Goal: Task Accomplishment & Management: Manage account settings

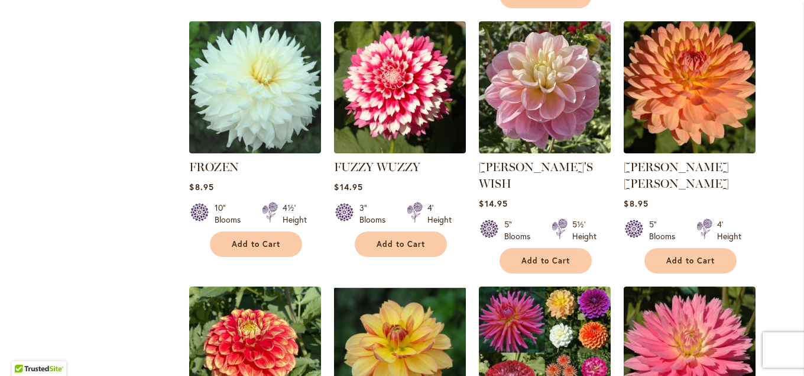
scroll to position [3189, 0]
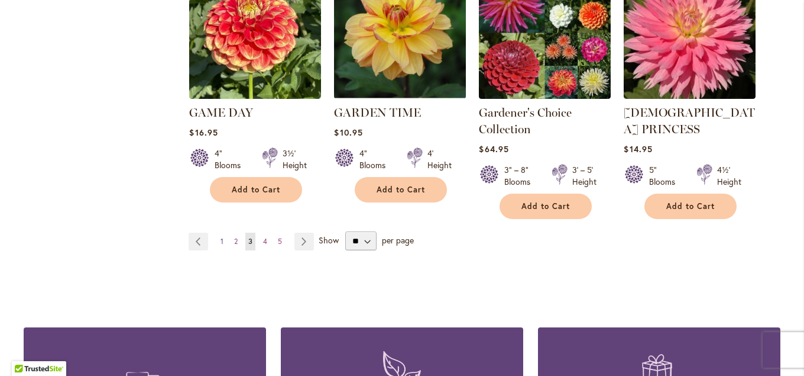
click at [220, 232] on link "Page 1" at bounding box center [222, 241] width 9 height 18
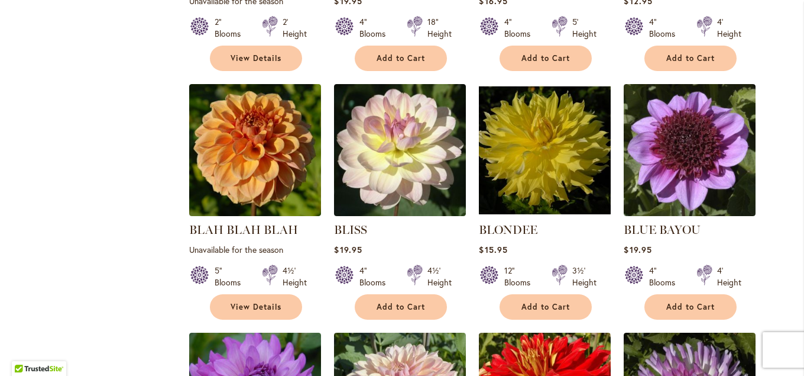
scroll to position [2486, 0]
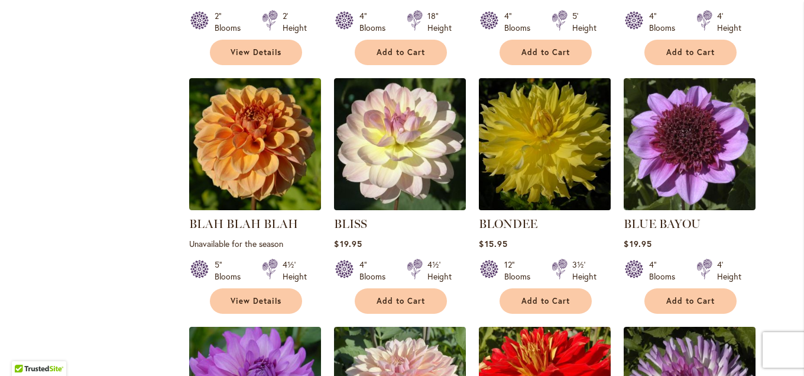
click at [525, 117] on img at bounding box center [545, 144] width 138 height 138
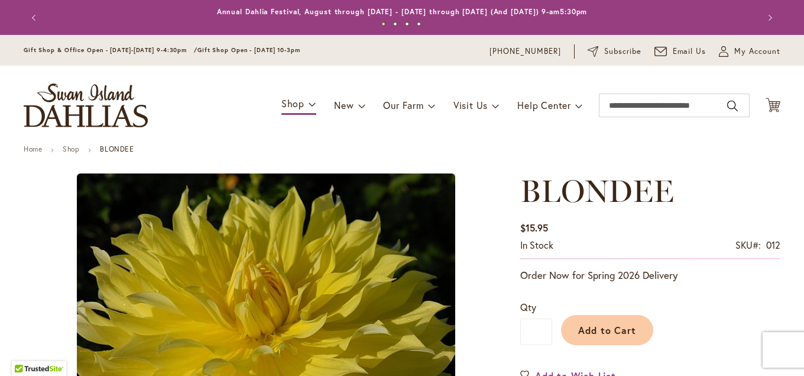
type input "****"
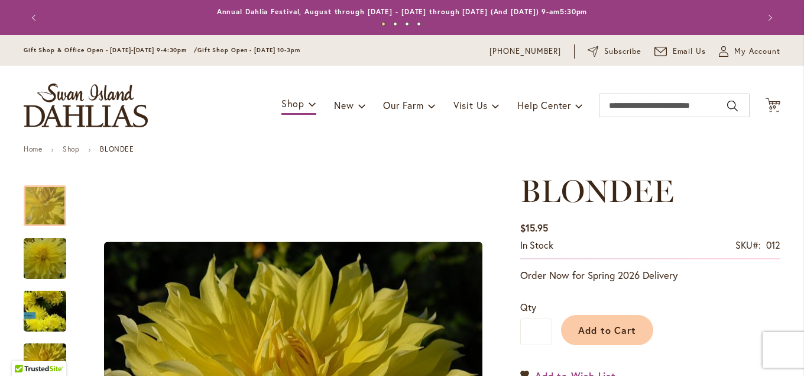
scroll to position [128, 0]
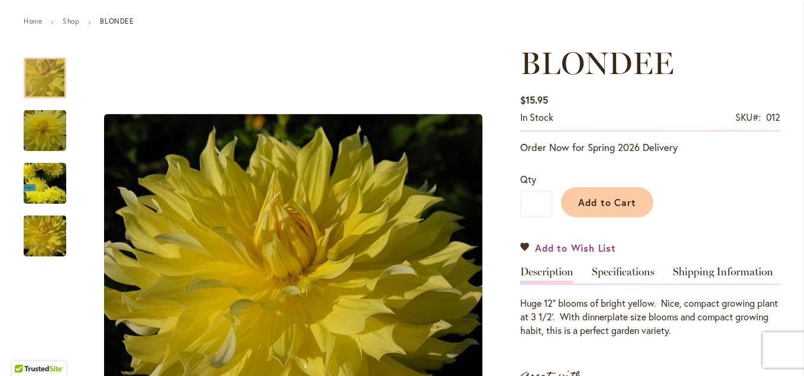
click at [554, 251] on span "Add to Wish List" at bounding box center [575, 248] width 81 height 14
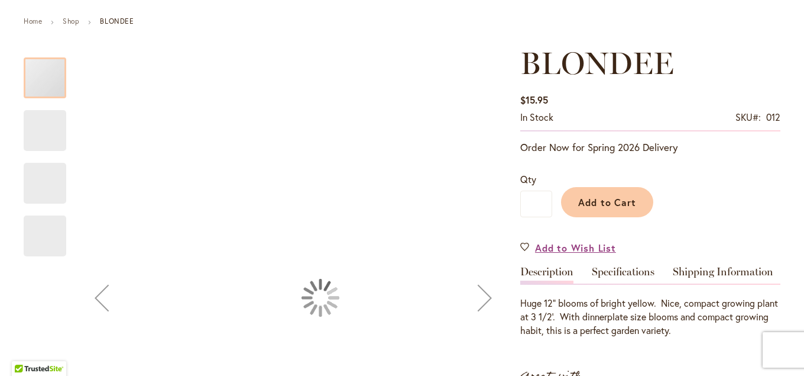
scroll to position [161, 0]
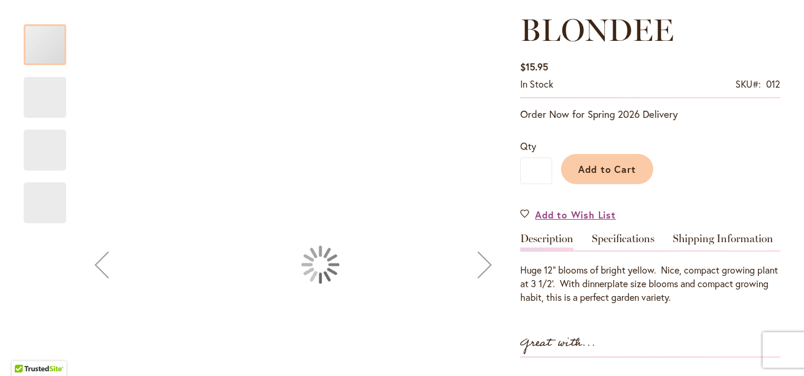
type input "****"
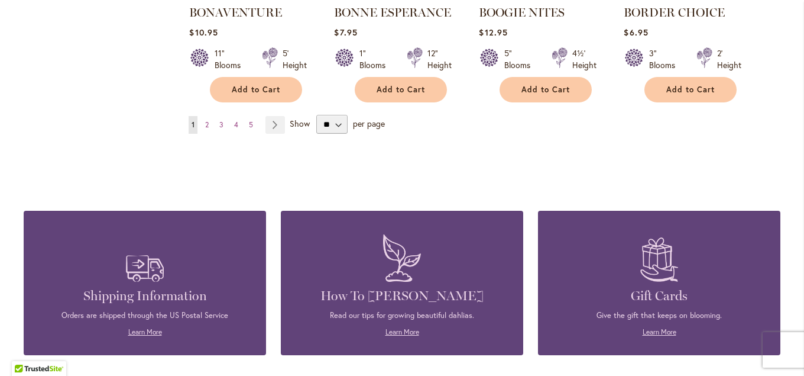
scroll to position [3130, 0]
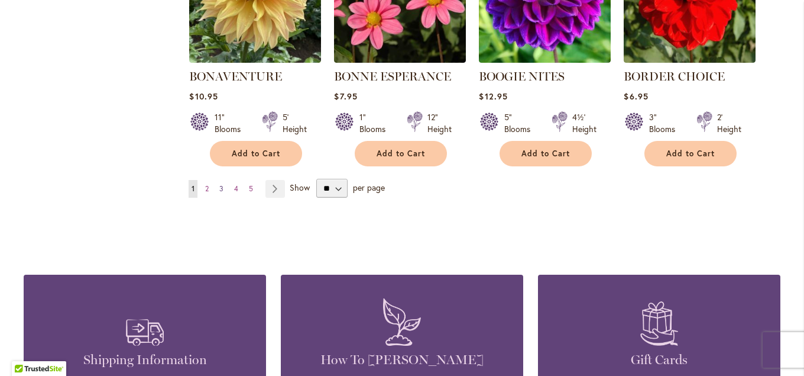
click at [224, 184] on span "3" at bounding box center [221, 188] width 4 height 9
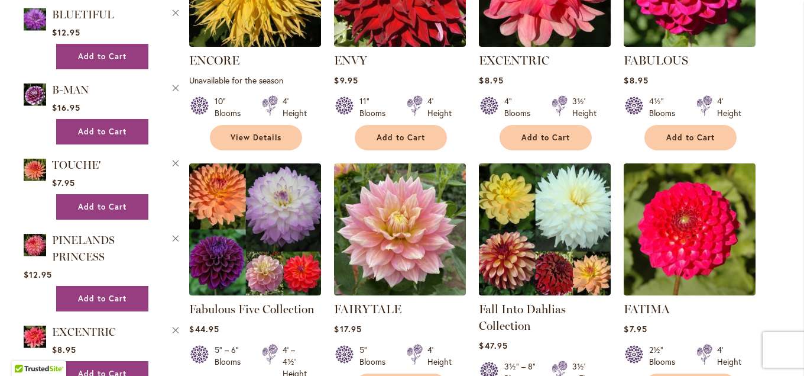
scroll to position [2039, 0]
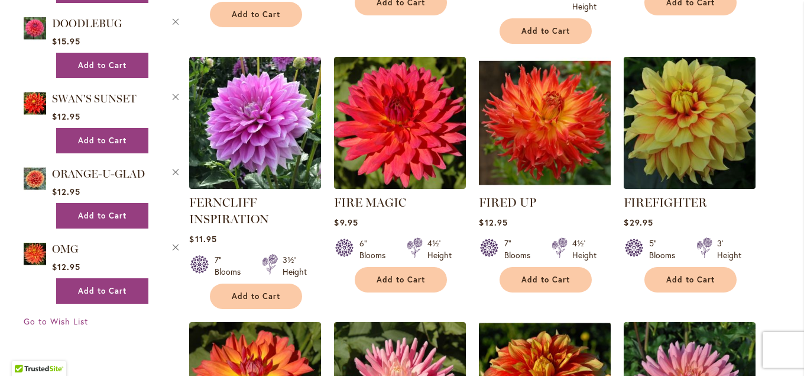
click at [677, 93] on img at bounding box center [690, 123] width 138 height 138
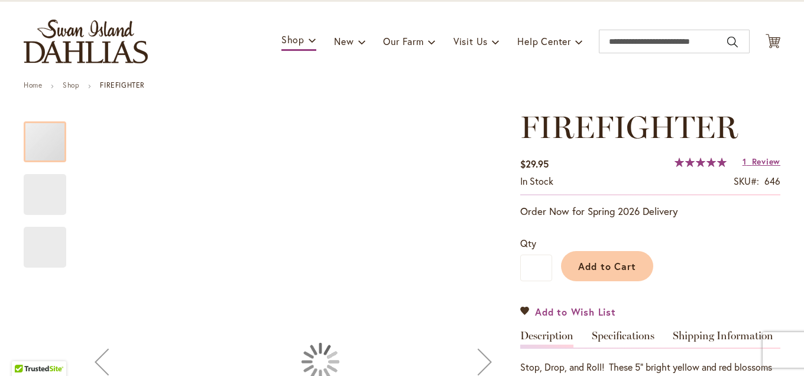
type input "****"
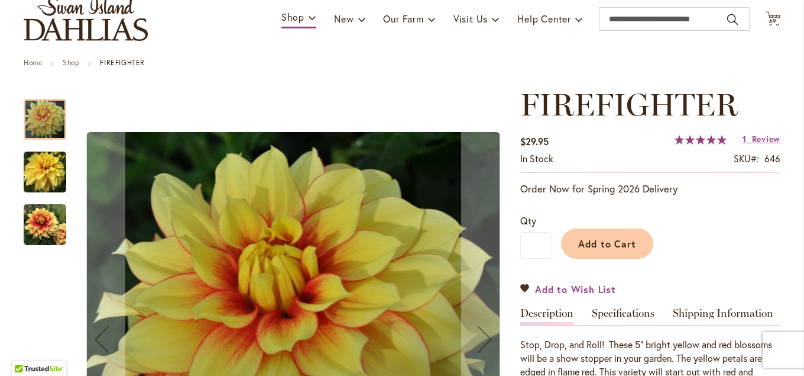
click at [553, 287] on span "Add to Wish List" at bounding box center [575, 289] width 81 height 14
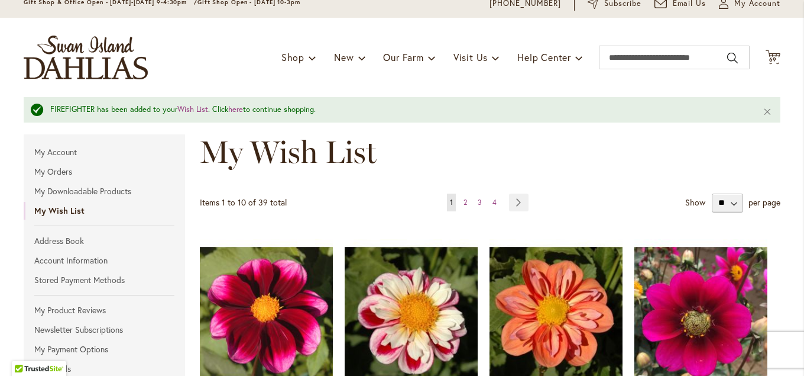
scroll to position [64, 0]
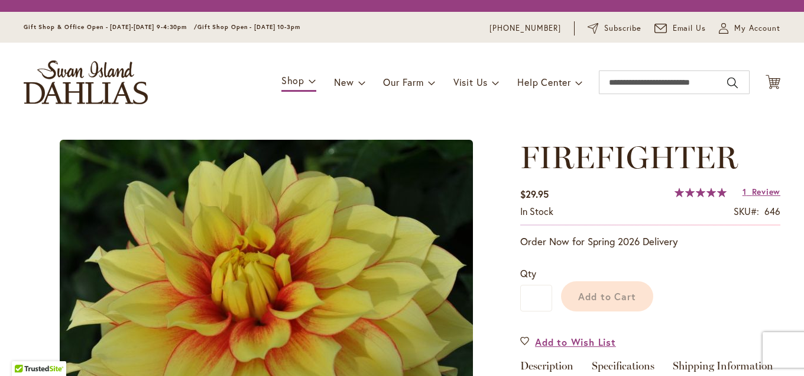
scroll to position [86, 0]
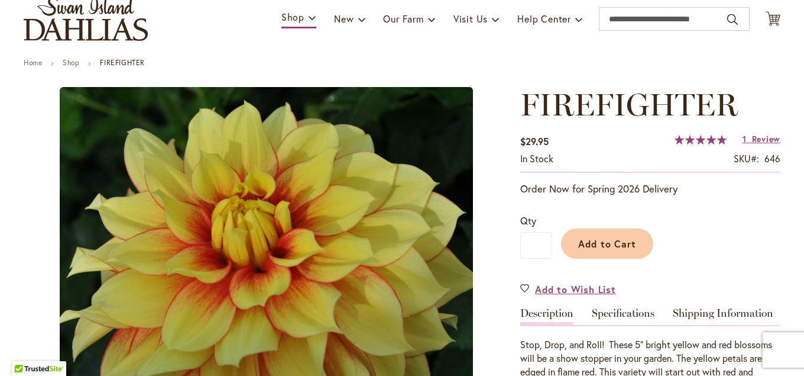
type input "****"
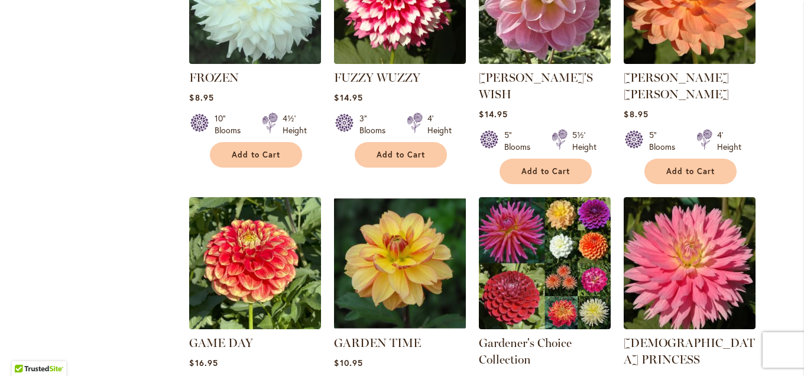
scroll to position [3067, 0]
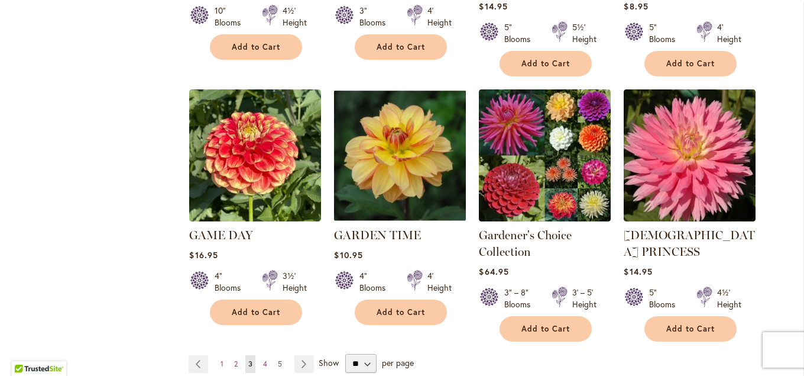
click at [279, 359] on span "5" at bounding box center [280, 363] width 4 height 9
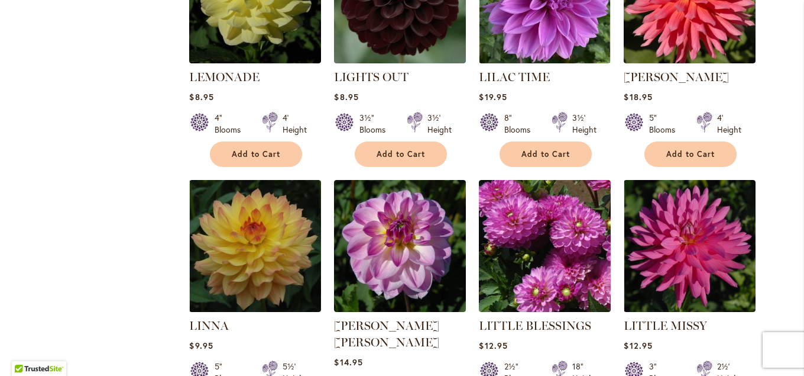
scroll to position [2486, 0]
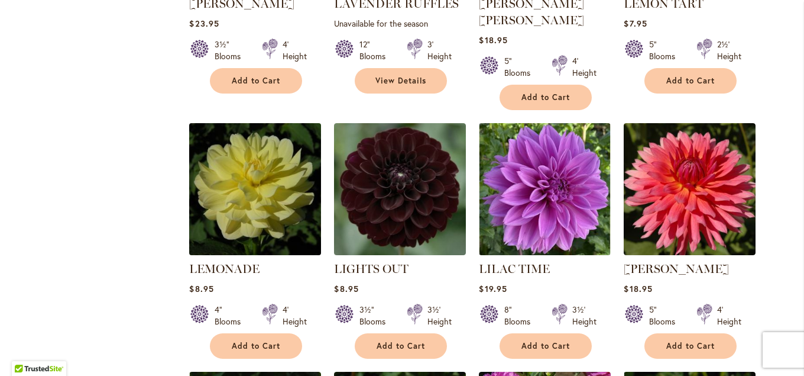
click at [250, 142] on img at bounding box center [255, 189] width 138 height 138
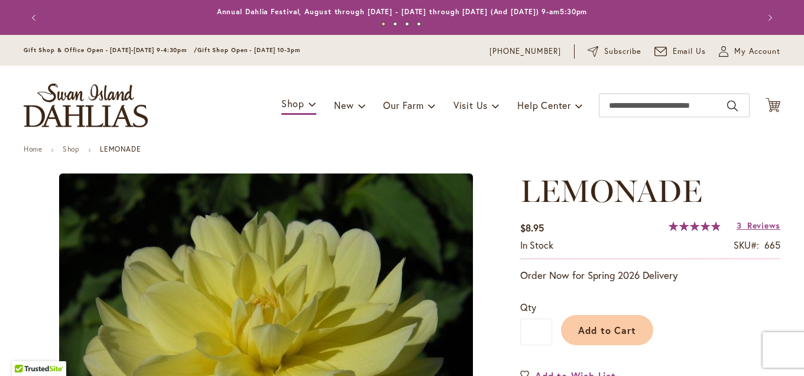
type input "****"
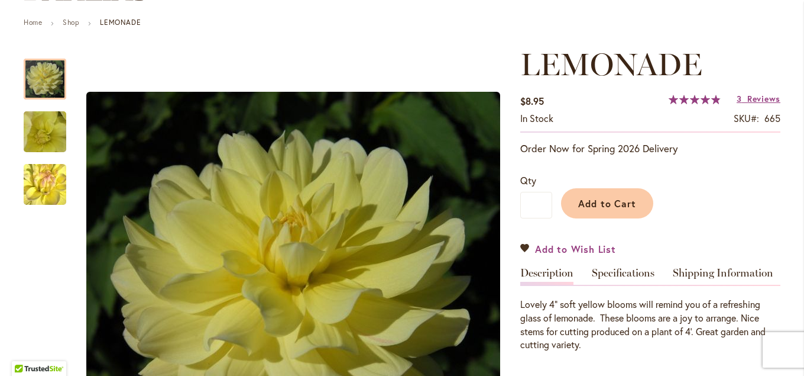
scroll to position [256, 0]
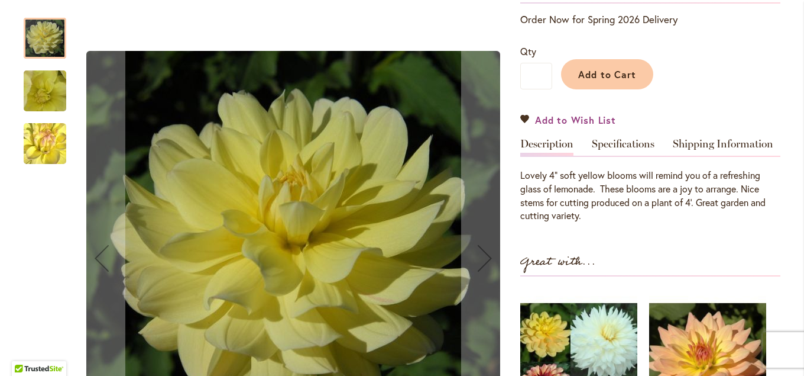
click at [566, 121] on span "Add to Wish List" at bounding box center [575, 120] width 81 height 14
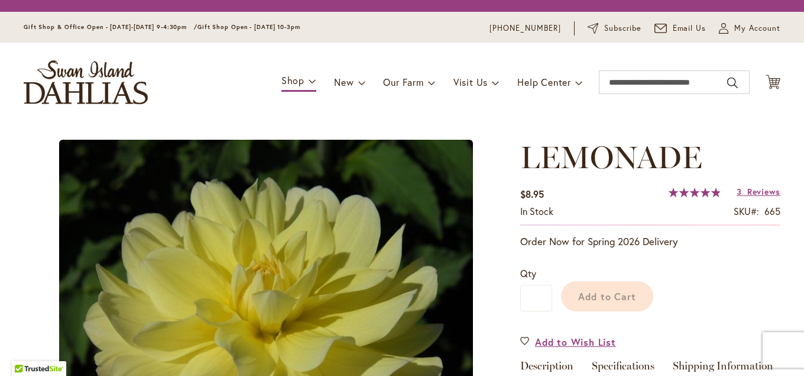
scroll to position [256, 0]
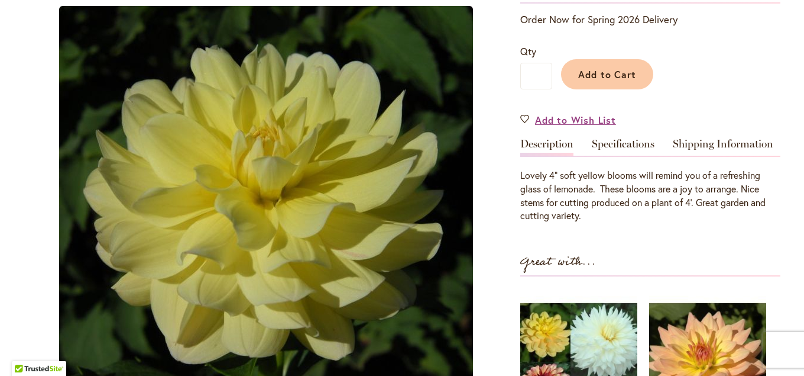
type input "****"
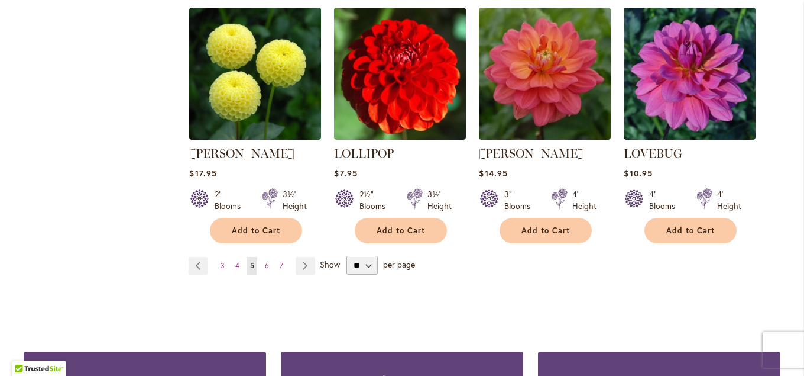
scroll to position [3209, 0]
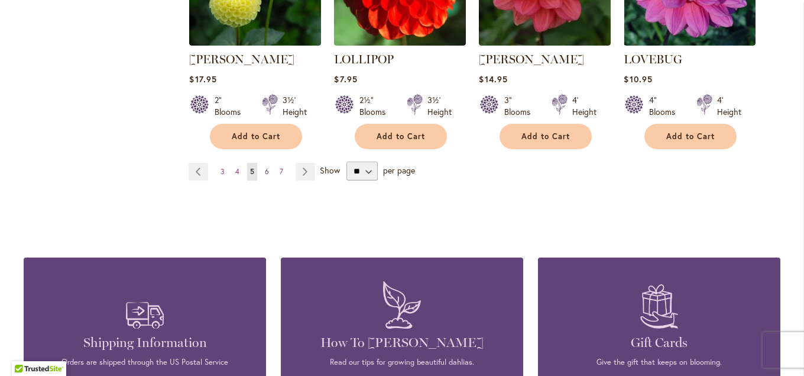
click at [266, 167] on span "6" at bounding box center [267, 171] width 4 height 9
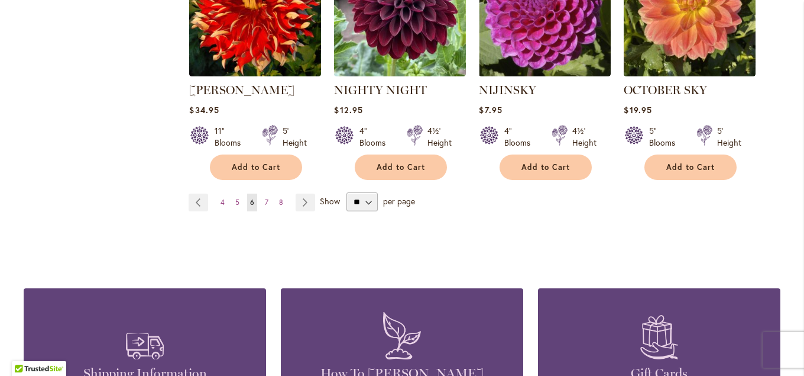
scroll to position [3172, 0]
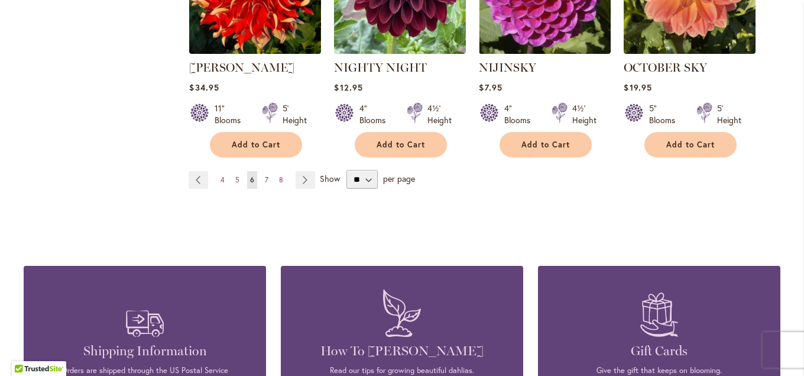
click at [266, 175] on span "7" at bounding box center [267, 179] width 4 height 9
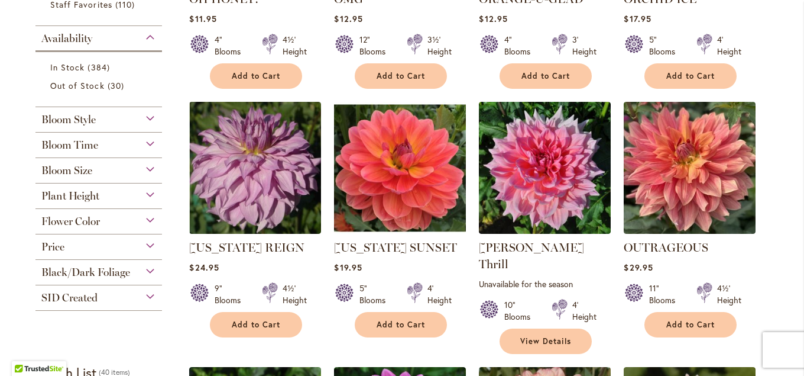
scroll to position [1208, 0]
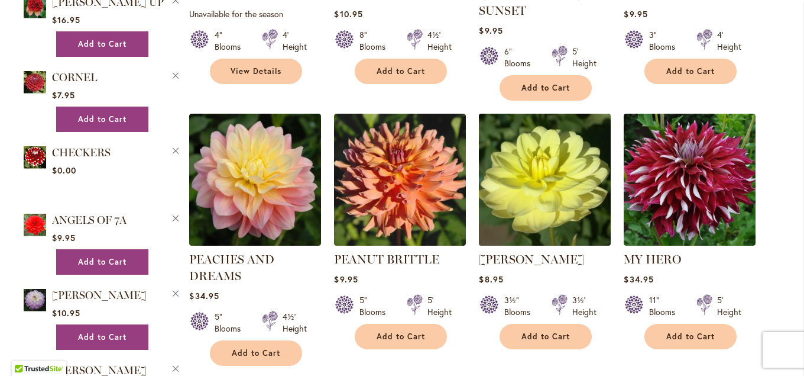
click at [543, 165] on img at bounding box center [545, 180] width 138 height 138
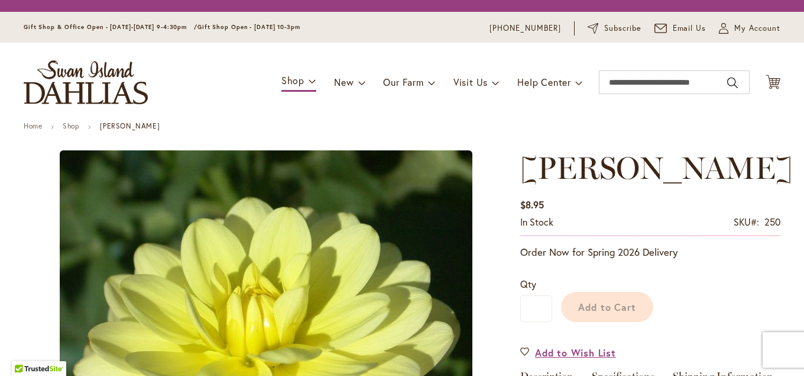
scroll to position [86, 0]
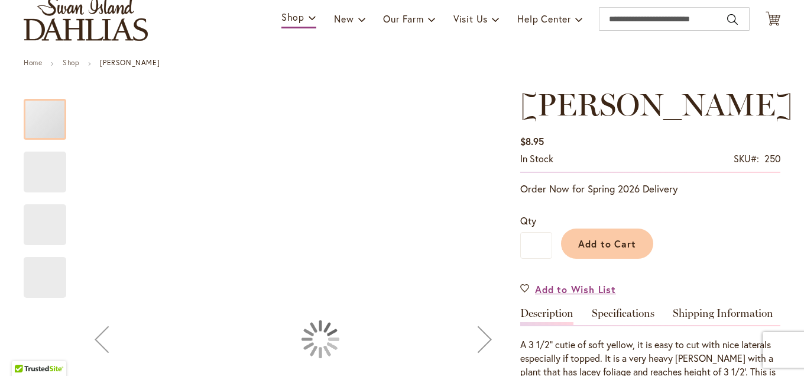
type input "****"
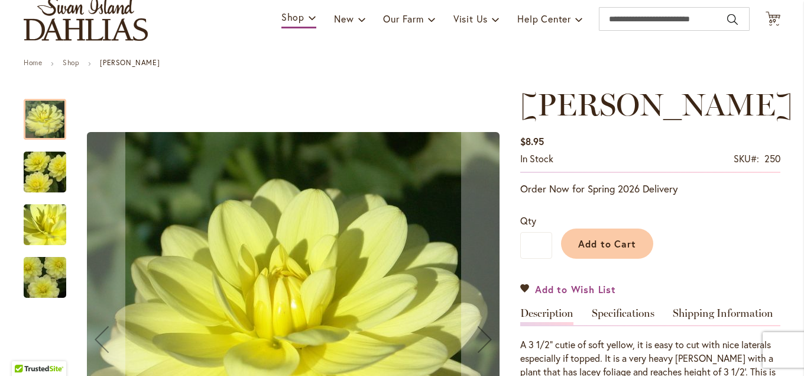
click at [556, 290] on span "Add to Wish List" at bounding box center [575, 289] width 81 height 14
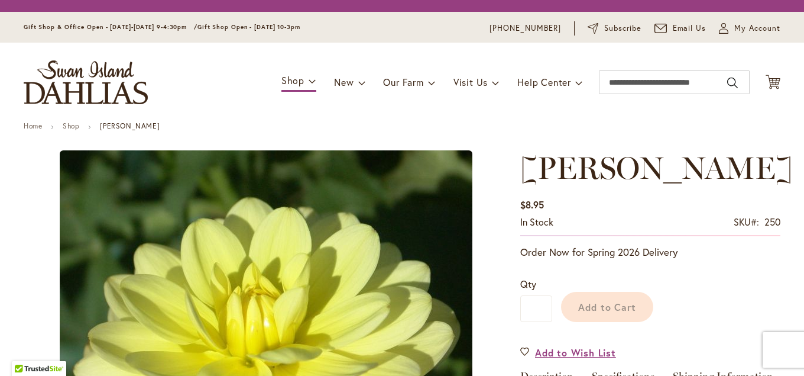
scroll to position [86, 0]
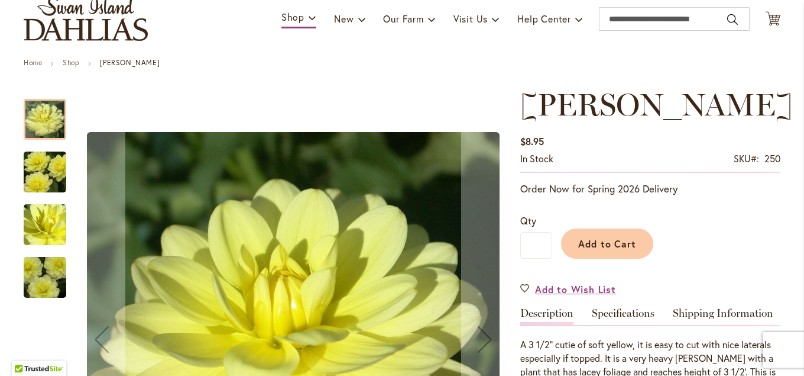
type input "****"
click at [229, 60] on ul "Home Shop PEGGY JEAN" at bounding box center [402, 64] width 757 height 11
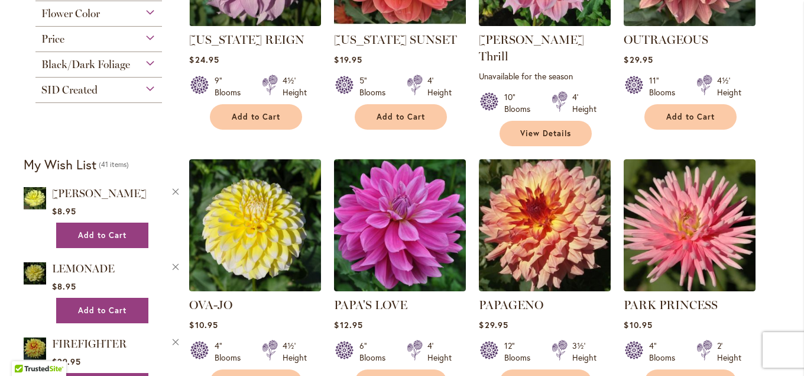
scroll to position [703, 0]
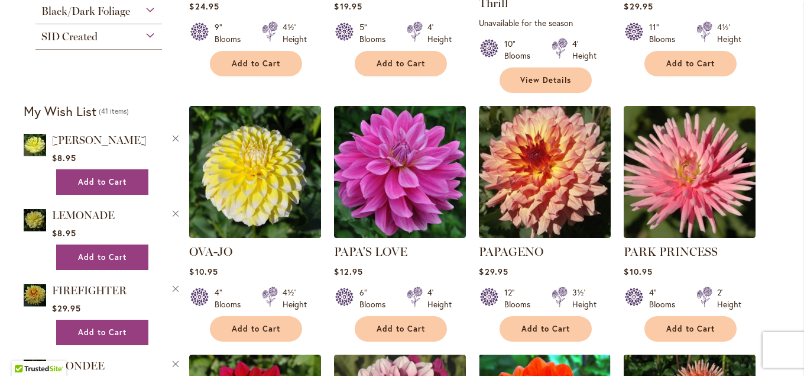
click at [109, 109] on span "41 items" at bounding box center [114, 111] width 30 height 9
click at [58, 111] on strong "My Wish List" at bounding box center [60, 110] width 73 height 17
click at [68, 140] on span "[PERSON_NAME]" at bounding box center [99, 140] width 95 height 13
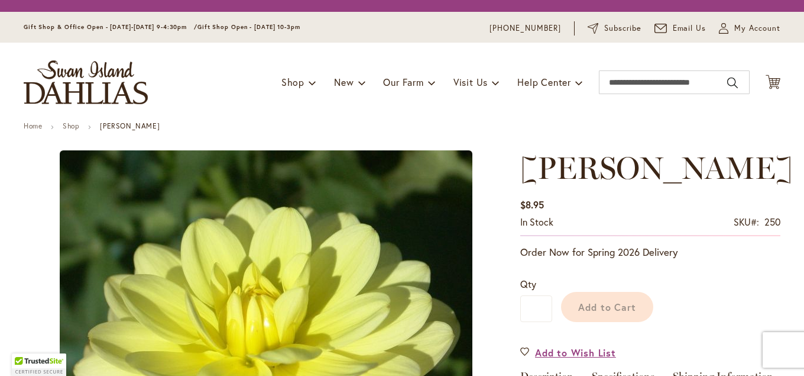
type input "****"
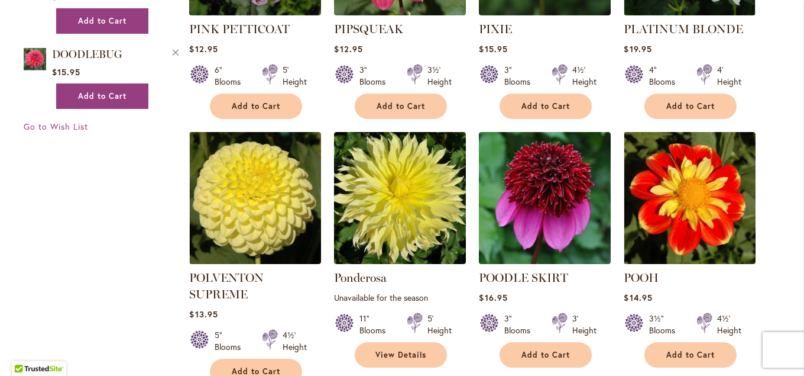
scroll to position [2236, 0]
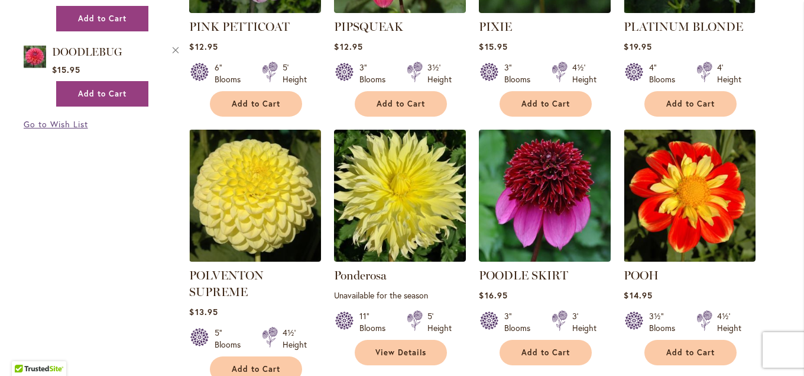
click at [61, 118] on span "Go to Wish List" at bounding box center [56, 123] width 64 height 11
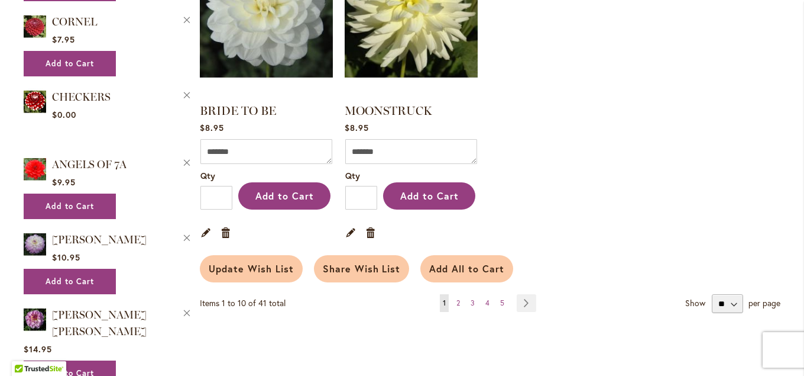
scroll to position [1022, 0]
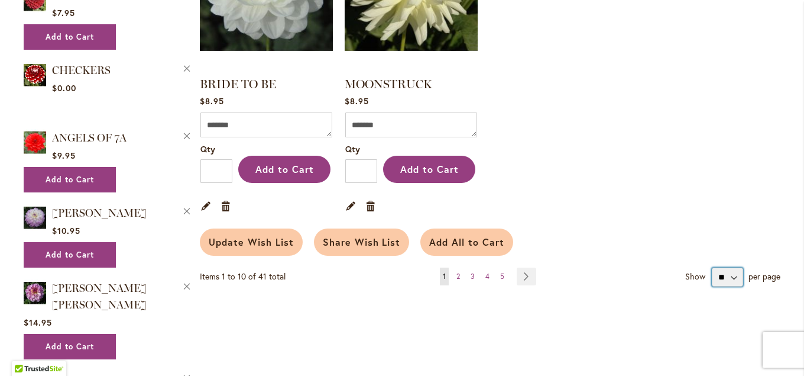
click at [712, 267] on select "** ** **" at bounding box center [727, 276] width 31 height 19
select select "**********"
click option "**" at bounding box center [0, 0] width 0 height 0
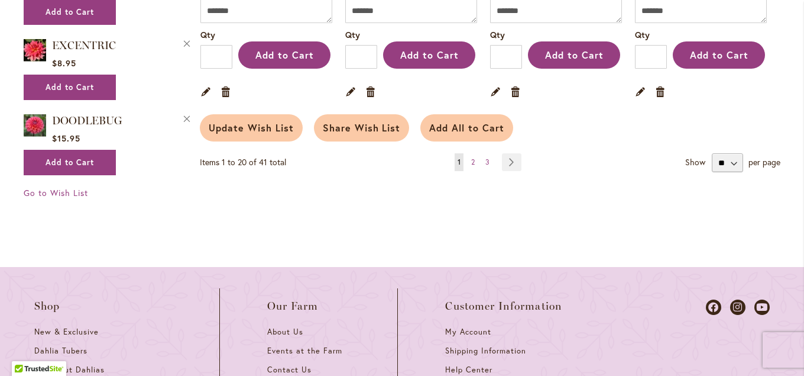
scroll to position [1853, 0]
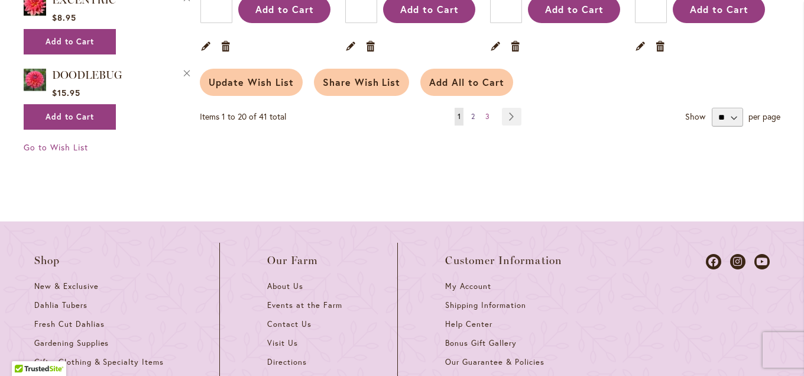
click at [474, 112] on span "2" at bounding box center [473, 116] width 4 height 9
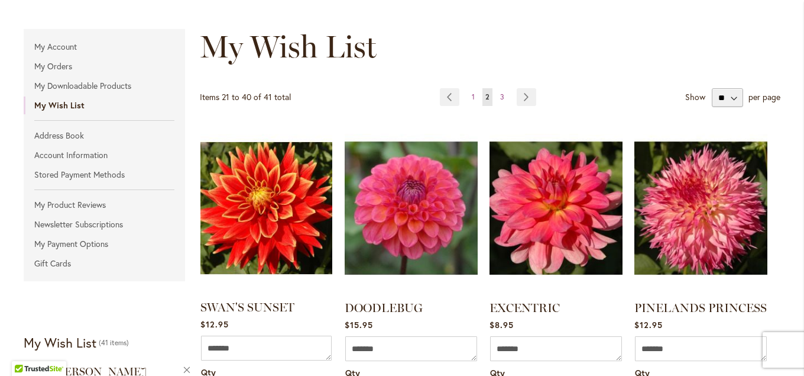
scroll to position [192, 0]
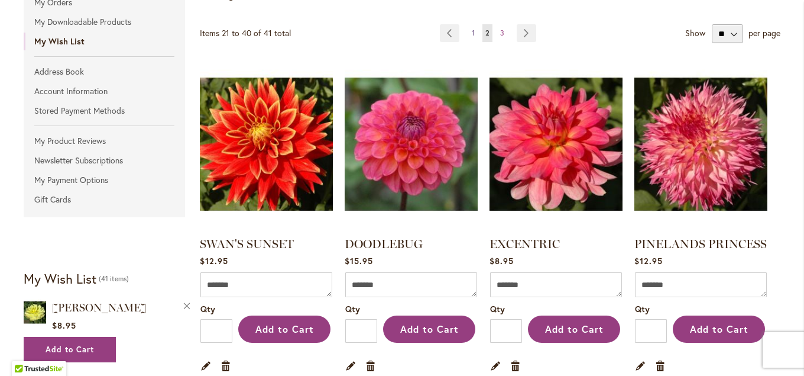
click at [474, 33] on span "1" at bounding box center [473, 32] width 3 height 9
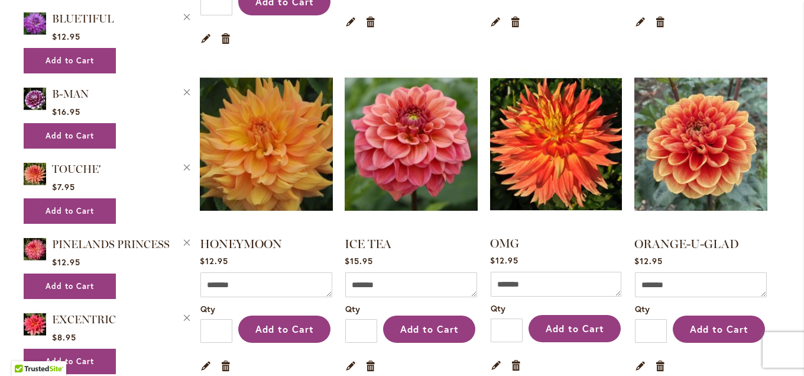
scroll to position [1597, 0]
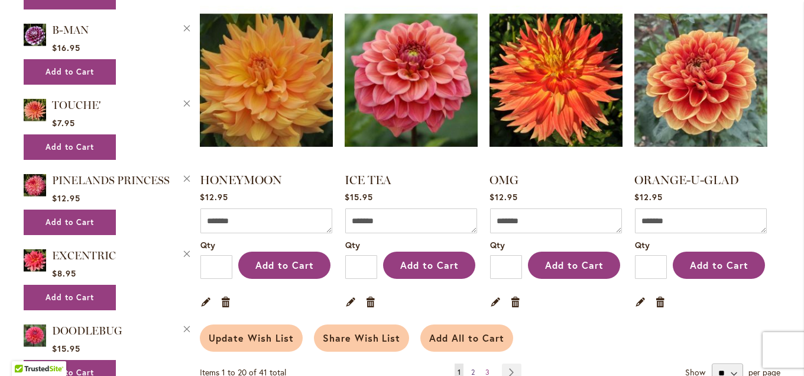
click at [476, 363] on link "Page 2" at bounding box center [472, 372] width 9 height 18
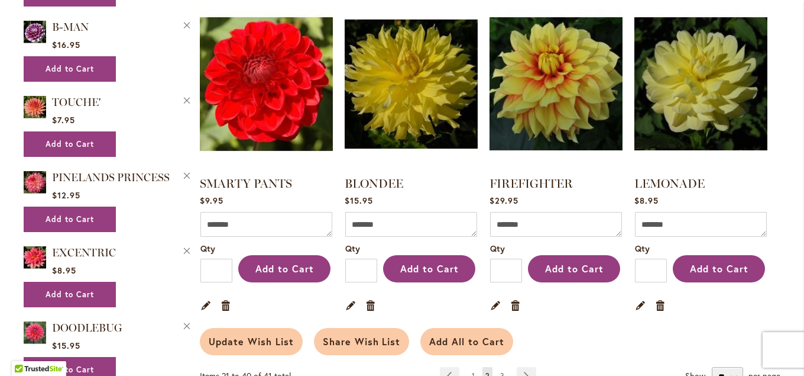
scroll to position [1597, 0]
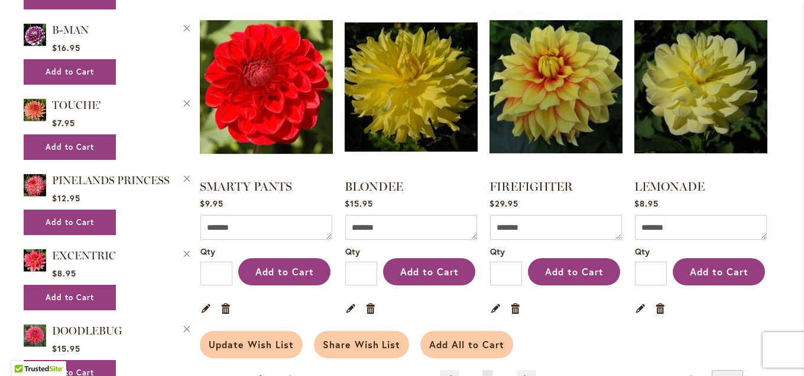
click at [504, 374] on span "3" at bounding box center [502, 378] width 4 height 9
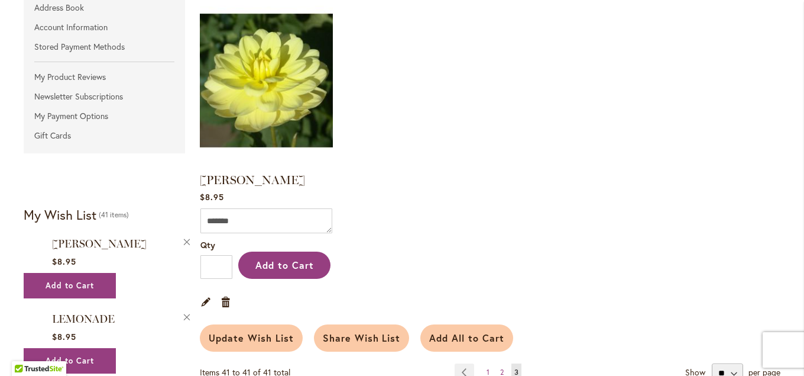
scroll to position [319, 0]
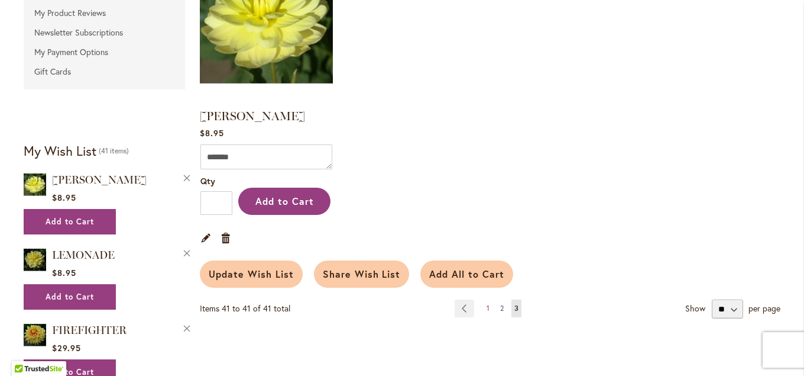
click at [499, 306] on link "Page 2" at bounding box center [501, 308] width 9 height 18
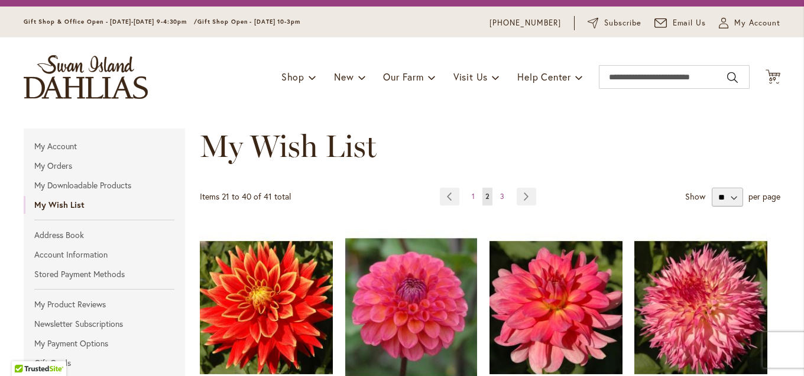
scroll to position [22, 0]
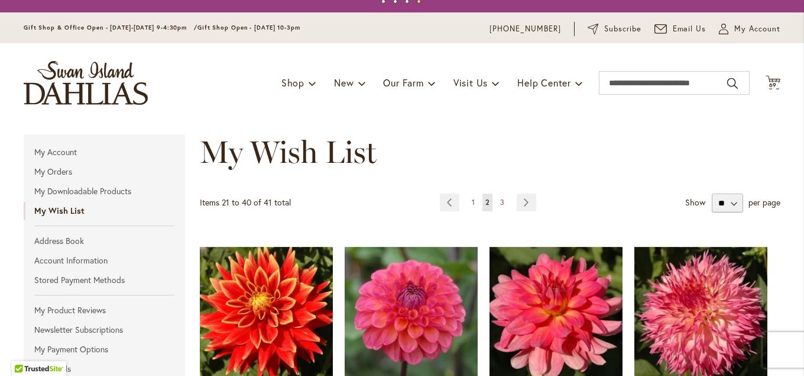
click at [473, 203] on span "1" at bounding box center [473, 202] width 3 height 9
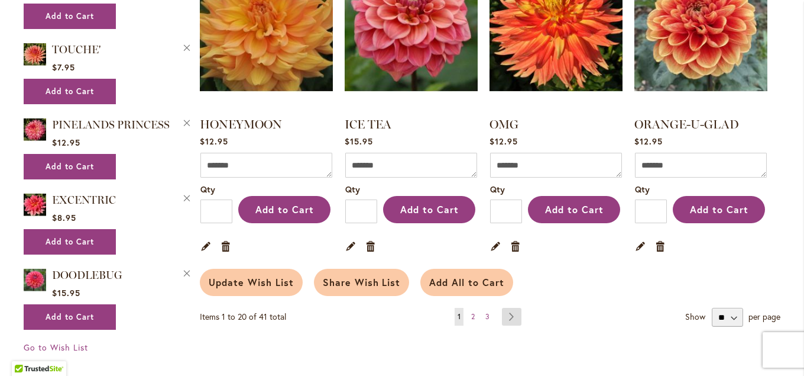
scroll to position [1661, 0]
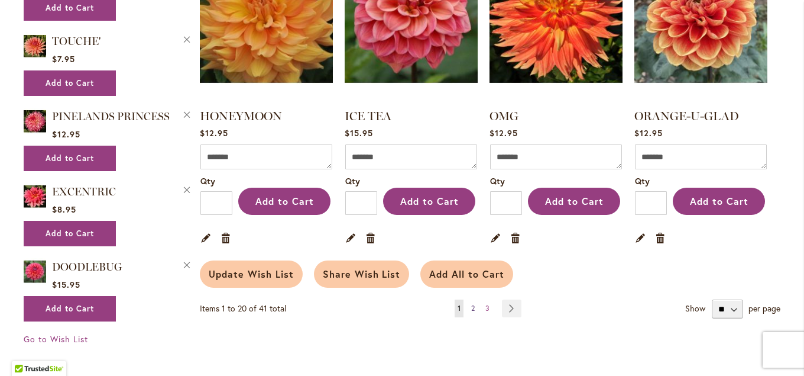
click at [474, 303] on span "2" at bounding box center [473, 307] width 4 height 9
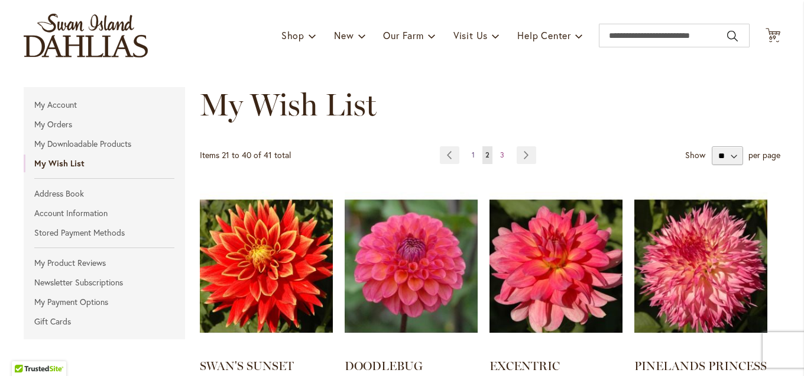
scroll to position [64, 0]
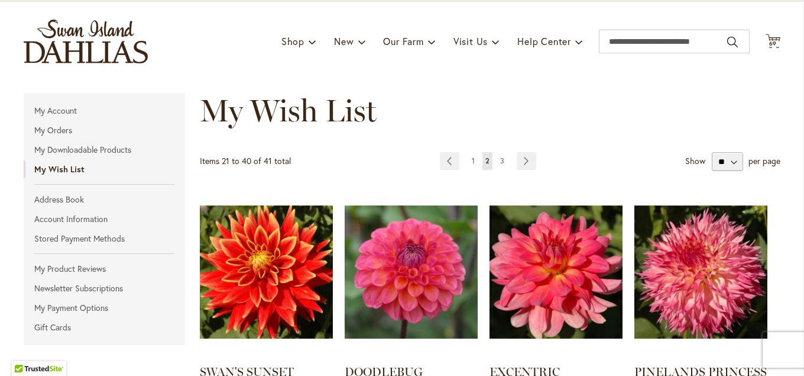
click at [474, 162] on span "1" at bounding box center [473, 160] width 3 height 9
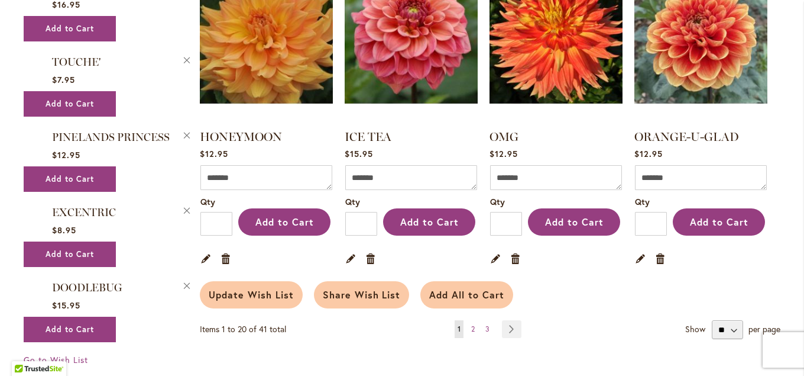
scroll to position [1661, 0]
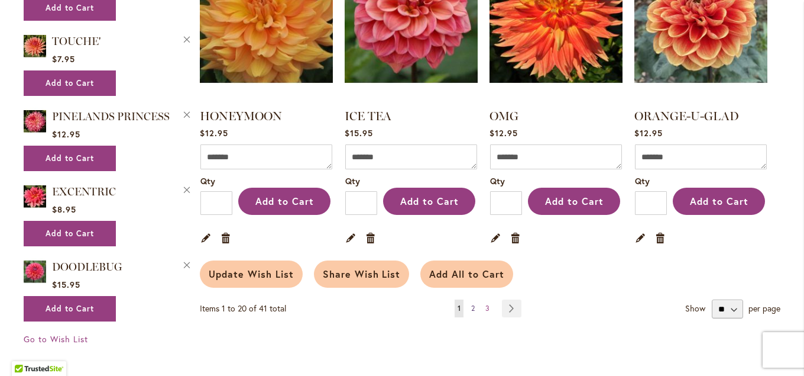
click at [477, 299] on link "Page 2" at bounding box center [472, 308] width 9 height 18
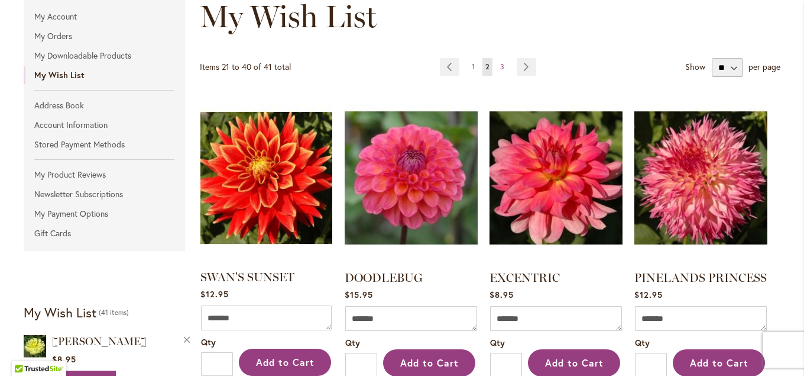
scroll to position [150, 0]
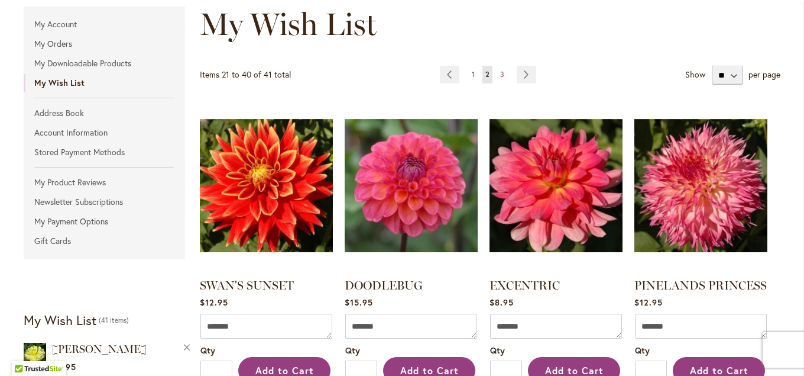
click at [474, 77] on span "1" at bounding box center [473, 74] width 3 height 9
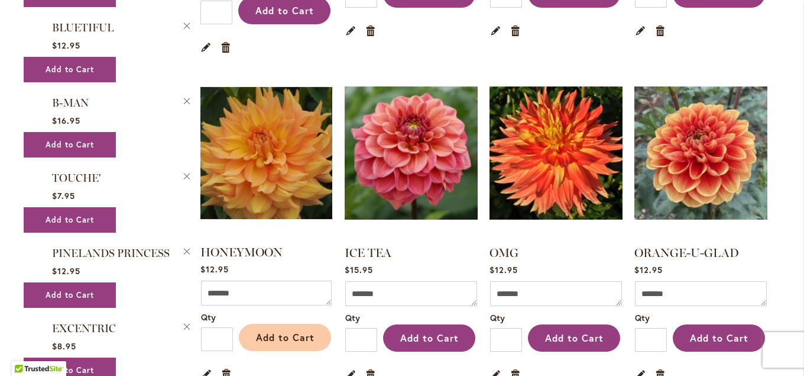
scroll to position [1661, 0]
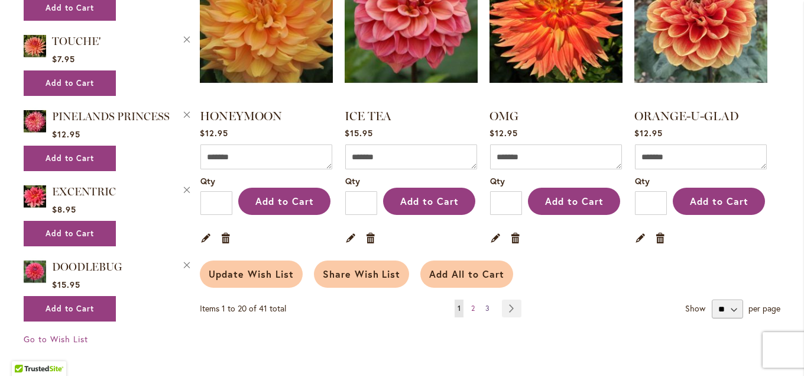
click at [486, 299] on link "Page 3" at bounding box center [488, 308] width 10 height 18
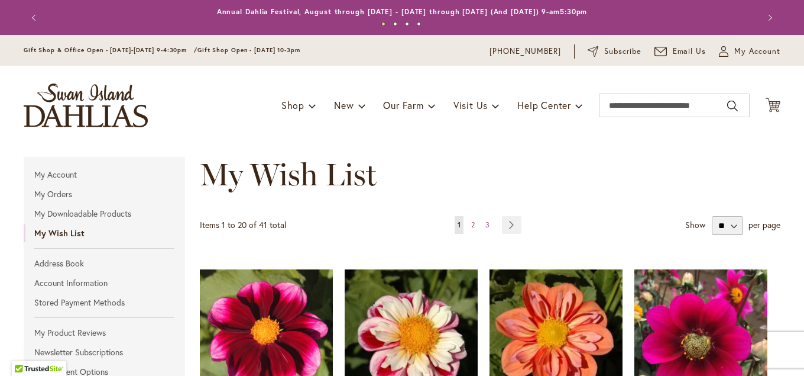
scroll to position [1661, 0]
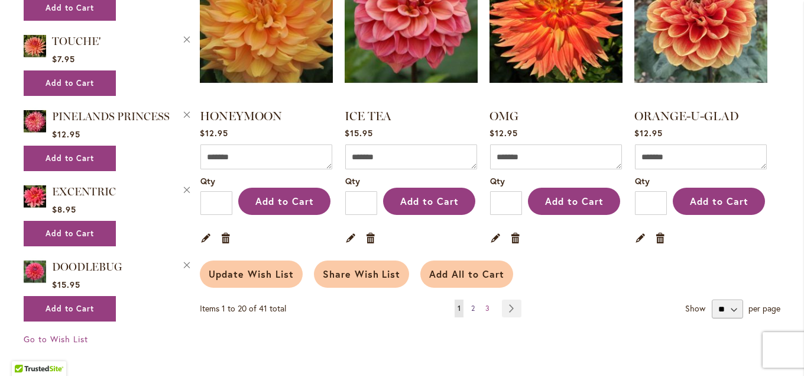
click at [473, 303] on span "2" at bounding box center [473, 307] width 4 height 9
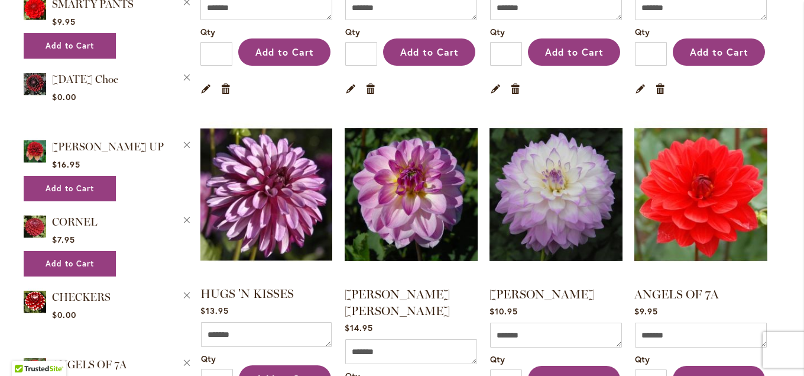
scroll to position [767, 0]
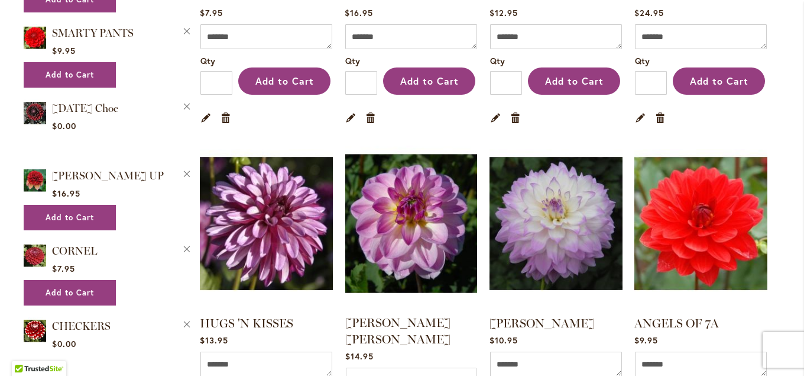
click at [416, 211] on img at bounding box center [411, 223] width 138 height 173
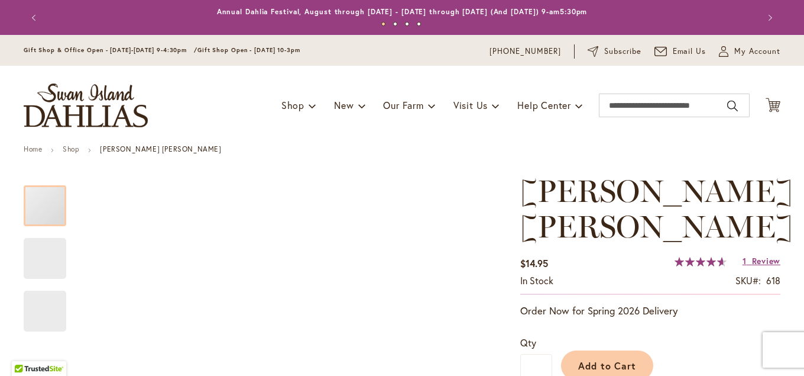
type input "****"
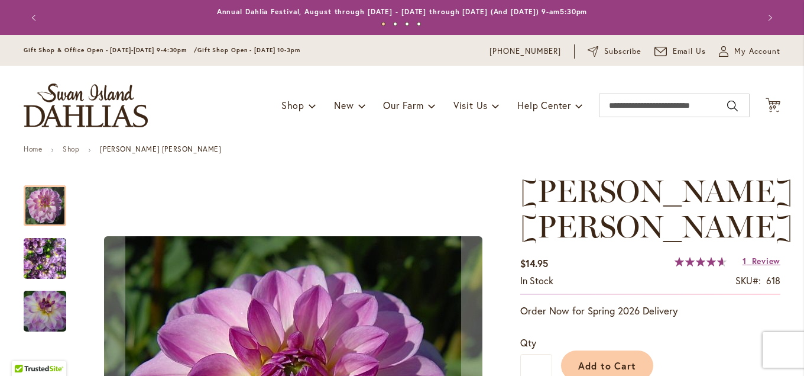
scroll to position [192, 0]
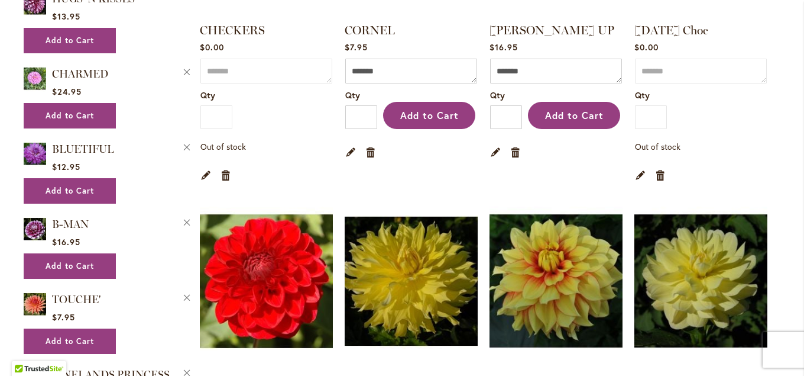
scroll to position [1405, 0]
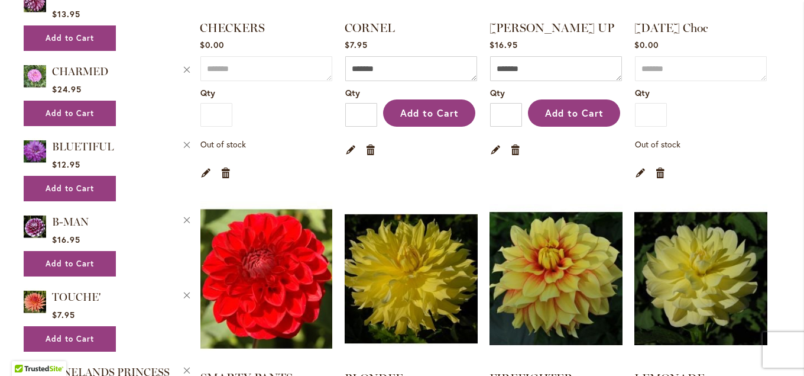
click at [276, 250] on img at bounding box center [267, 278] width 138 height 173
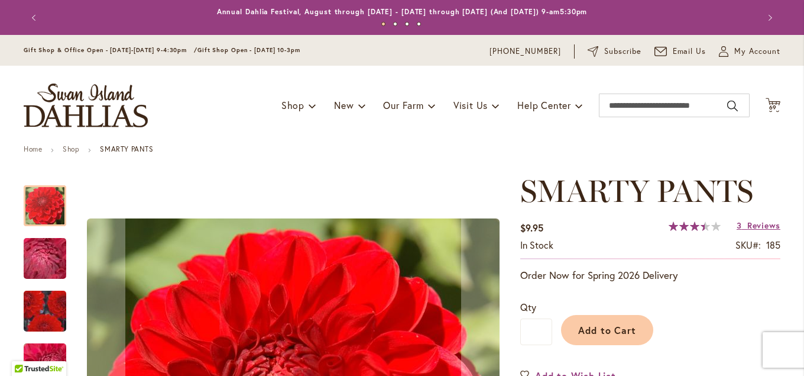
scroll to position [192, 0]
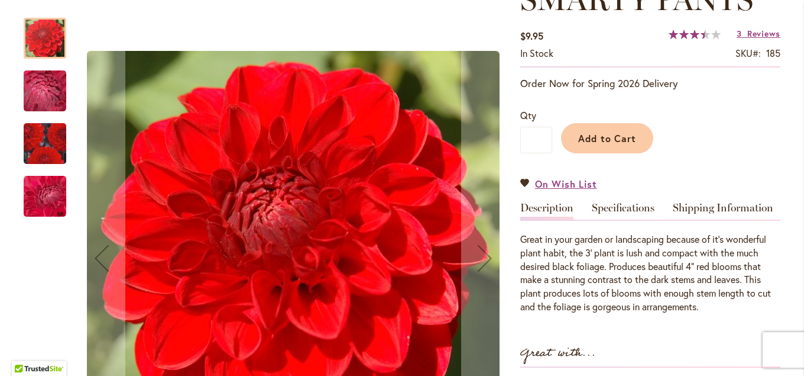
click at [40, 93] on img "SMARTY PANTS" at bounding box center [44, 91] width 85 height 64
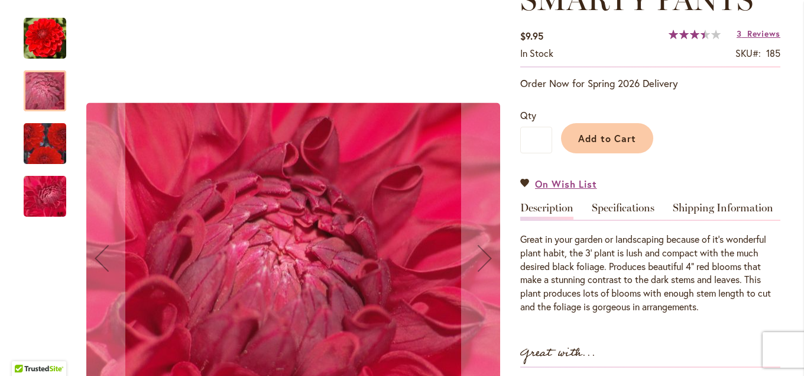
click at [47, 134] on img "SMARTY PANTS" at bounding box center [44, 143] width 85 height 75
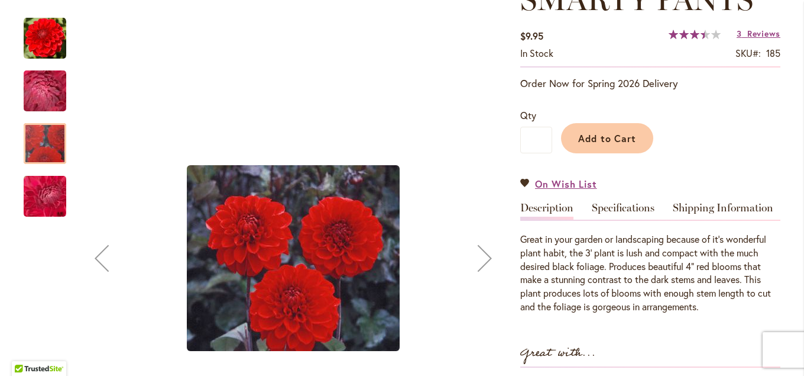
click at [43, 200] on img "SMARTY PANTS" at bounding box center [44, 196] width 85 height 64
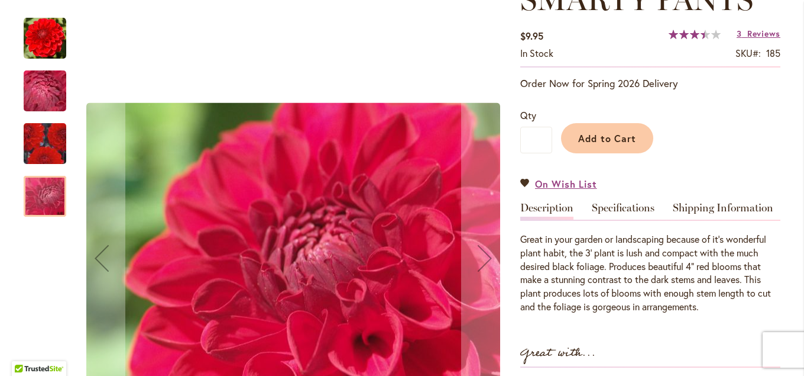
click at [55, 149] on img "SMARTY PANTS" at bounding box center [44, 143] width 85 height 75
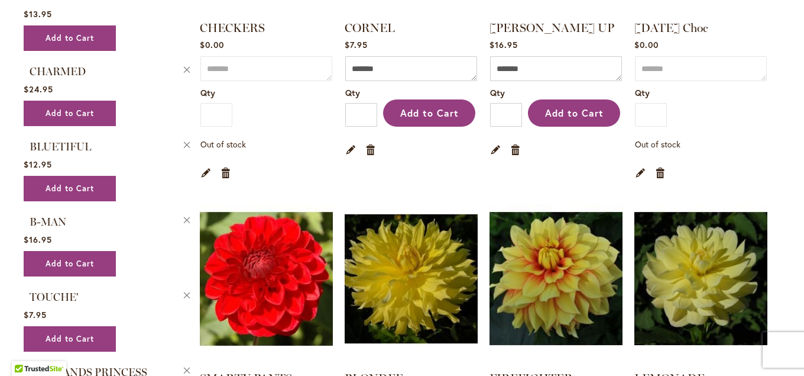
scroll to position [958, 0]
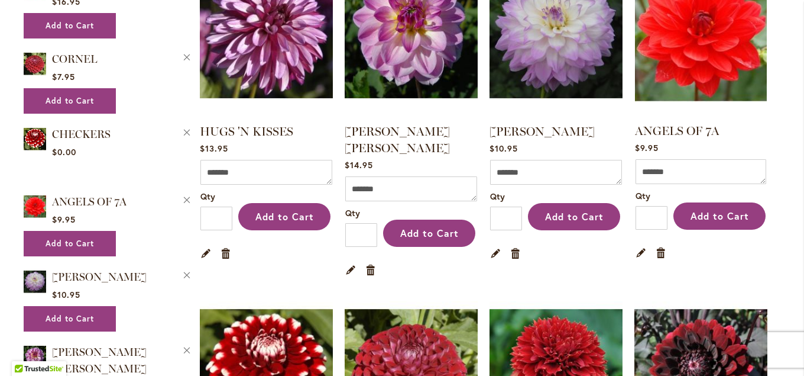
click at [699, 73] on img at bounding box center [701, 31] width 138 height 173
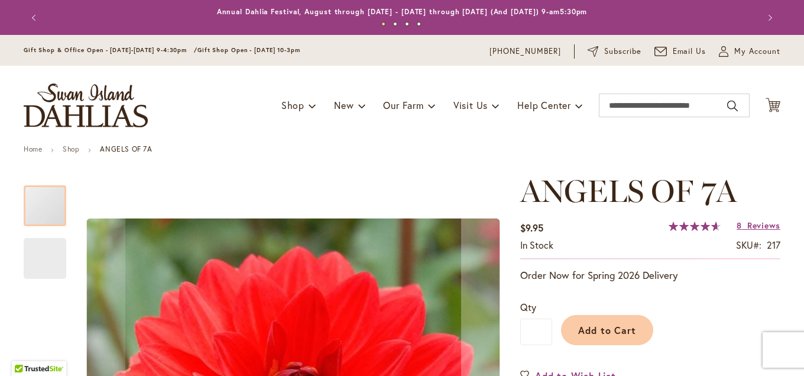
type input "****"
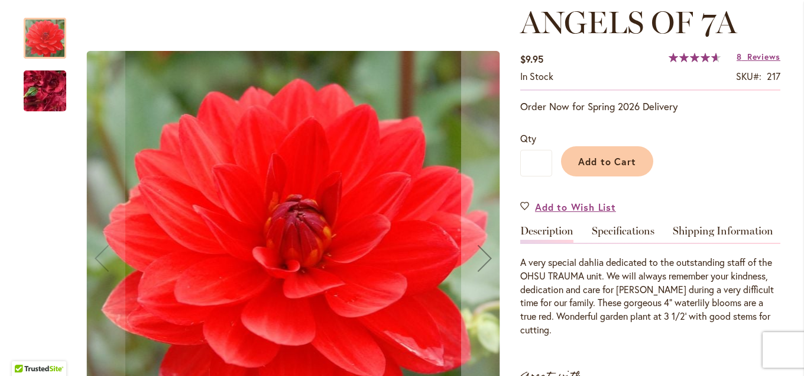
scroll to position [256, 0]
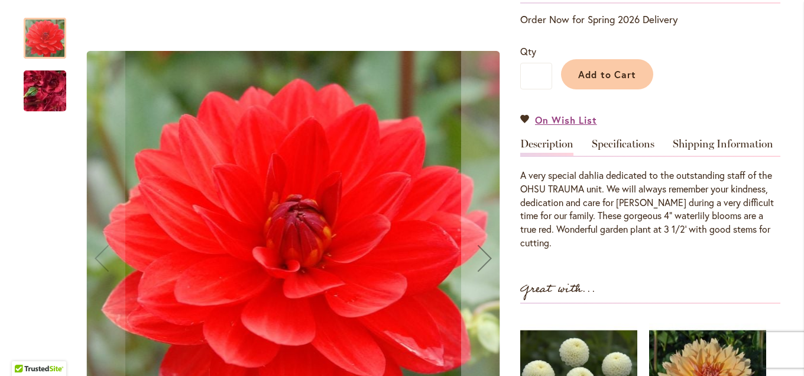
click at [44, 103] on img "ANGELS OF 7A" at bounding box center [44, 91] width 85 height 64
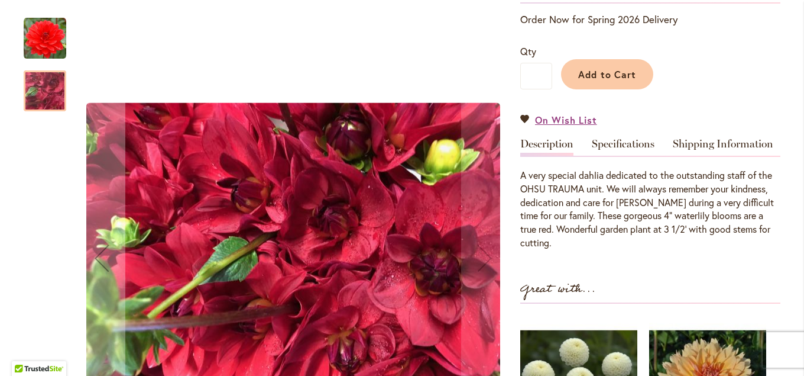
click at [53, 41] on img "ANGELS OF 7A" at bounding box center [45, 38] width 43 height 43
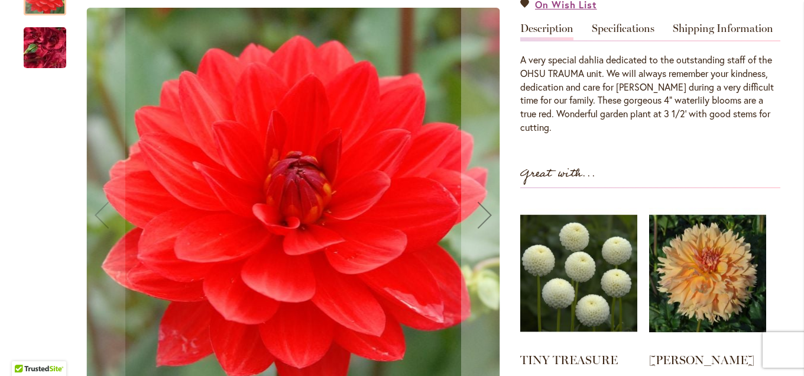
scroll to position [383, 0]
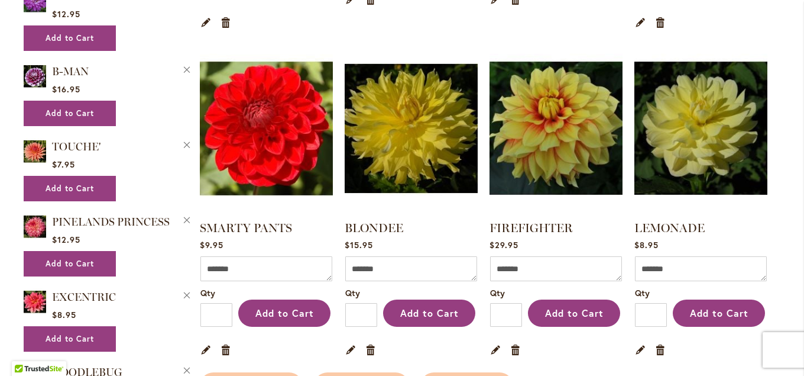
scroll to position [1620, 0]
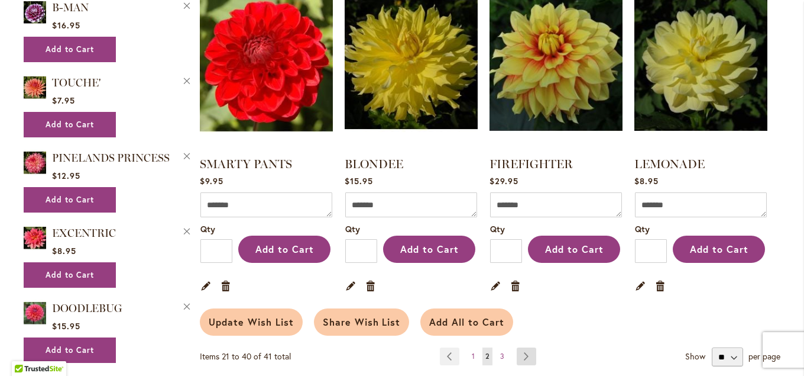
click at [529, 347] on link "Page Next" at bounding box center [527, 356] width 20 height 18
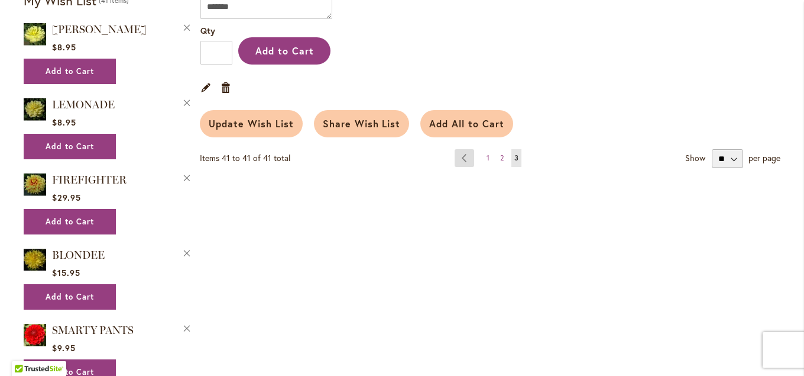
scroll to position [342, 0]
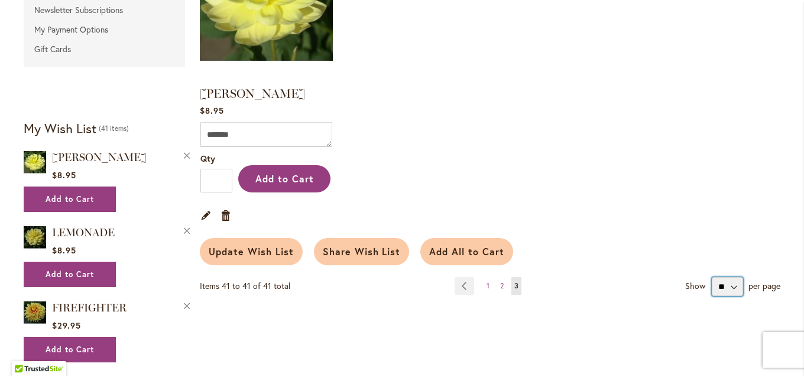
click at [712, 277] on select "** ** **" at bounding box center [727, 286] width 31 height 19
select select "**********"
click option "**" at bounding box center [0, 0] width 0 height 0
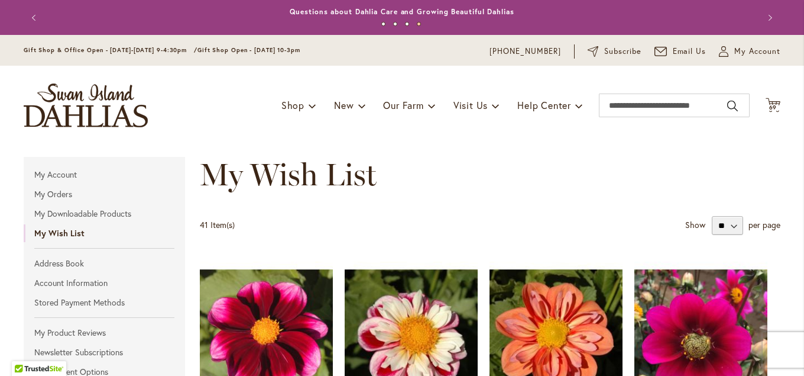
click at [33, 19] on button "Previous" at bounding box center [36, 18] width 24 height 24
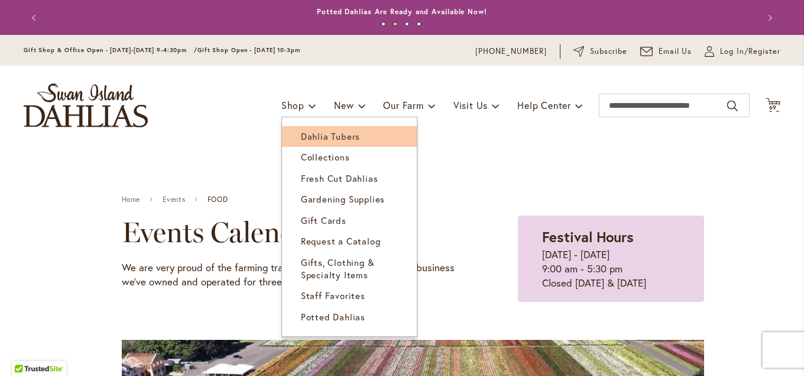
click at [301, 133] on span "Dahlia Tubers" at bounding box center [330, 136] width 59 height 12
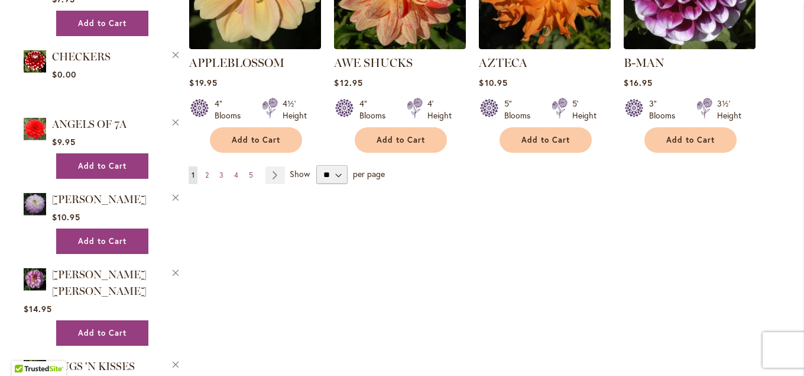
scroll to position [1098, 0]
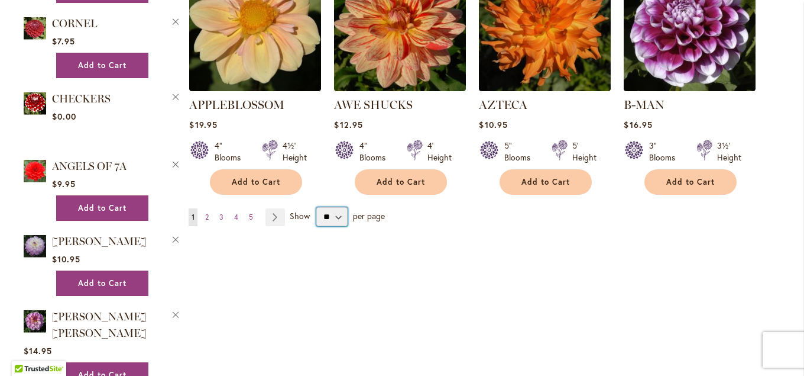
click at [316, 207] on select "** ** ** **" at bounding box center [331, 216] width 31 height 19
select select "**"
click option "**" at bounding box center [0, 0] width 0 height 0
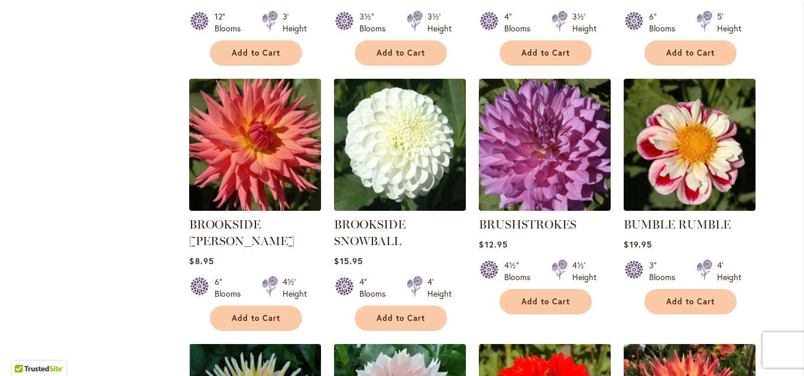
scroll to position [4127, 0]
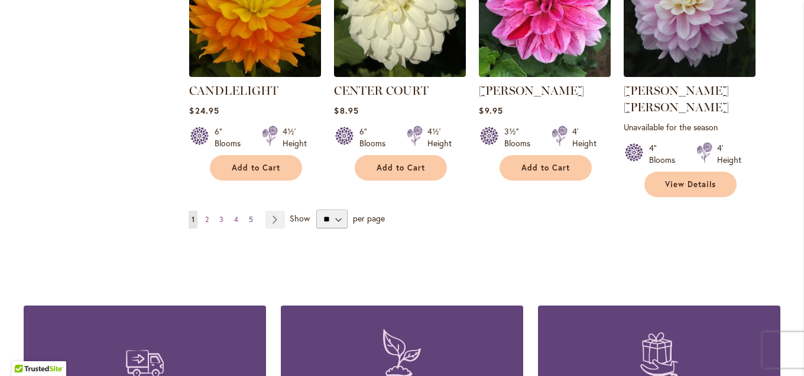
click at [250, 215] on span "5" at bounding box center [251, 219] width 4 height 9
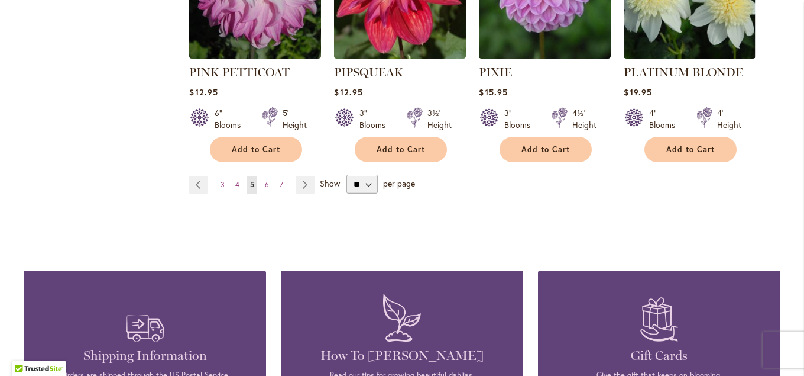
scroll to position [4275, 0]
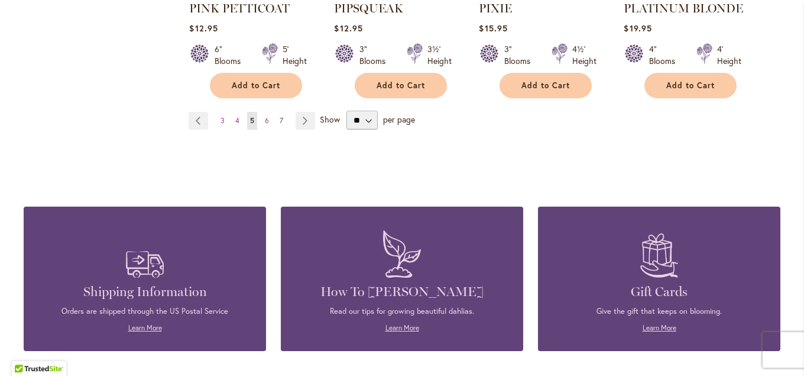
click at [283, 112] on link "Page 7" at bounding box center [281, 121] width 9 height 18
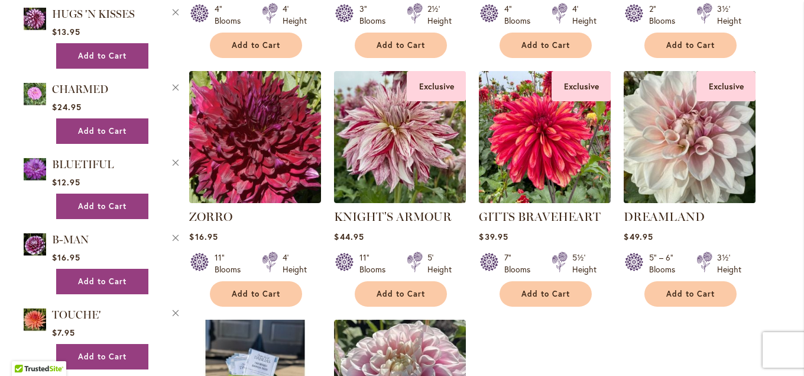
scroll to position [1724, 0]
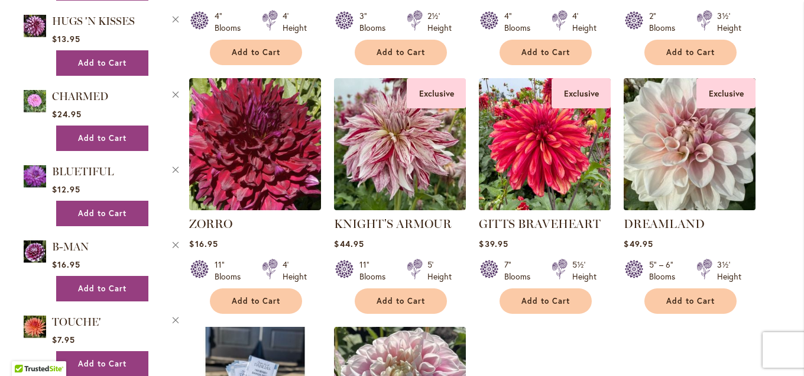
click at [686, 118] on img at bounding box center [690, 144] width 138 height 138
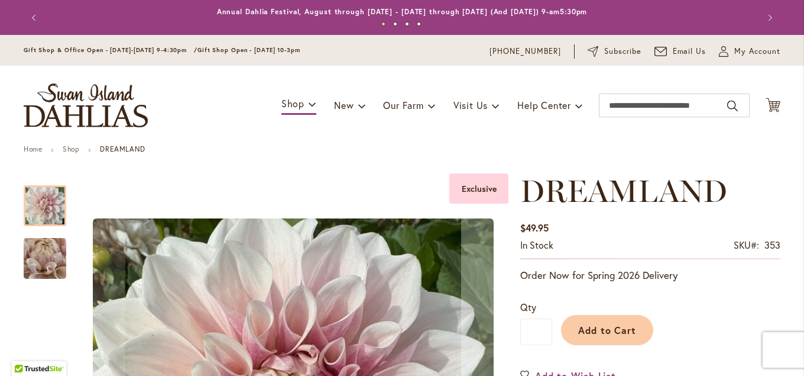
type input "****"
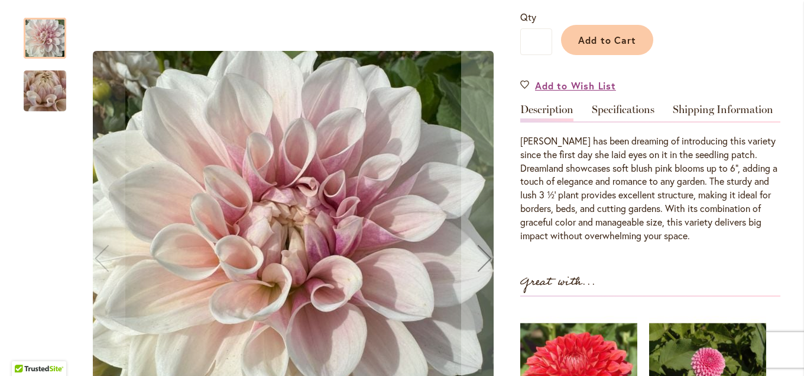
scroll to position [319, 0]
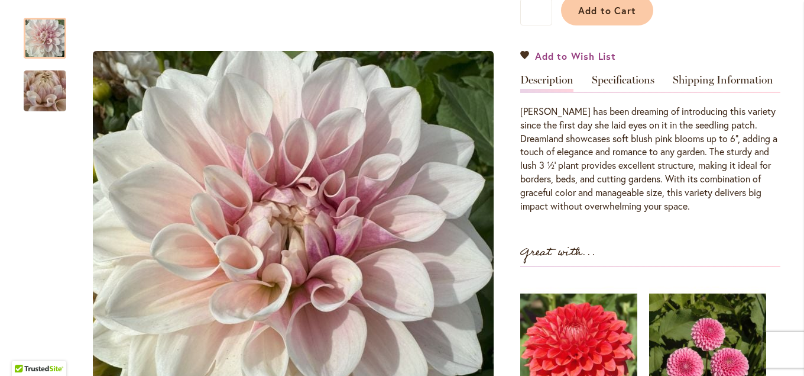
click at [569, 58] on span "Add to Wish List" at bounding box center [575, 56] width 81 height 14
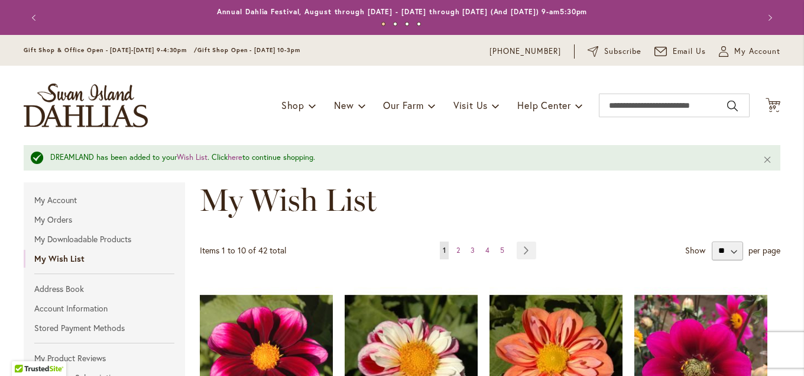
scroll to position [64, 0]
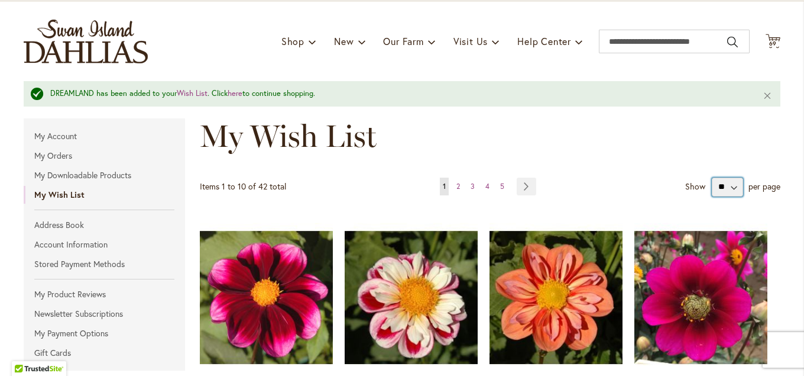
click at [712, 177] on select "** ** **" at bounding box center [727, 186] width 31 height 19
select select "**********"
click option "**" at bounding box center [0, 0] width 0 height 0
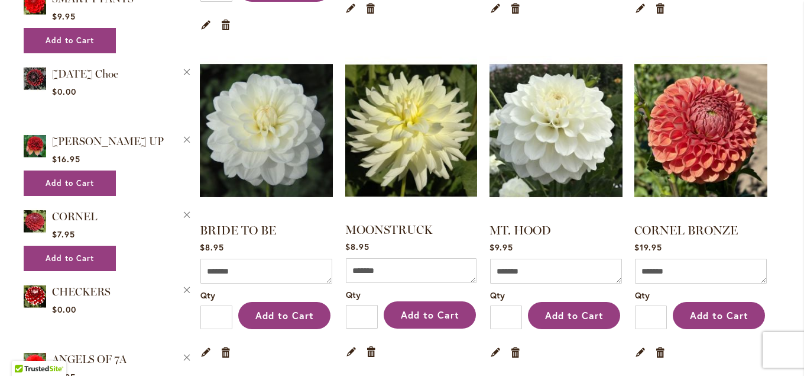
scroll to position [894, 0]
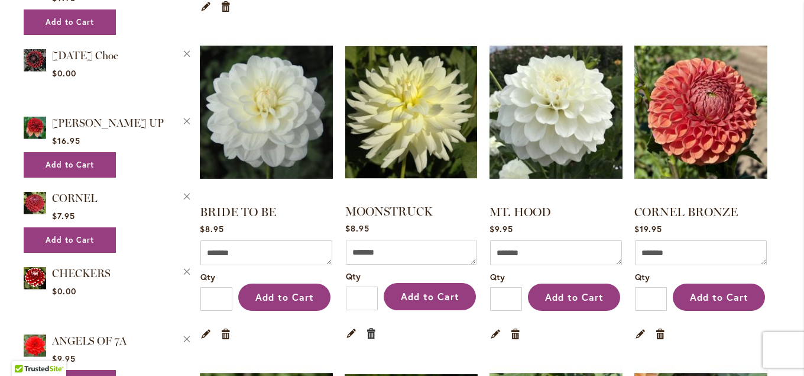
click at [371, 326] on link "Remove item" at bounding box center [371, 332] width 11 height 13
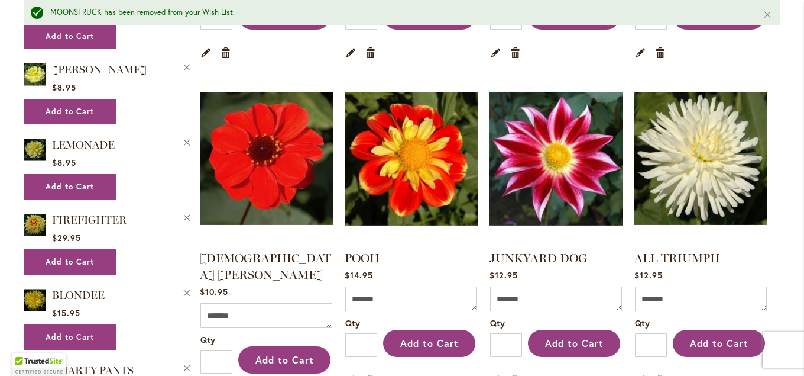
scroll to position [894, 0]
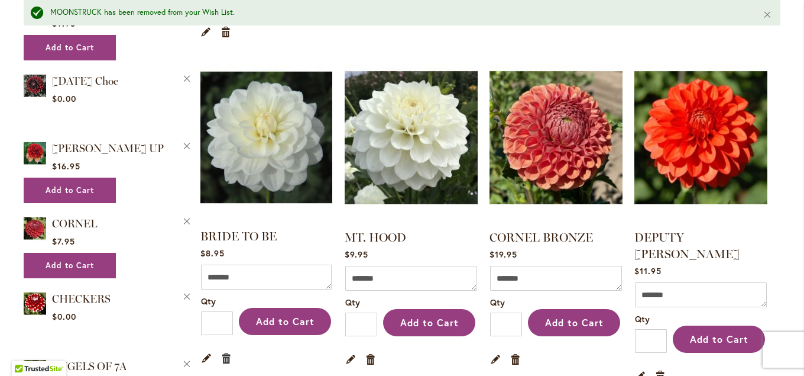
click at [227, 351] on link "Remove item" at bounding box center [226, 357] width 11 height 13
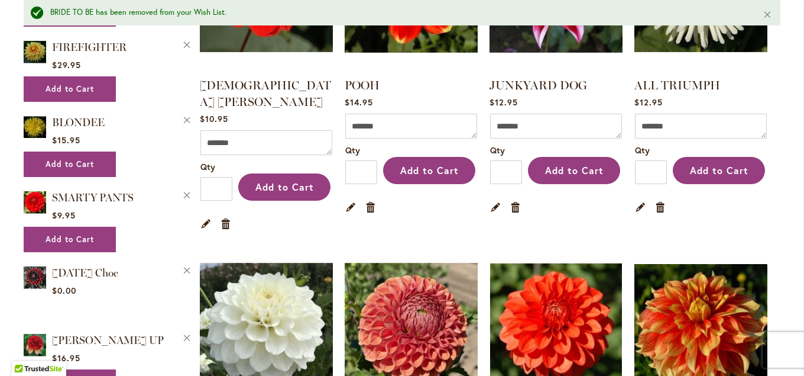
scroll to position [894, 0]
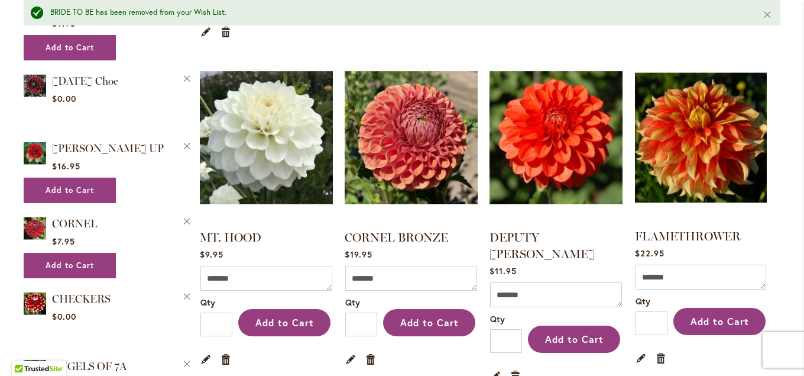
click at [660, 351] on link "Remove item" at bounding box center [661, 357] width 11 height 13
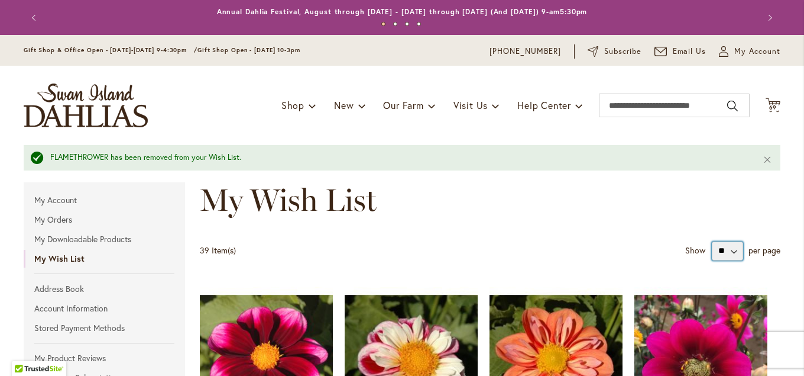
click at [738, 252] on select "** ** **" at bounding box center [727, 250] width 31 height 19
click at [733, 249] on select "** ** **" at bounding box center [727, 250] width 31 height 19
click at [712, 241] on select "** ** **" at bounding box center [727, 250] width 31 height 19
select select "**********"
click option "**" at bounding box center [0, 0] width 0 height 0
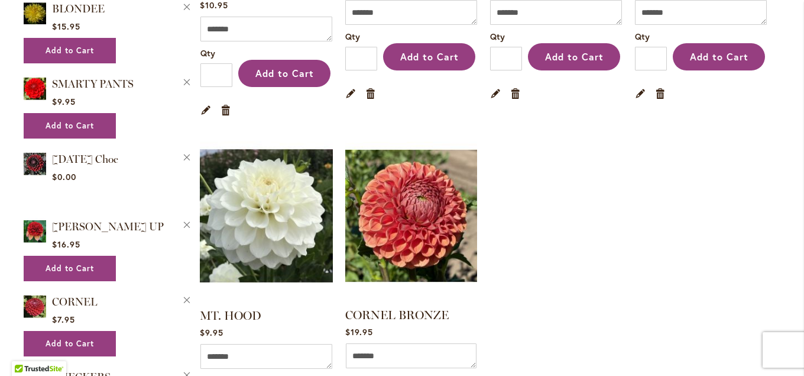
scroll to position [855, 0]
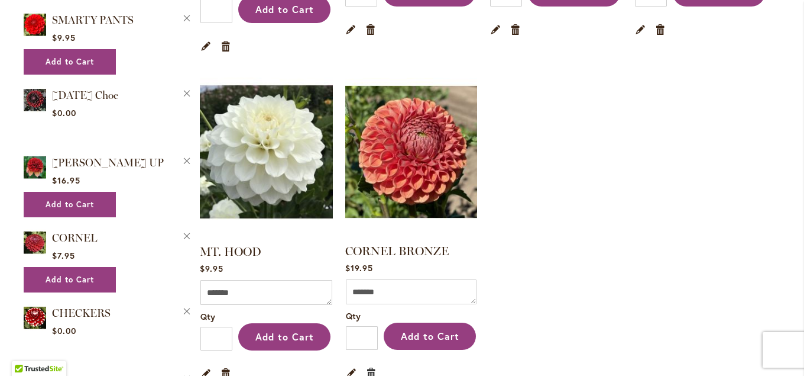
click at [371, 366] on link "Remove item" at bounding box center [371, 372] width 11 height 13
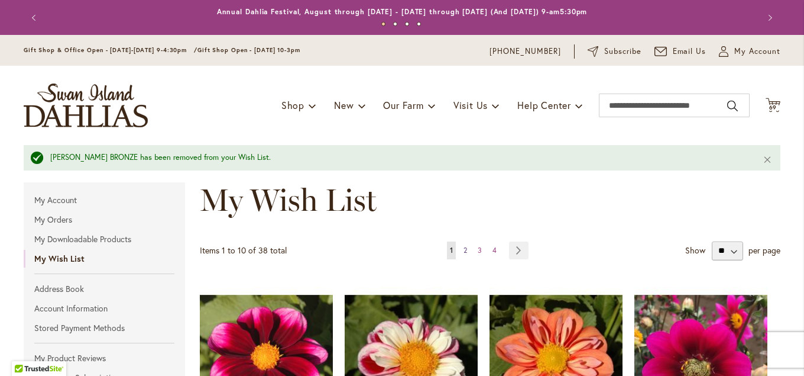
click at [467, 241] on link "Page 2" at bounding box center [465, 250] width 9 height 18
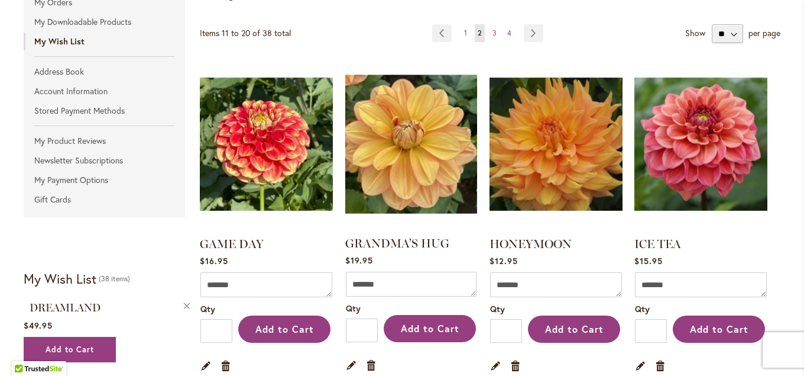
scroll to position [319, 0]
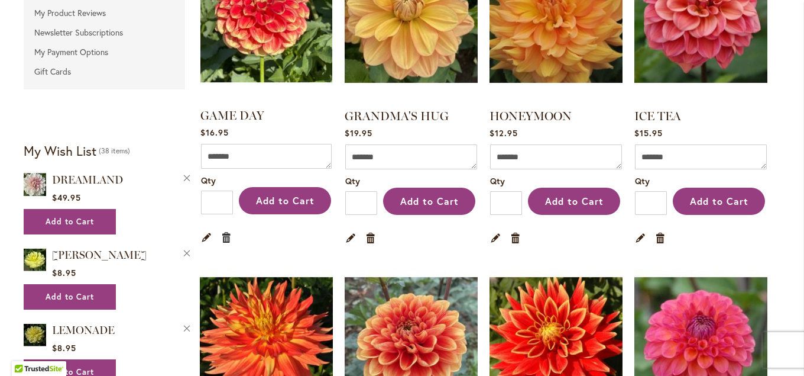
click at [223, 233] on link "Remove item" at bounding box center [226, 236] width 11 height 13
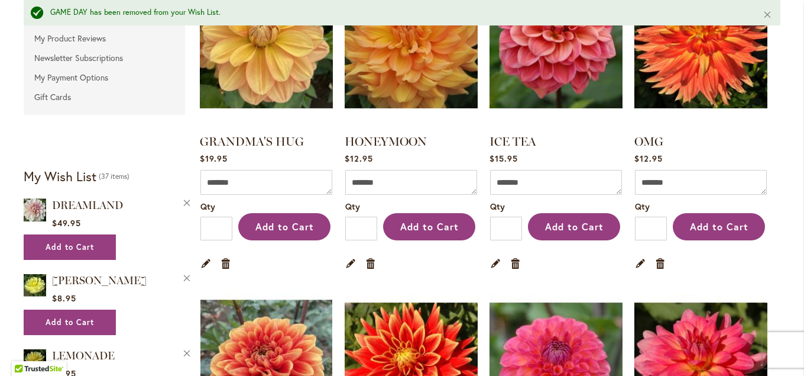
scroll to position [64, 0]
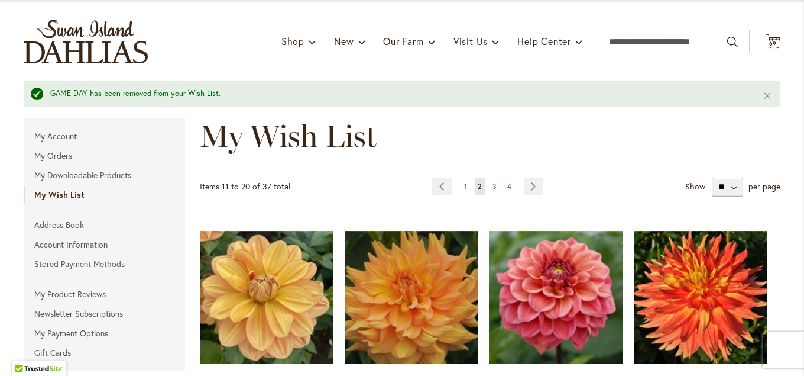
click at [470, 184] on link "Page 1" at bounding box center [465, 186] width 9 height 18
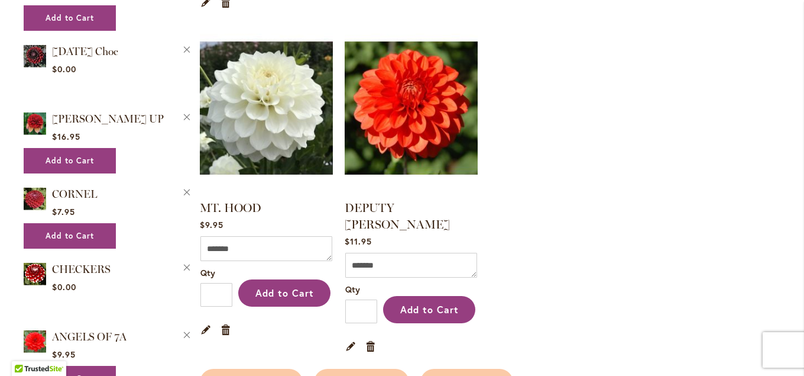
scroll to position [917, 0]
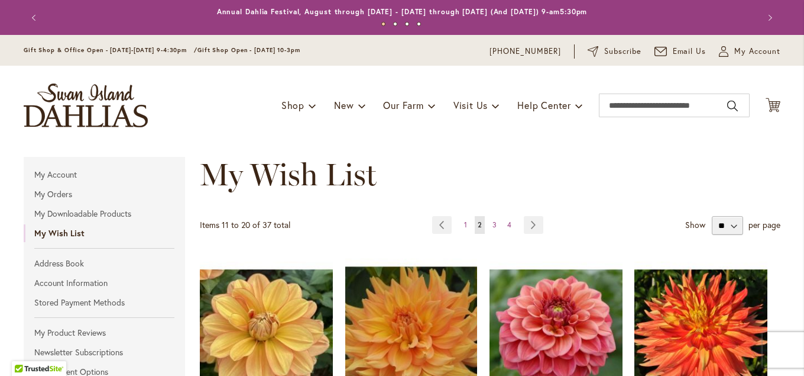
scroll to position [192, 0]
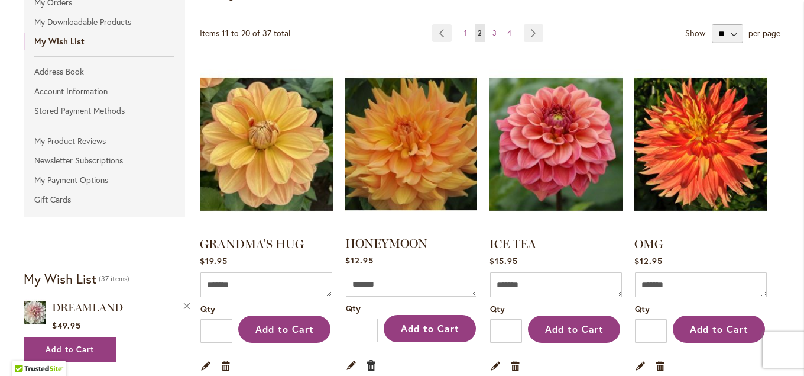
click at [375, 358] on link "Remove item" at bounding box center [371, 364] width 11 height 13
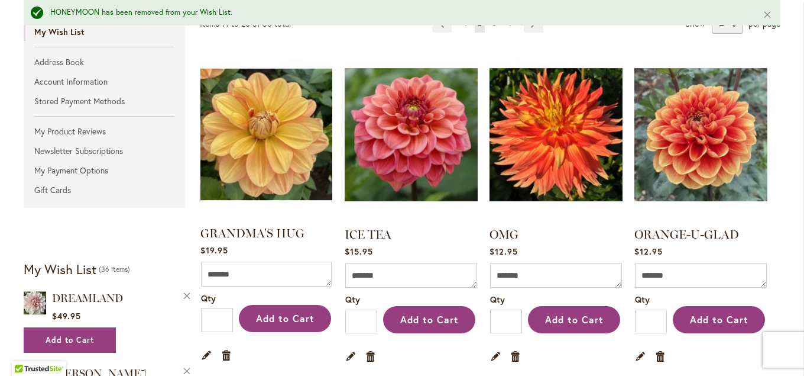
scroll to position [256, 0]
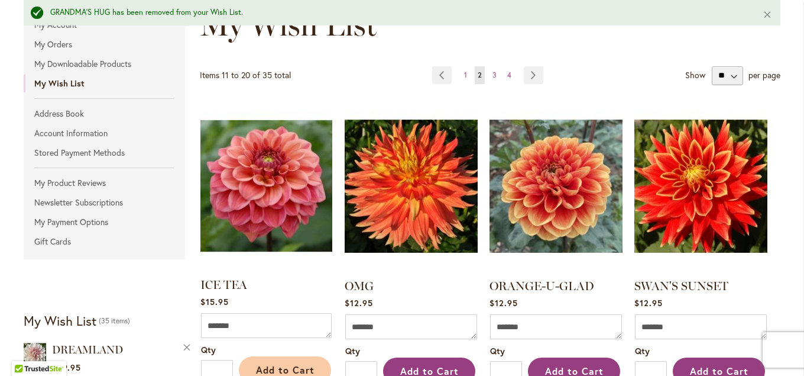
scroll to position [239, 0]
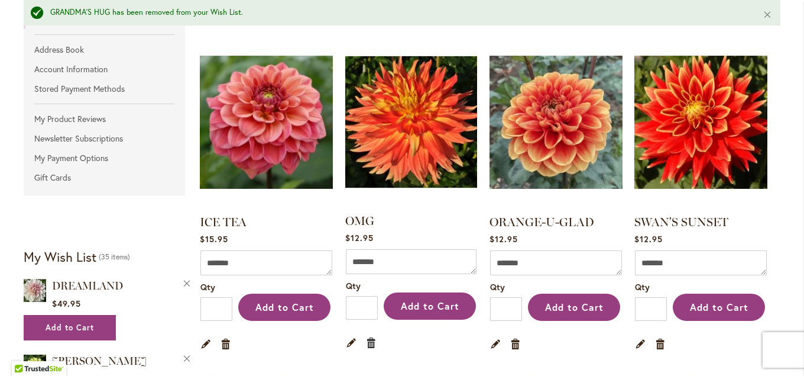
click at [372, 341] on link "Remove item" at bounding box center [371, 341] width 11 height 13
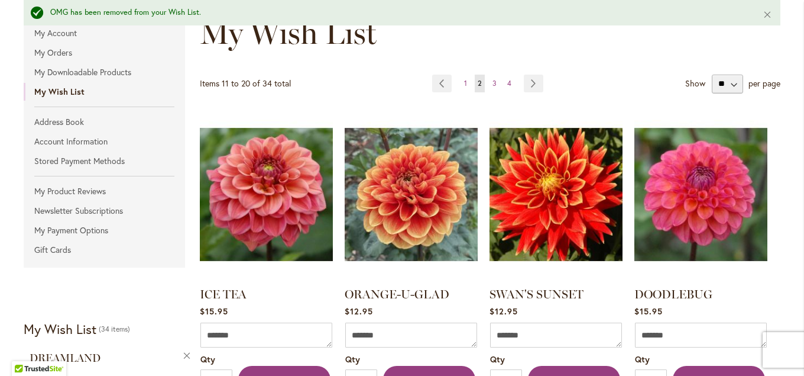
scroll to position [319, 0]
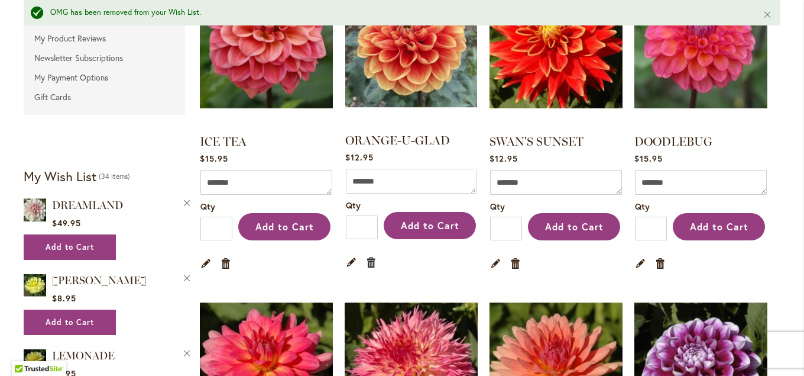
click at [372, 263] on link "Remove item" at bounding box center [371, 261] width 11 height 13
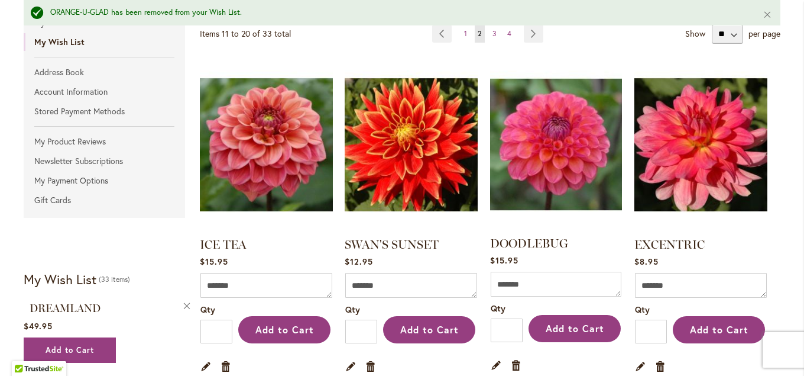
scroll to position [280, 0]
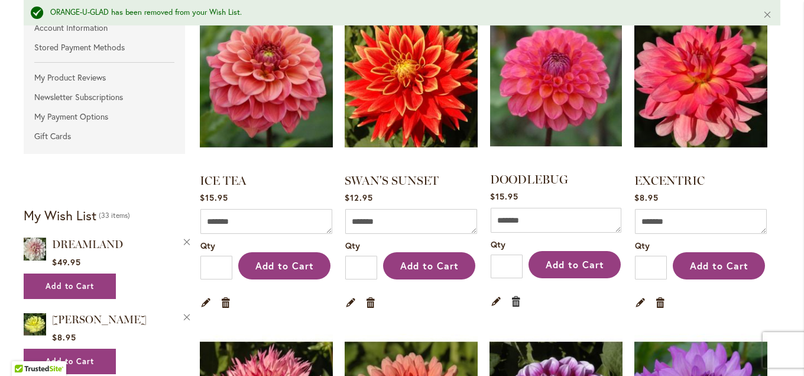
click at [518, 297] on link "Remove item" at bounding box center [516, 300] width 11 height 13
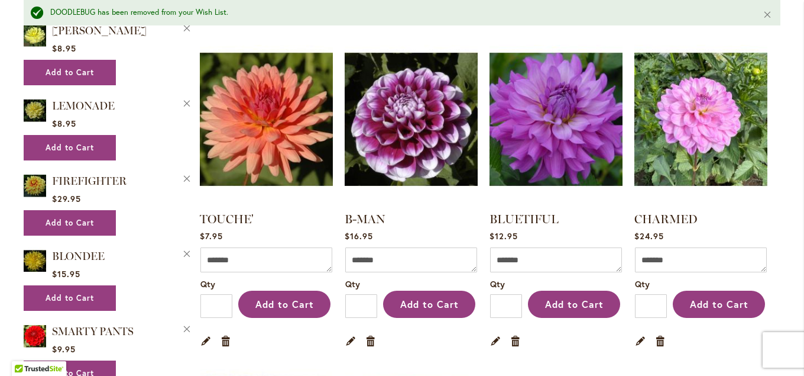
scroll to position [639, 0]
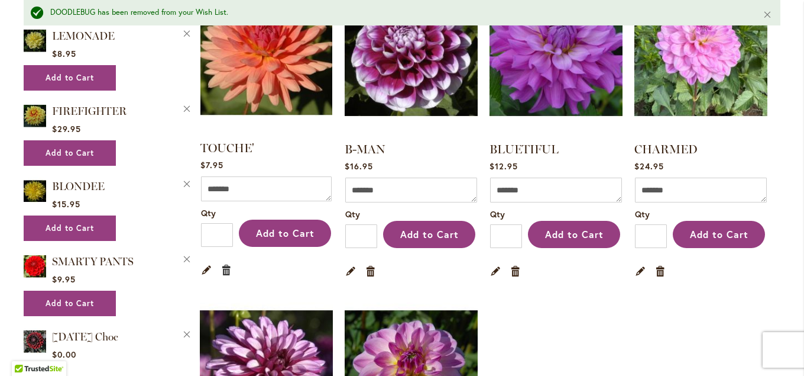
click at [226, 264] on link "Remove item" at bounding box center [226, 269] width 11 height 13
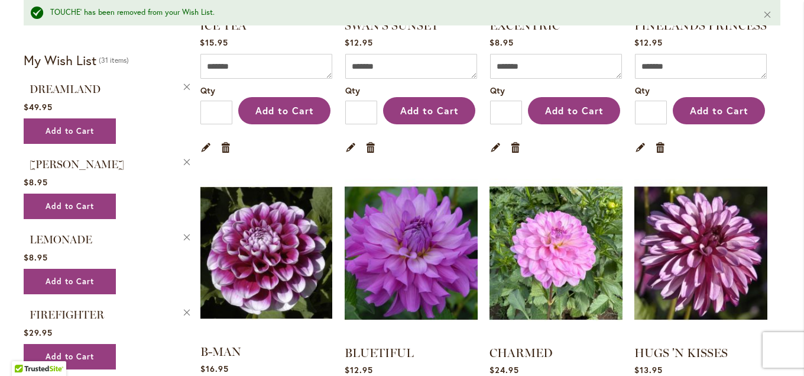
scroll to position [625, 0]
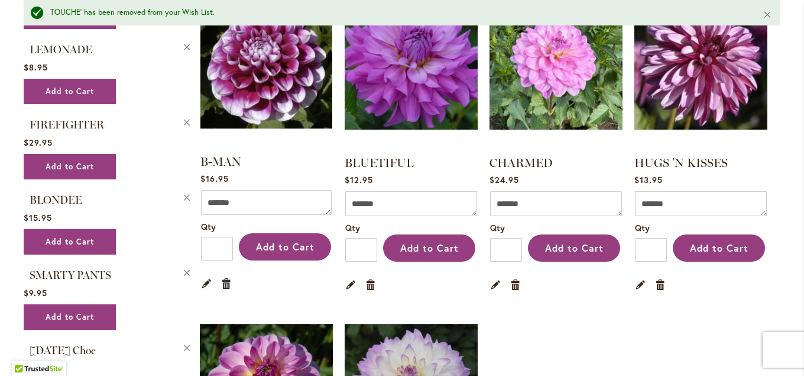
click at [224, 279] on link "Remove item" at bounding box center [226, 282] width 11 height 13
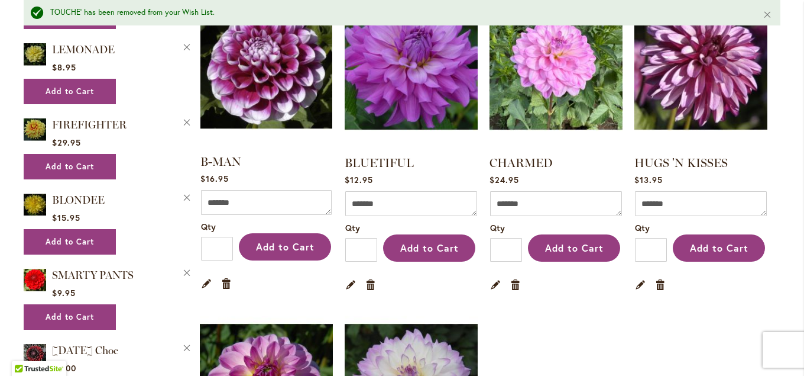
scroll to position [629, 0]
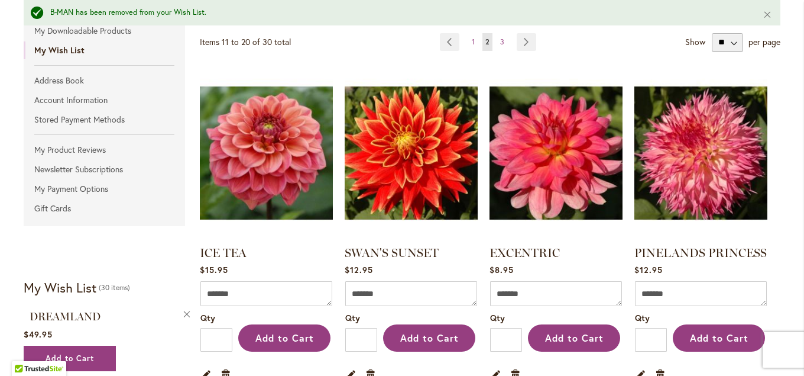
scroll to position [655, 0]
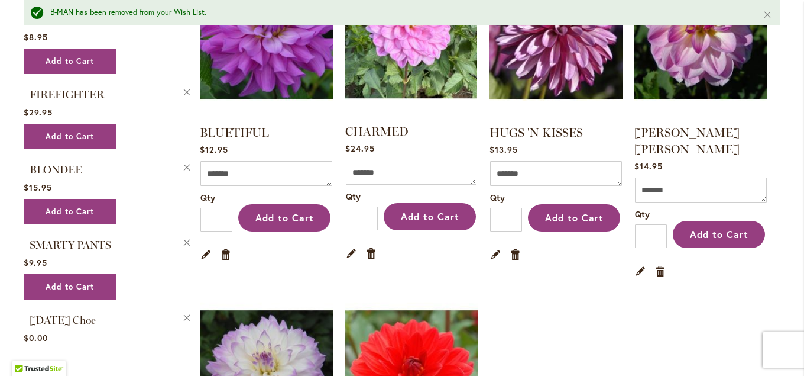
click at [369, 248] on div "CHARMED $24.95 Comment Qty * Add to Cart Edit Remove item" at bounding box center [411, 107] width 133 height 315
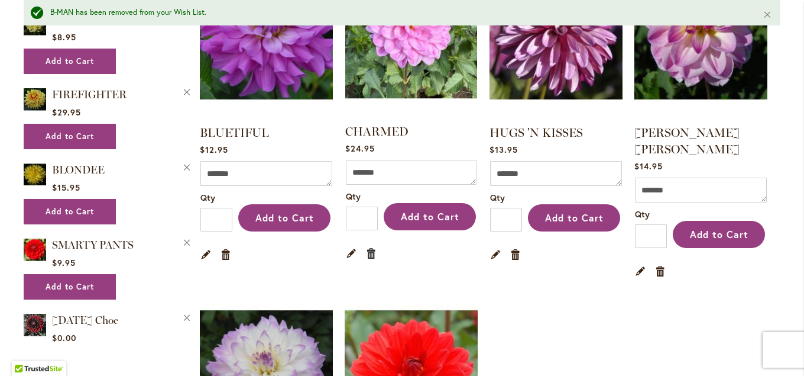
click at [374, 250] on link "Remove item" at bounding box center [371, 252] width 11 height 13
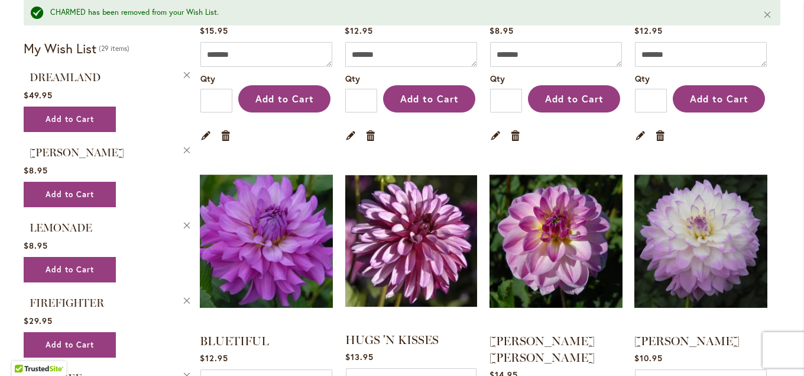
scroll to position [639, 0]
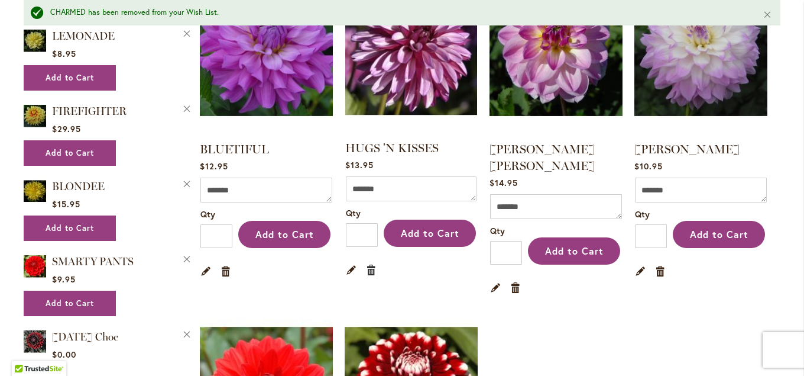
click at [373, 267] on link "Remove item" at bounding box center [371, 269] width 11 height 13
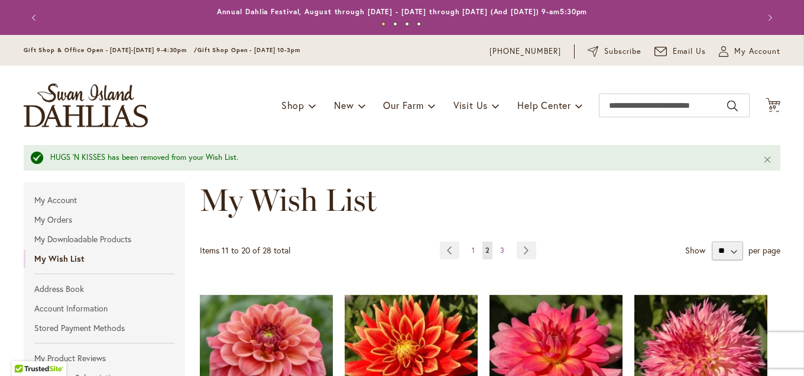
scroll to position [575, 0]
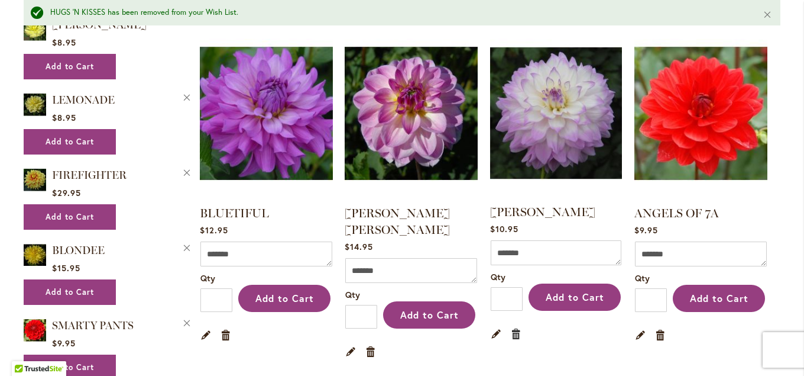
click at [515, 328] on link "Remove item" at bounding box center [516, 333] width 11 height 13
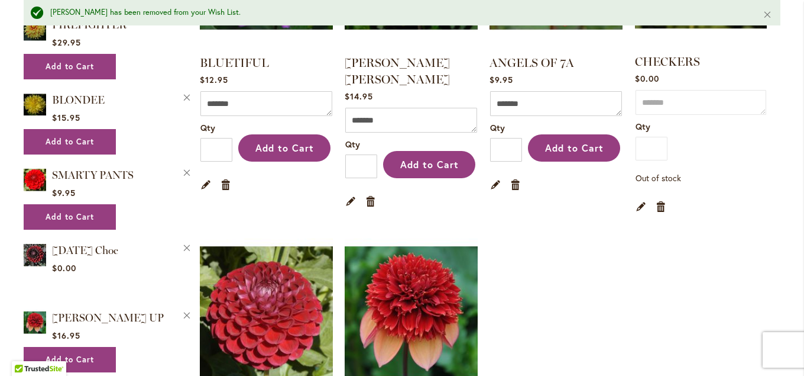
scroll to position [703, 0]
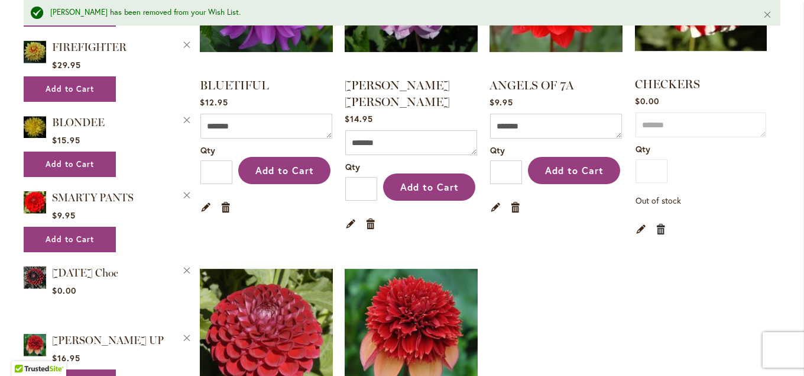
click at [661, 222] on link "Remove item" at bounding box center [661, 228] width 11 height 13
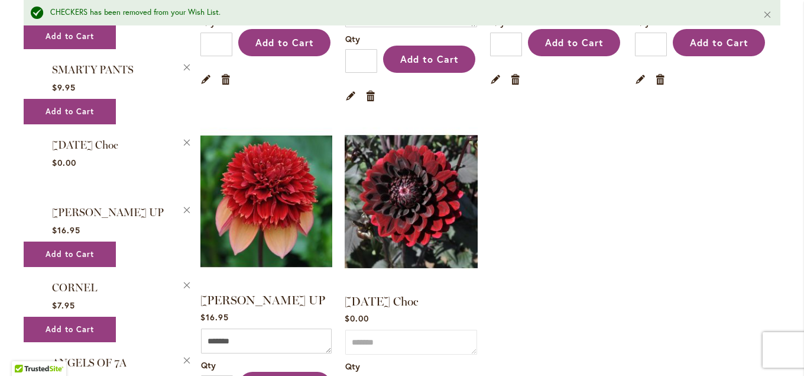
scroll to position [894, 0]
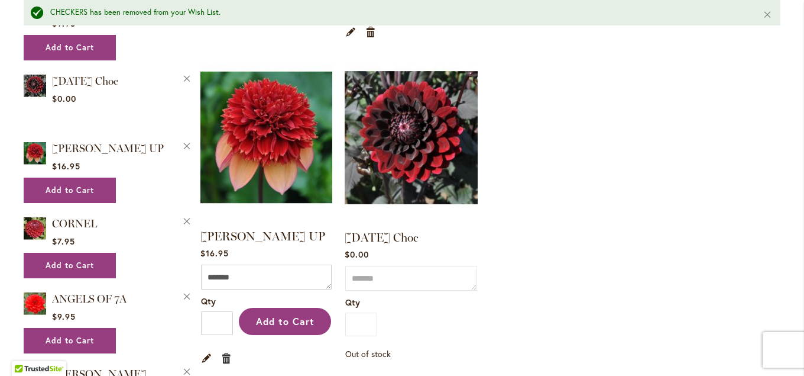
click at [224, 351] on link "Remove item" at bounding box center [226, 357] width 11 height 13
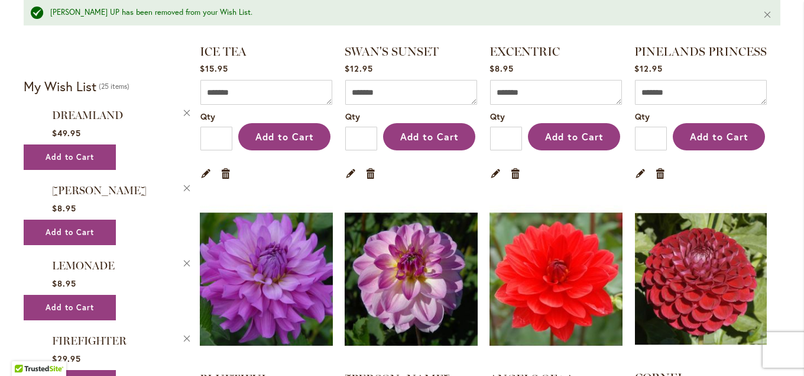
scroll to position [601, 0]
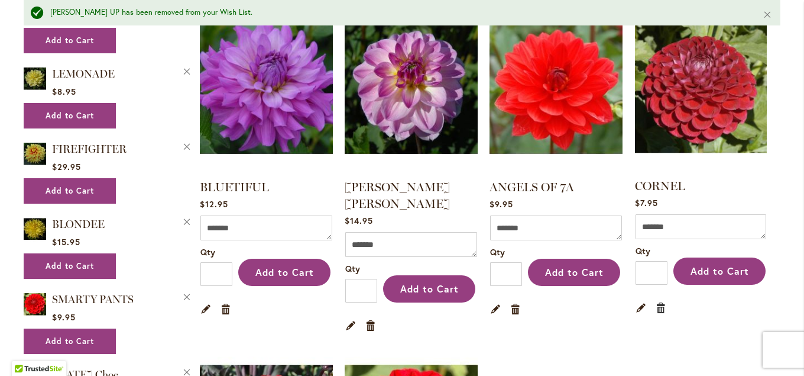
click at [663, 301] on link "Remove item" at bounding box center [661, 306] width 11 height 13
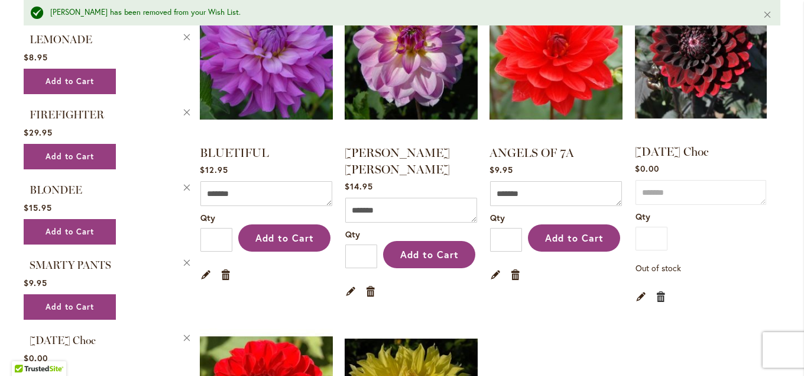
scroll to position [639, 0]
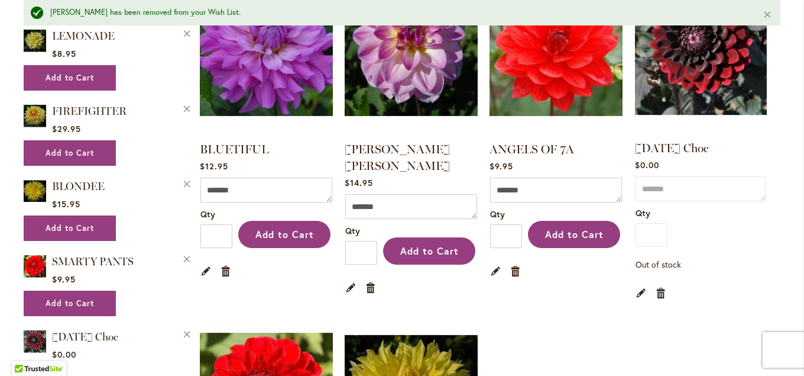
click at [663, 287] on link "Remove item" at bounding box center [661, 292] width 11 height 13
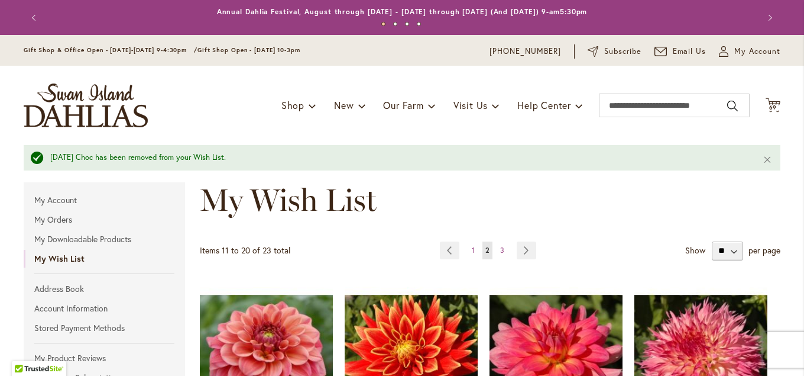
scroll to position [575, 0]
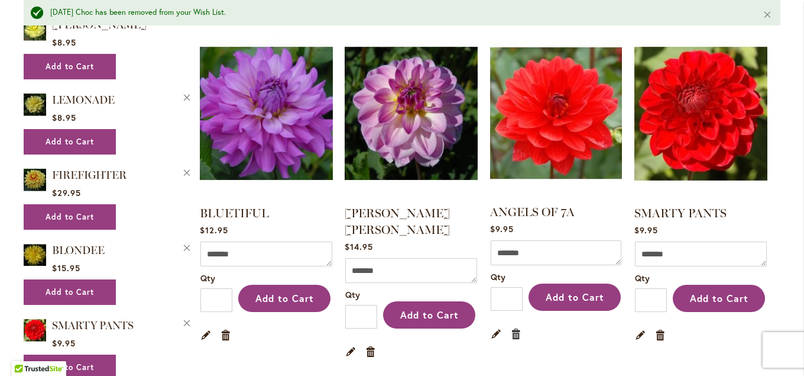
click at [518, 327] on link "Remove item" at bounding box center [516, 333] width 11 height 13
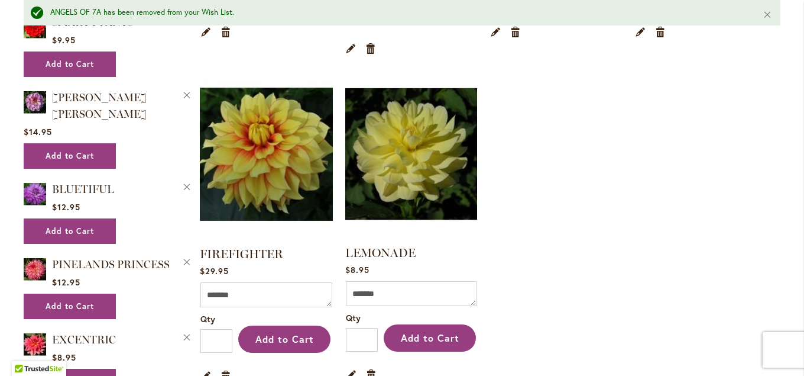
scroll to position [942, 0]
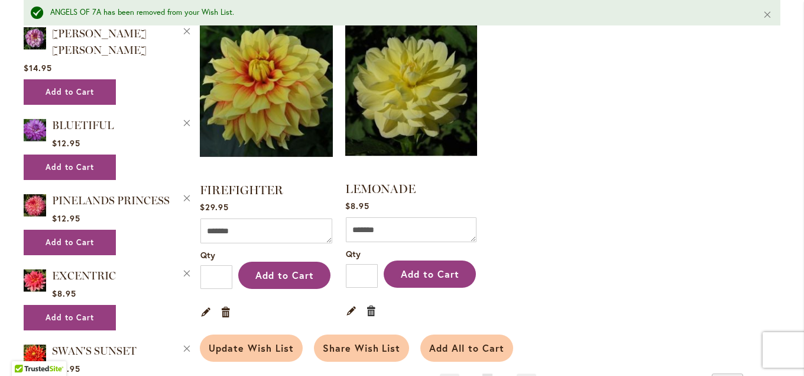
click at [371, 303] on link "Remove item" at bounding box center [371, 309] width 11 height 13
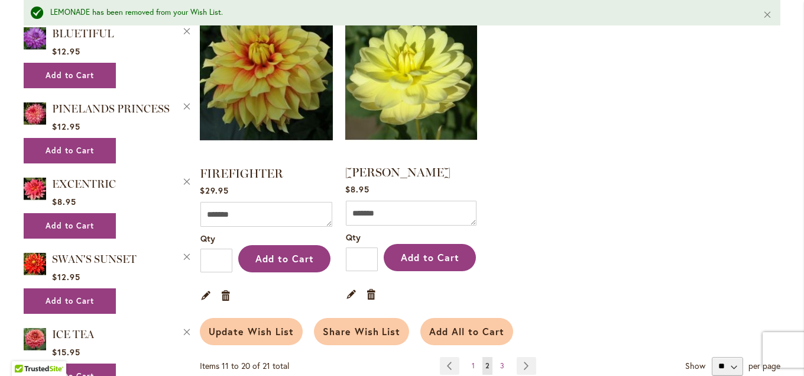
scroll to position [982, 0]
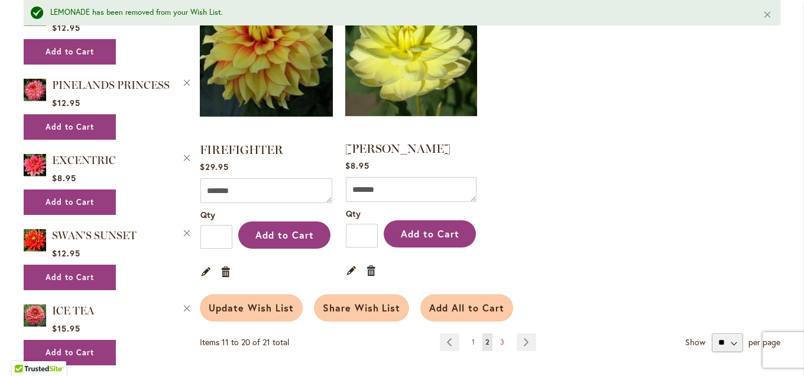
click at [371, 263] on link "Remove item" at bounding box center [371, 269] width 11 height 13
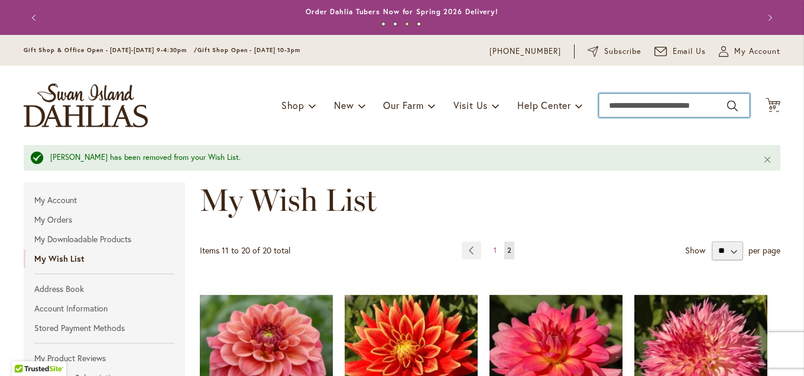
click at [612, 105] on input "Search" at bounding box center [674, 105] width 151 height 24
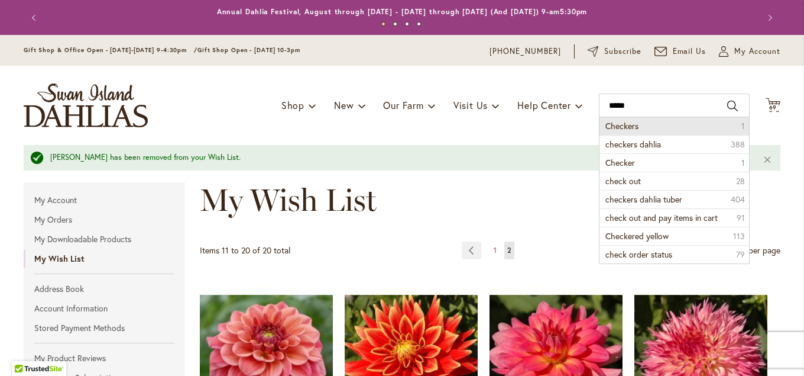
click at [629, 125] on span "Checkers" at bounding box center [622, 125] width 33 height 11
type input "********"
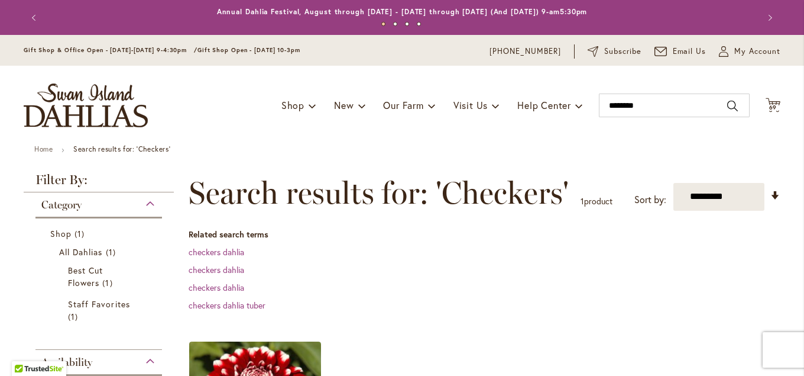
scroll to position [192, 0]
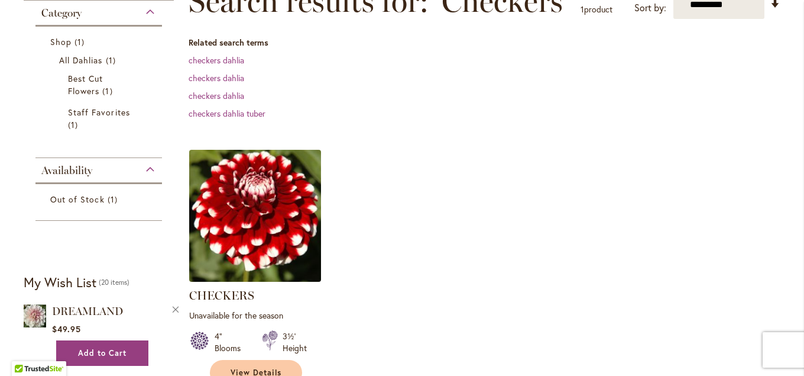
click at [270, 241] on img at bounding box center [255, 215] width 138 height 138
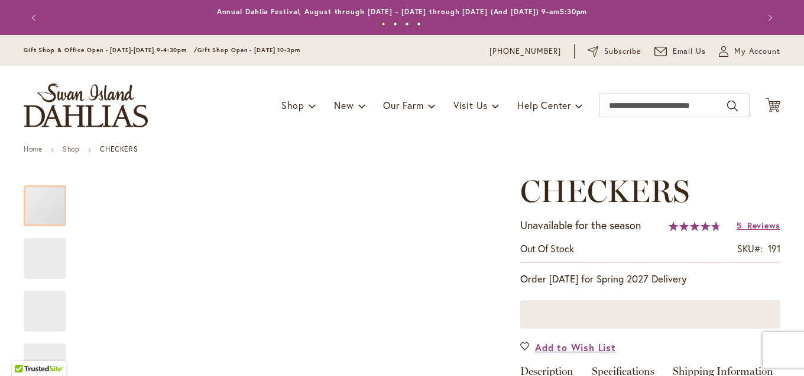
type input "****"
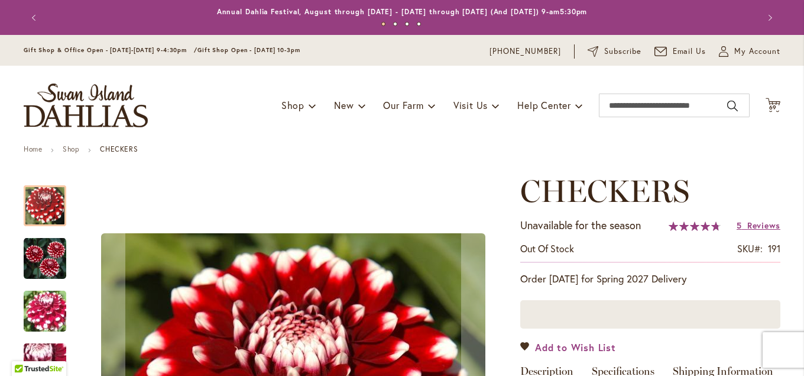
click at [570, 346] on span "Add to Wish List" at bounding box center [575, 347] width 81 height 14
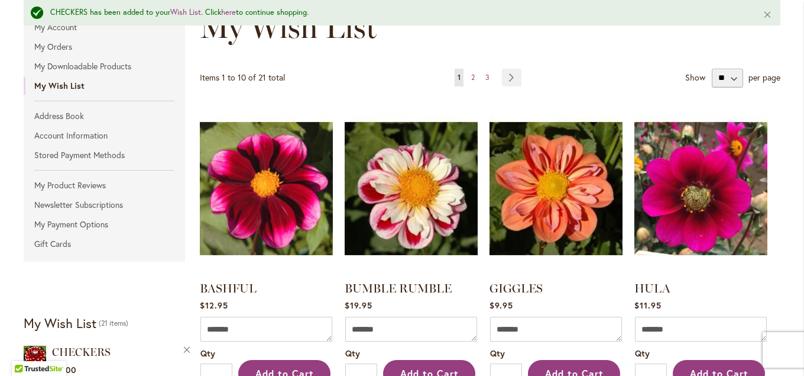
scroll to position [62, 0]
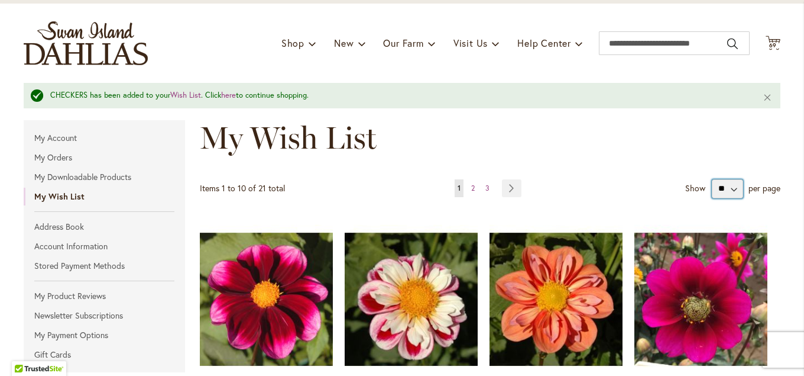
click at [712, 179] on select "** ** **" at bounding box center [727, 188] width 31 height 19
select select "**********"
click option "**" at bounding box center [0, 0] width 0 height 0
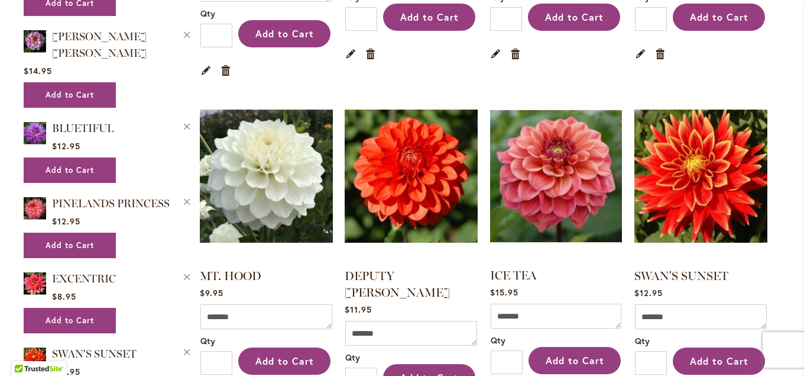
scroll to position [894, 0]
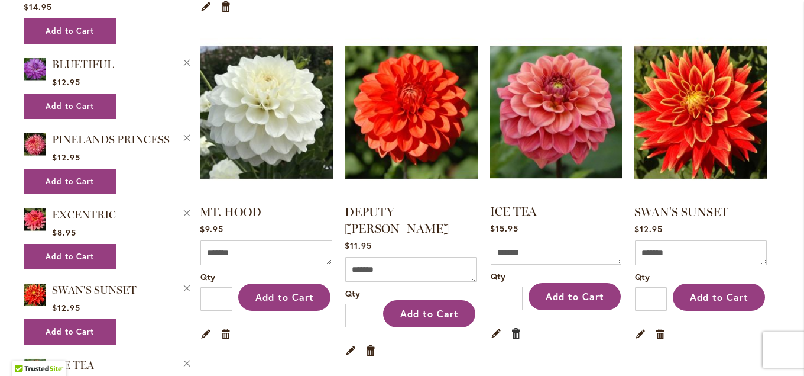
click at [516, 326] on link "Remove item" at bounding box center [516, 332] width 11 height 13
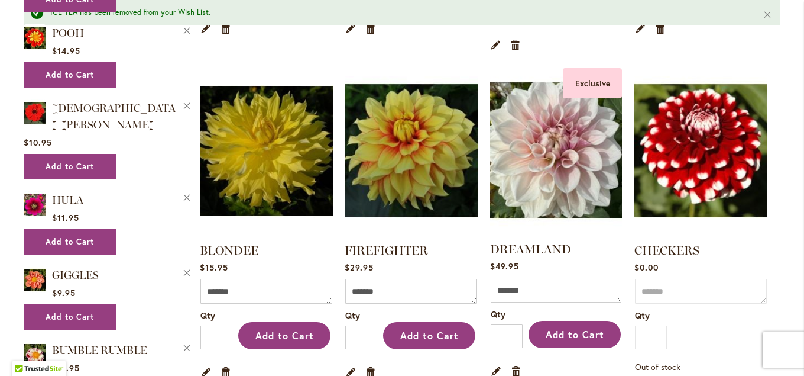
scroll to position [1597, 0]
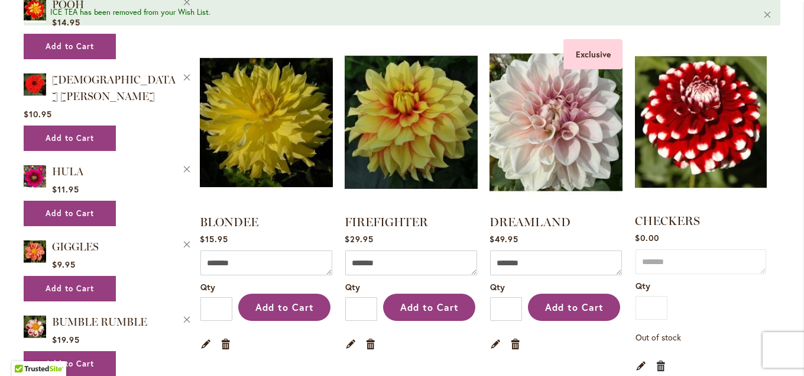
click at [662, 358] on link "Remove item" at bounding box center [661, 364] width 11 height 13
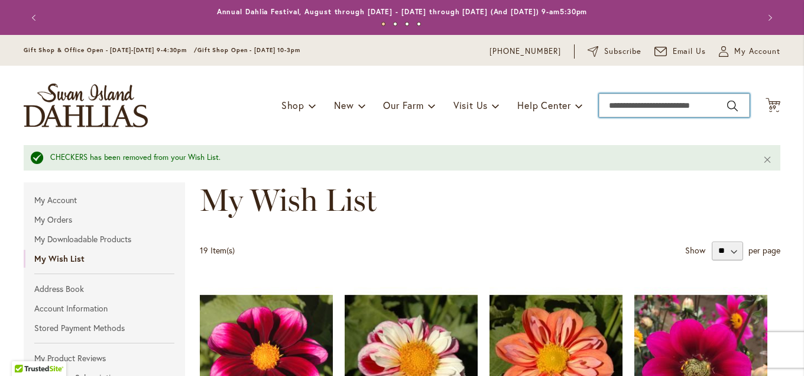
click at [621, 102] on input "Search" at bounding box center [674, 105] width 151 height 24
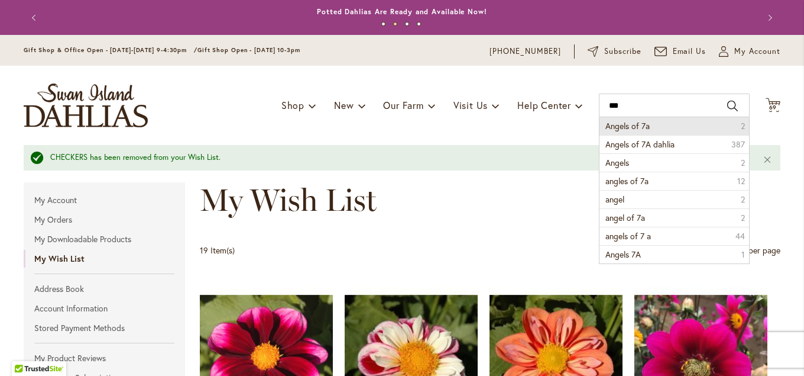
click at [622, 128] on span "Angels of 7a" at bounding box center [628, 125] width 44 height 11
type input "**********"
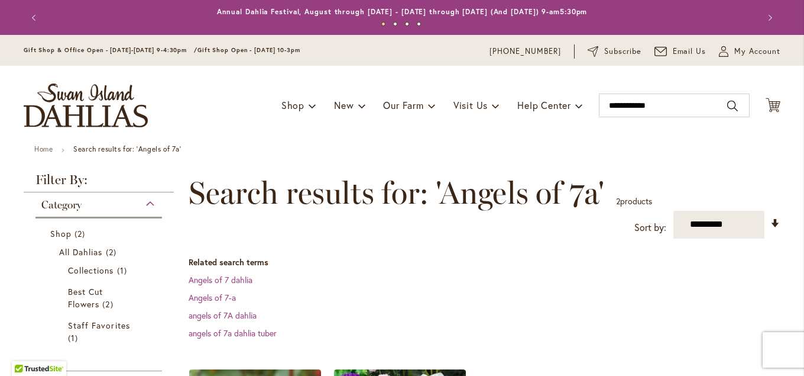
scroll to position [192, 0]
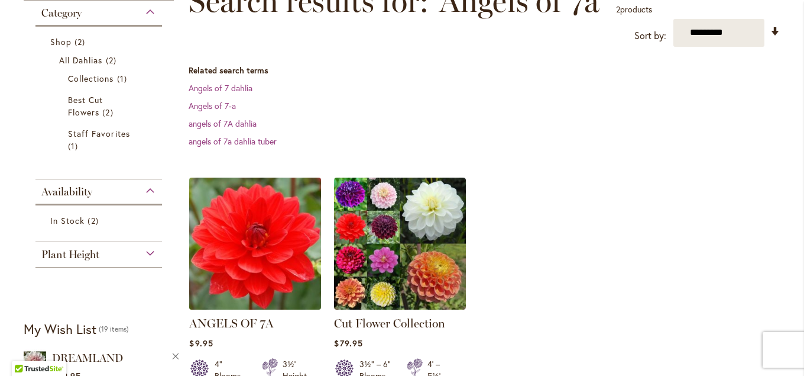
click at [245, 199] on img at bounding box center [255, 243] width 138 height 138
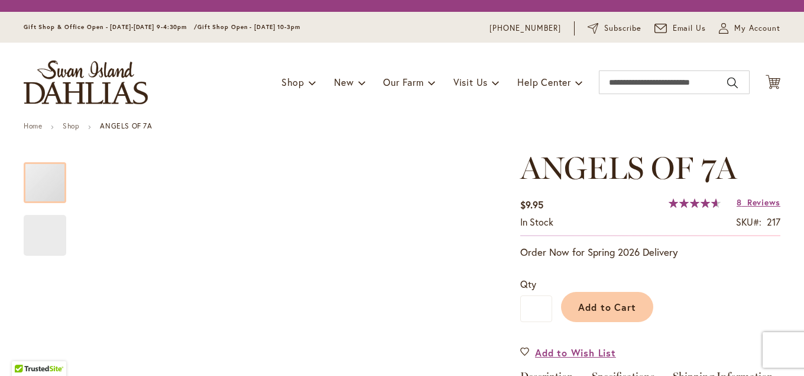
type input "****"
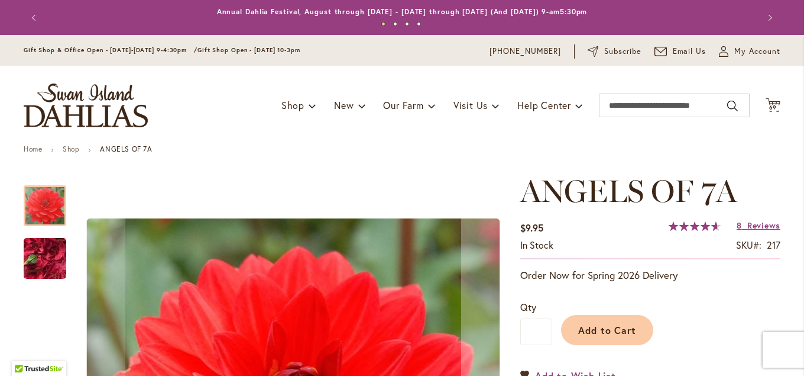
scroll to position [64, 0]
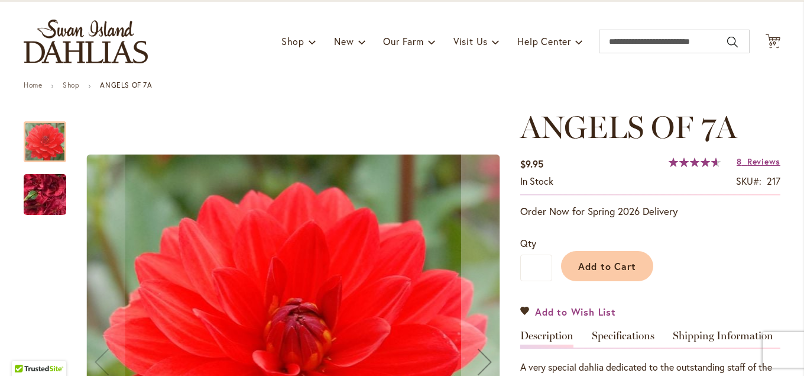
click at [581, 309] on span "Add to Wish List" at bounding box center [575, 312] width 81 height 14
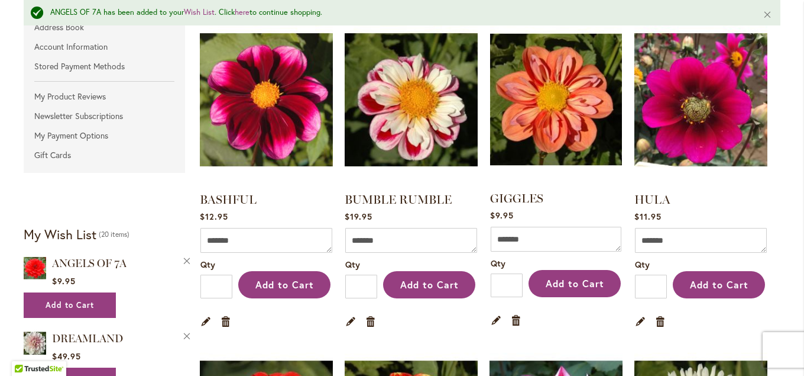
scroll to position [64, 0]
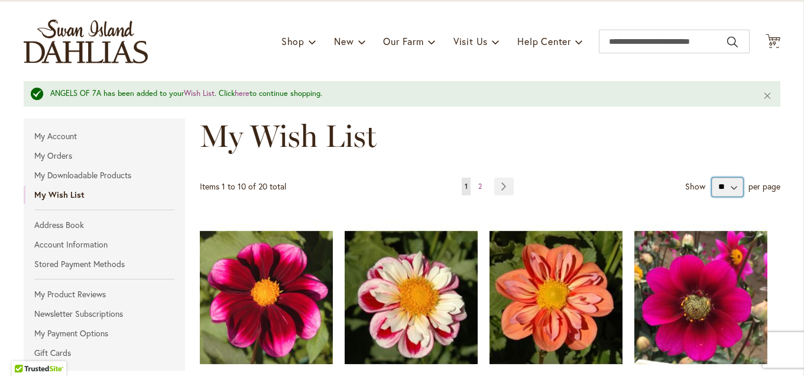
click at [712, 177] on select "** ** **" at bounding box center [727, 186] width 31 height 19
select select "**********"
click option "**" at bounding box center [0, 0] width 0 height 0
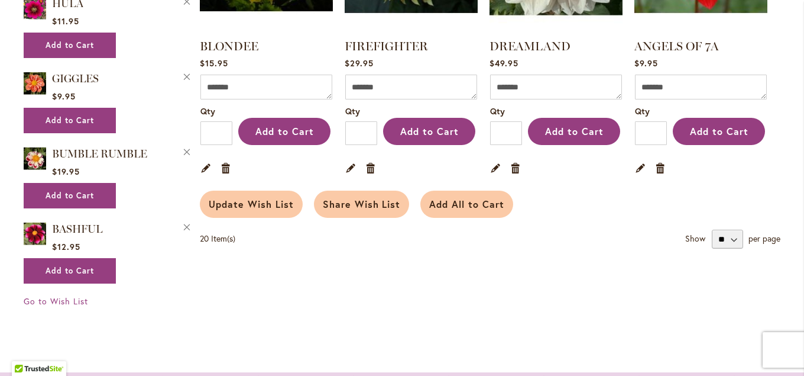
scroll to position [1789, 0]
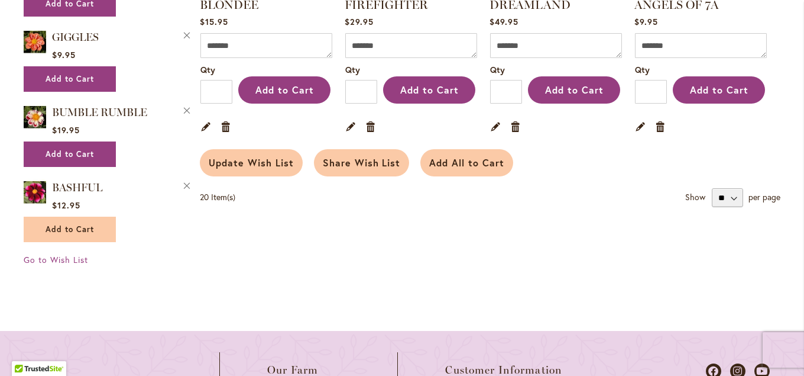
click at [59, 224] on span "Add to Cart" at bounding box center [70, 229] width 49 height 10
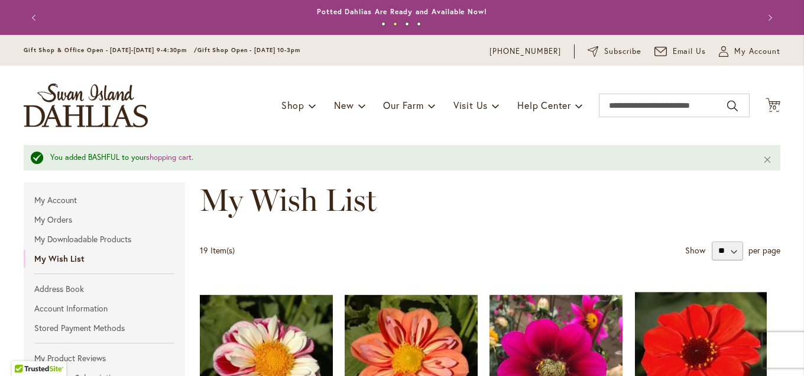
scroll to position [319, 0]
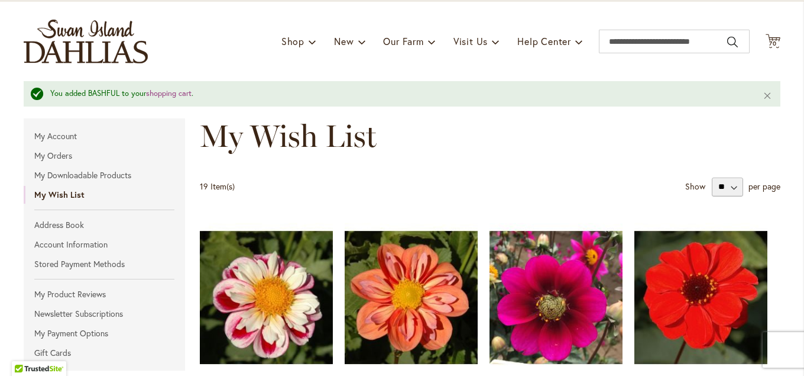
scroll to position [0, 0]
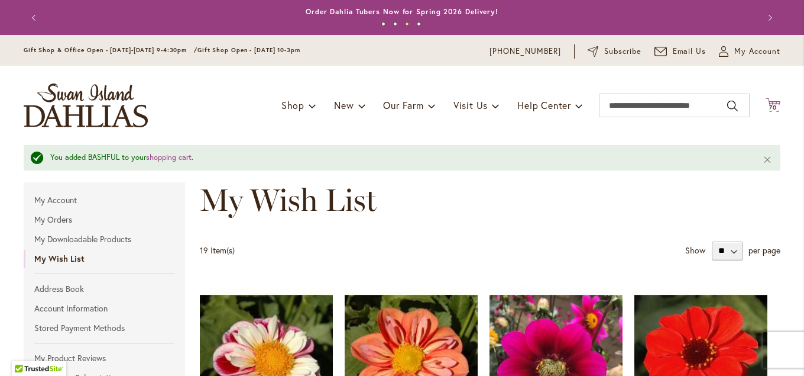
click at [778, 104] on button "Cart .cls-1 { fill: #231f20; } 70 70 items" at bounding box center [773, 106] width 15 height 16
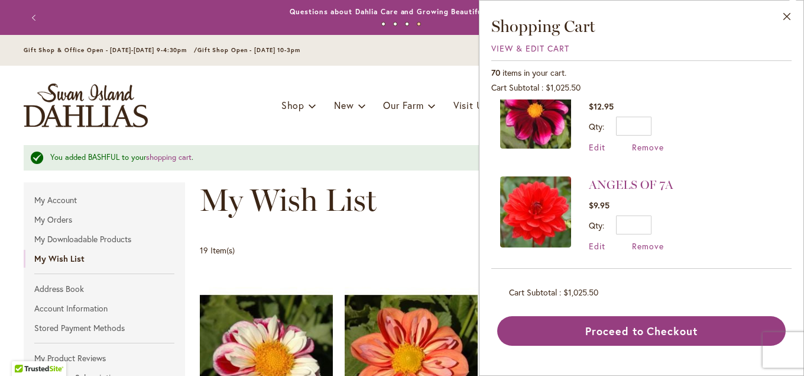
scroll to position [6613, 0]
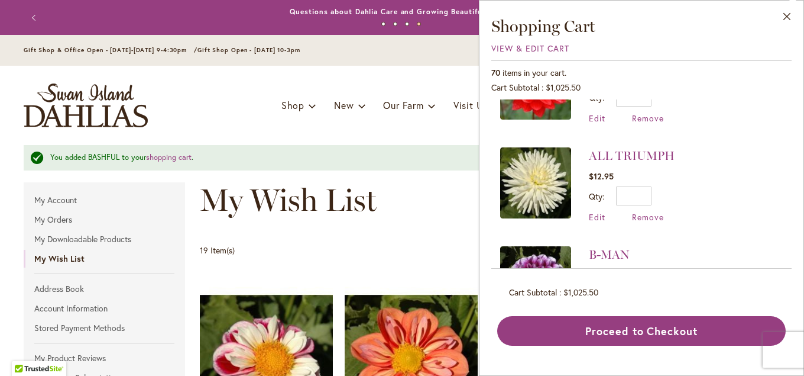
click at [642, 310] on span "Remove" at bounding box center [648, 315] width 32 height 11
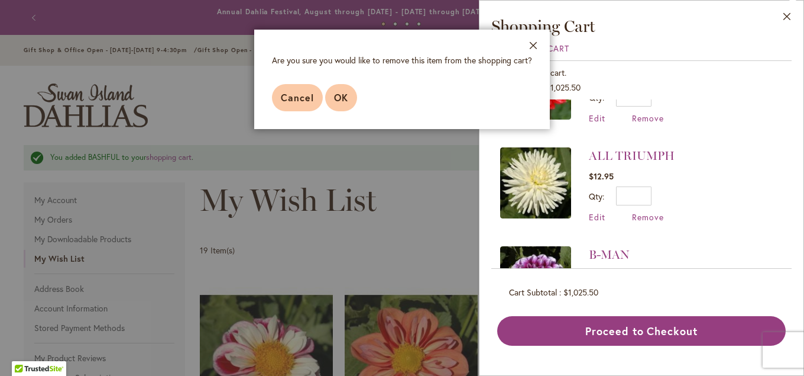
click at [339, 96] on span "OK" at bounding box center [341, 97] width 14 height 12
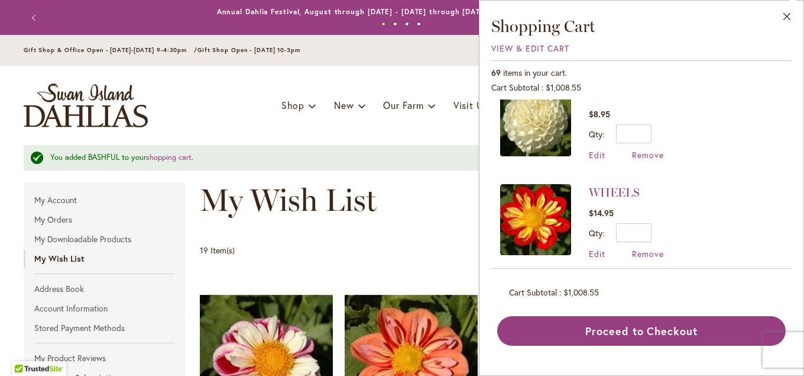
scroll to position [256, 0]
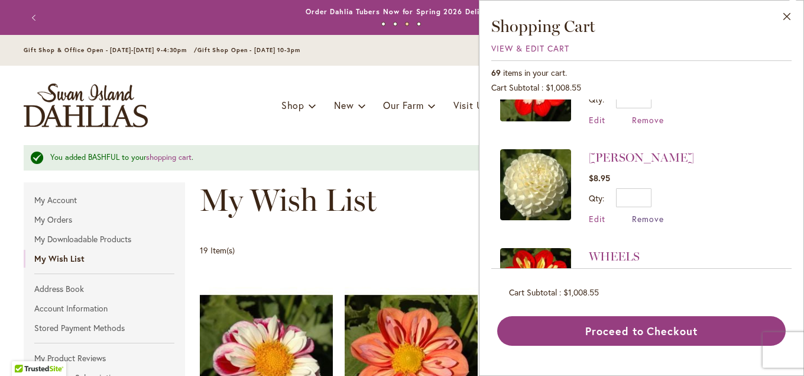
click at [639, 219] on span "Remove" at bounding box center [648, 218] width 32 height 11
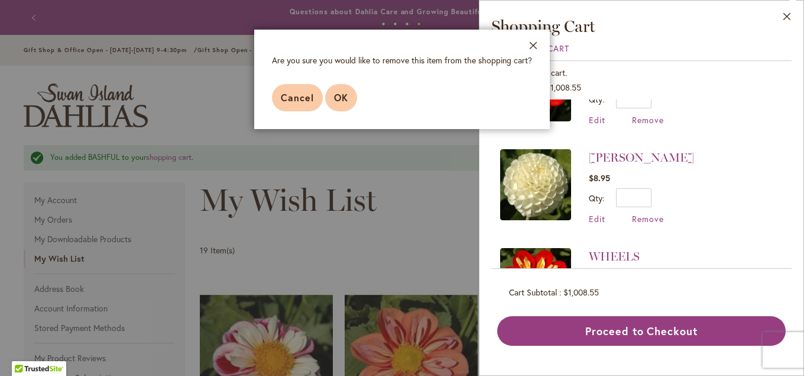
click at [344, 93] on span "OK" at bounding box center [341, 97] width 14 height 12
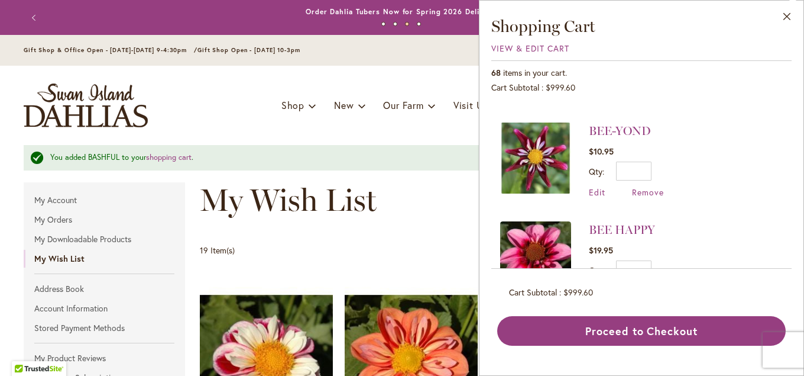
scroll to position [6161, 0]
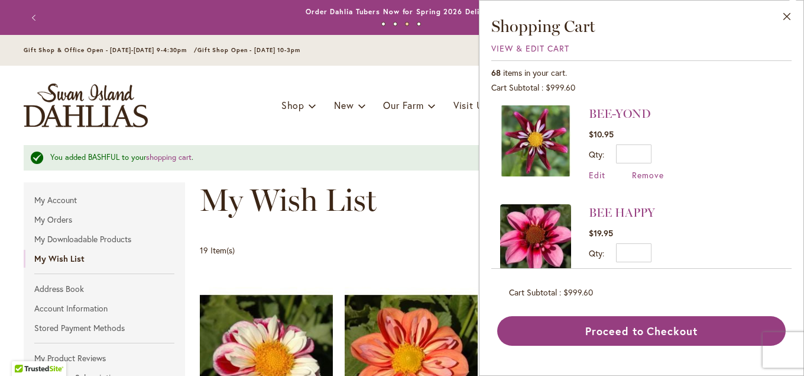
click at [645, 268] on span "Remove" at bounding box center [648, 273] width 32 height 11
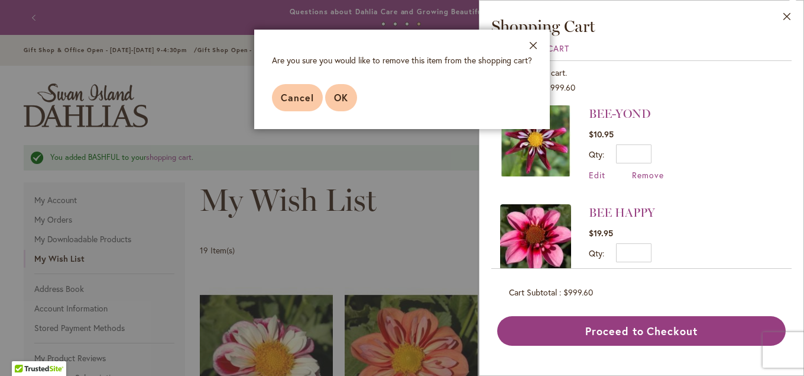
click at [344, 99] on span "OK" at bounding box center [341, 97] width 14 height 12
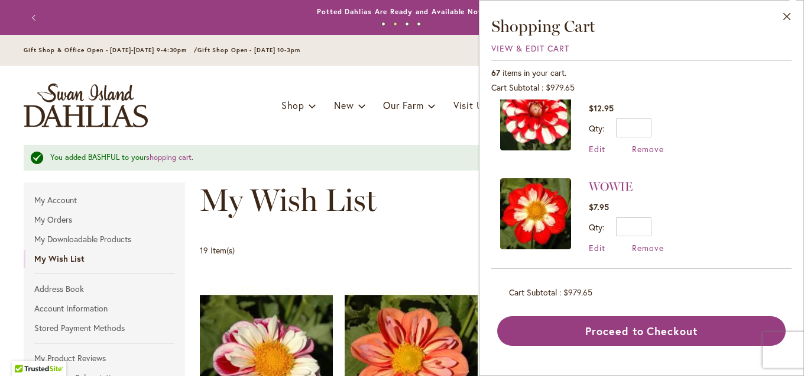
scroll to position [64, 0]
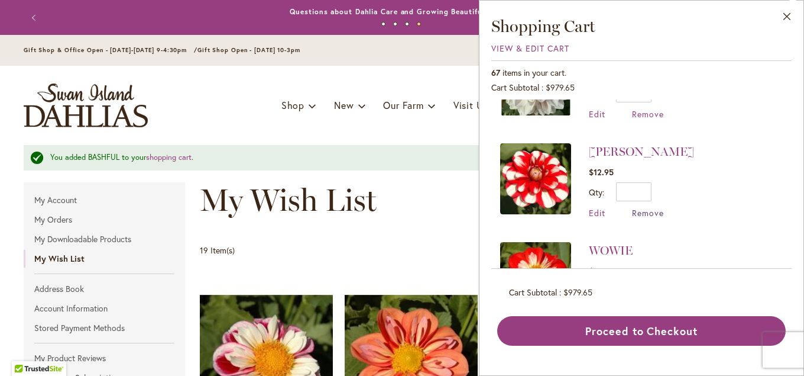
click at [639, 209] on span "Remove" at bounding box center [648, 212] width 32 height 11
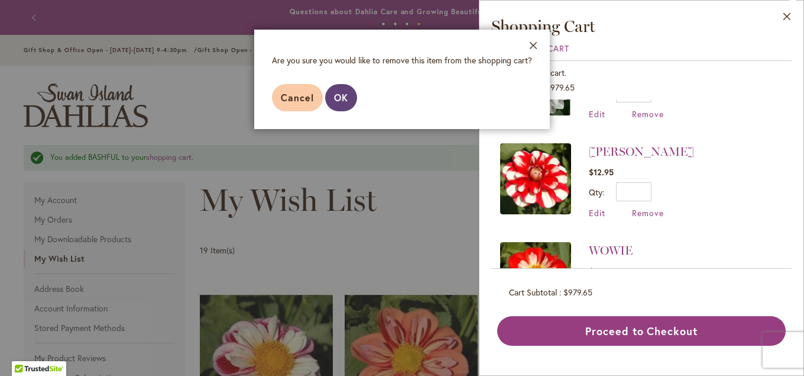
click at [335, 101] on span "OK" at bounding box center [341, 97] width 14 height 12
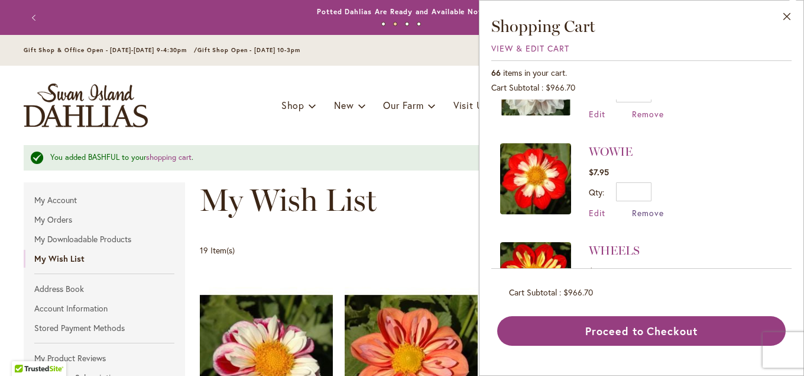
click at [637, 212] on span "Remove" at bounding box center [648, 212] width 32 height 11
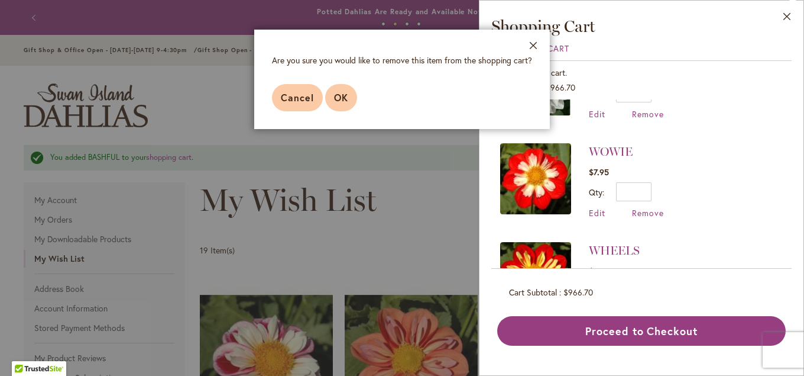
click at [338, 98] on span "OK" at bounding box center [341, 97] width 14 height 12
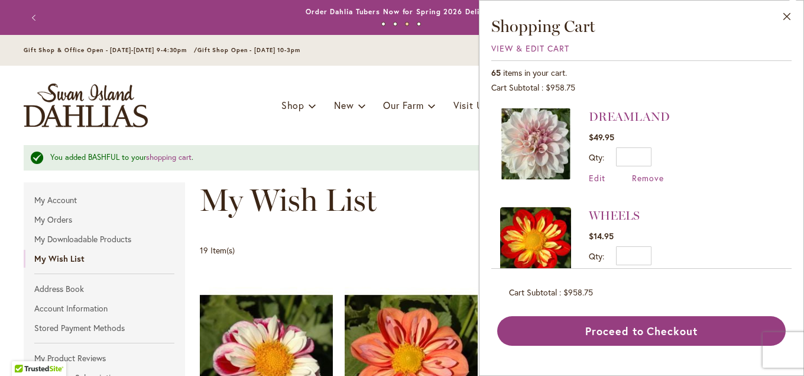
scroll to position [128, 0]
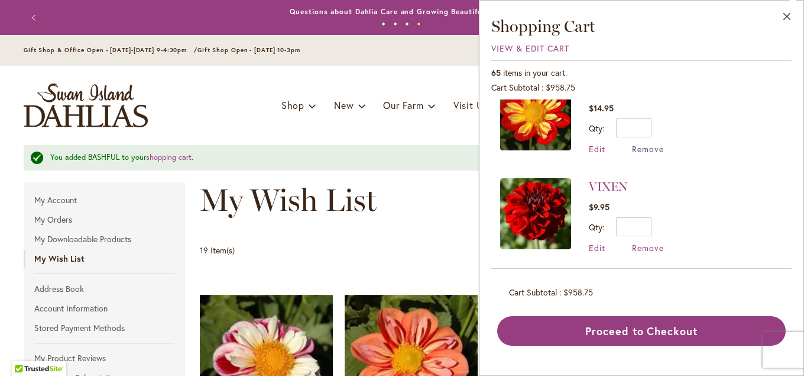
click at [652, 147] on span "Remove" at bounding box center [648, 148] width 32 height 11
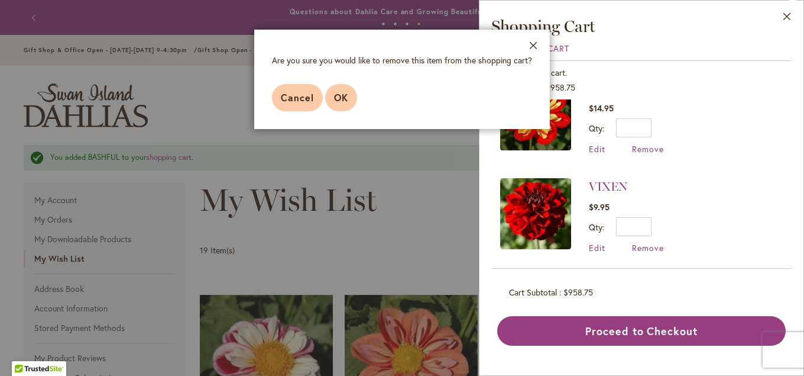
click at [354, 98] on button "OK" at bounding box center [341, 97] width 32 height 27
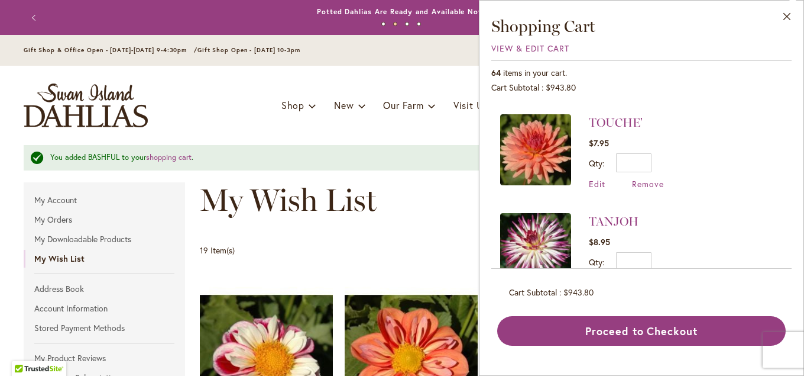
scroll to position [0, 0]
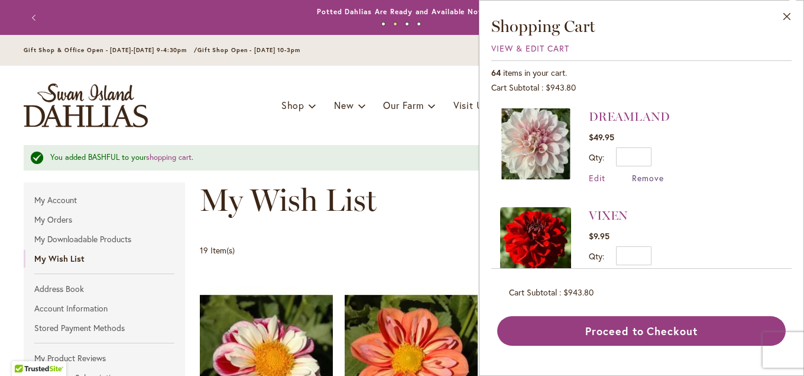
click at [641, 177] on span "Remove" at bounding box center [648, 177] width 32 height 11
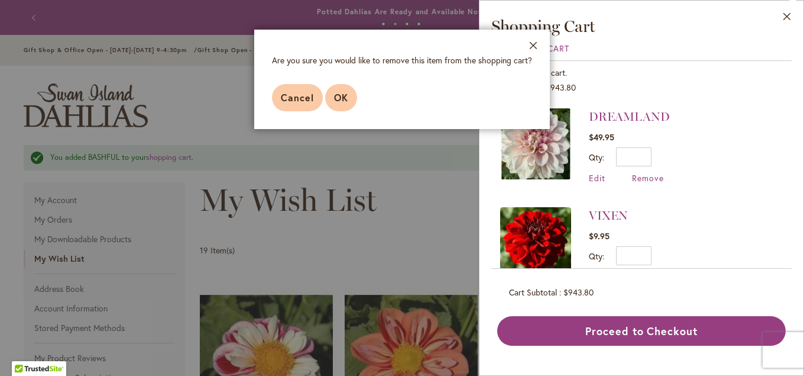
click at [342, 104] on span "OK" at bounding box center [341, 97] width 14 height 12
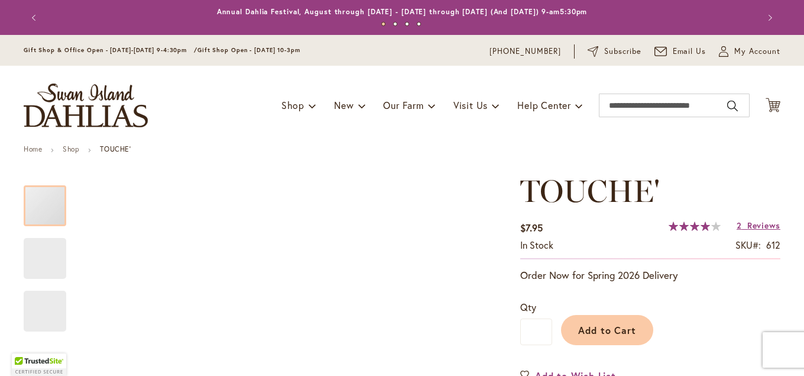
type input "****"
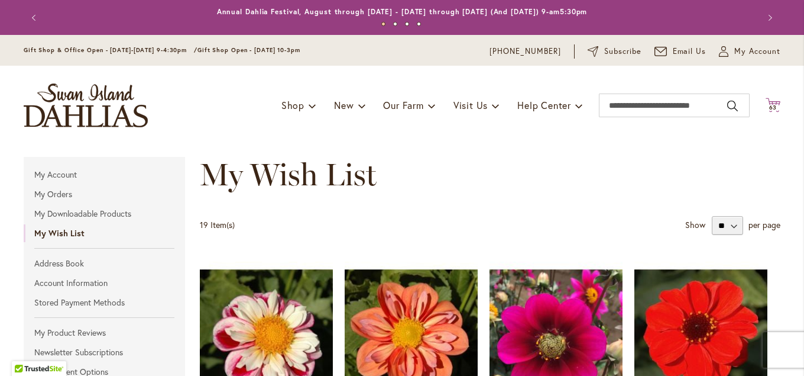
click at [772, 105] on span "63" at bounding box center [774, 108] width 8 height 8
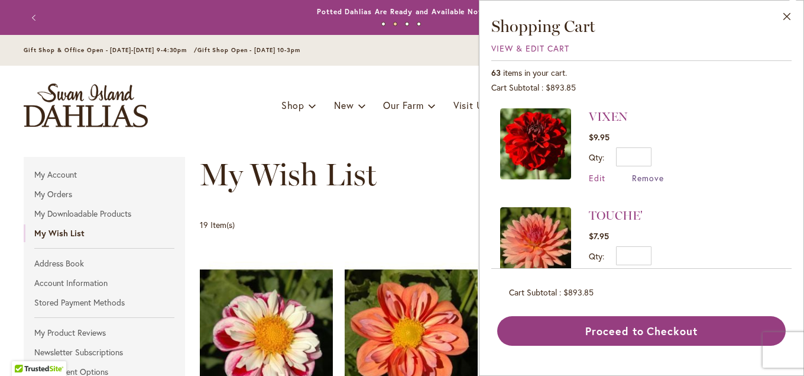
click at [645, 180] on span "Remove" at bounding box center [648, 177] width 32 height 11
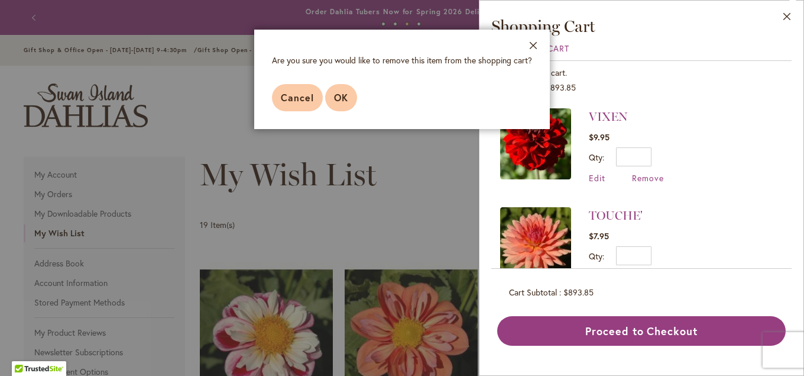
click at [351, 101] on button "OK" at bounding box center [341, 97] width 32 height 27
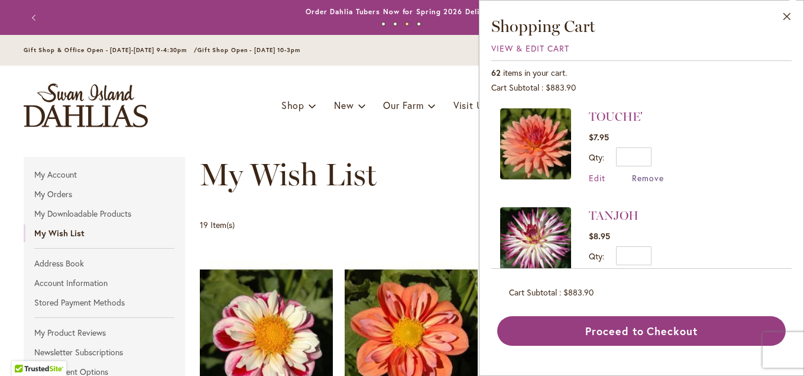
click at [645, 180] on span "Remove" at bounding box center [648, 177] width 32 height 11
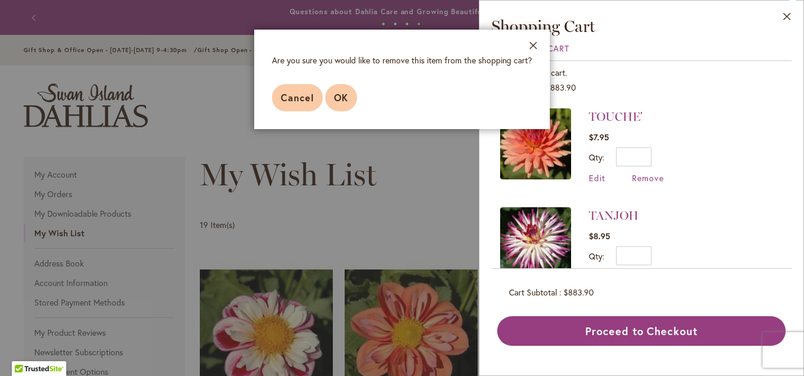
click at [337, 97] on span "OK" at bounding box center [341, 97] width 14 height 12
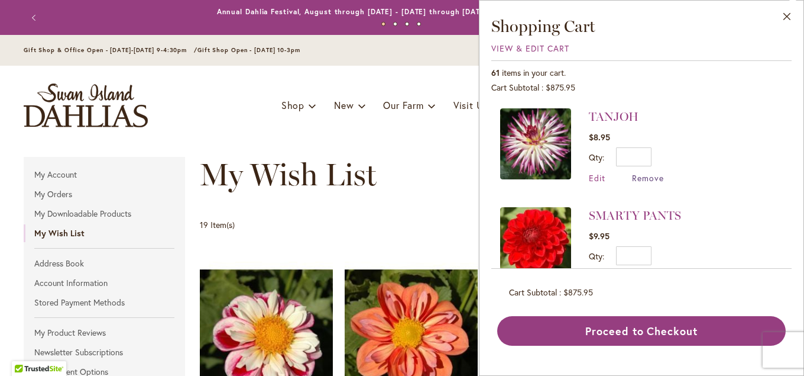
click at [635, 175] on span "Remove" at bounding box center [648, 177] width 32 height 11
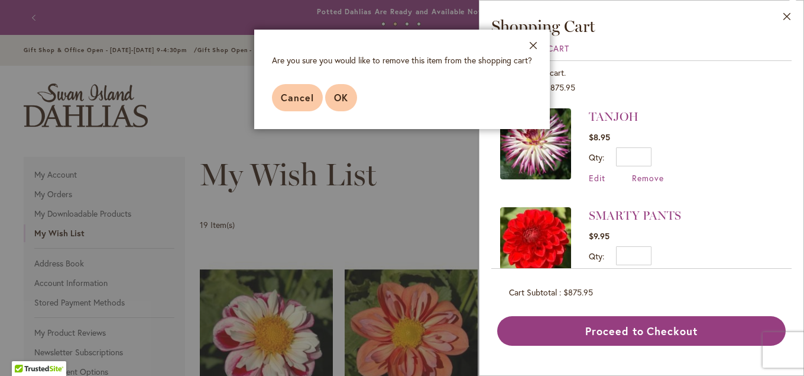
click at [335, 95] on span "OK" at bounding box center [341, 97] width 14 height 12
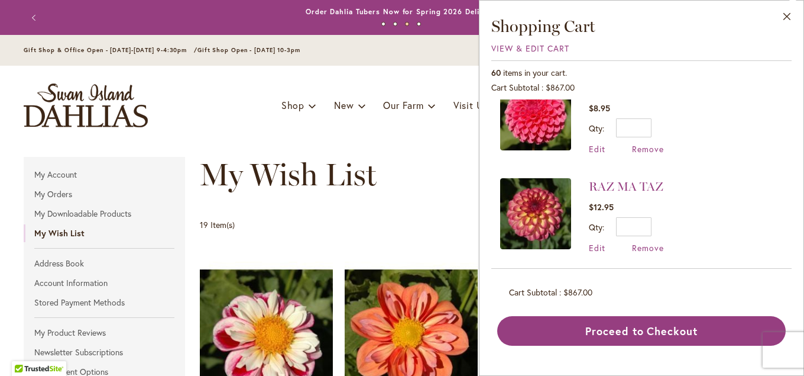
scroll to position [64, 0]
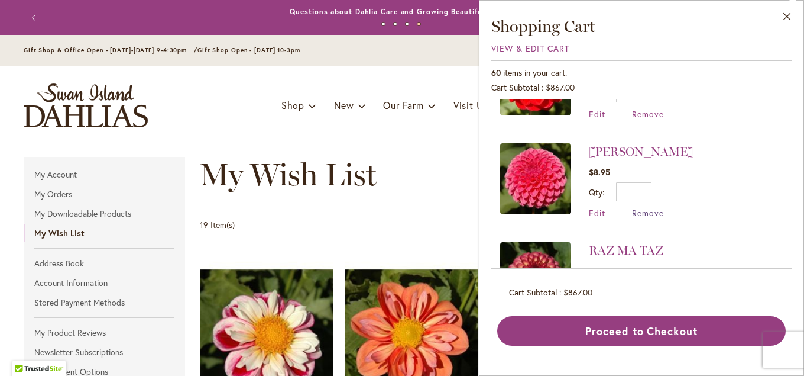
click at [646, 208] on span "Remove" at bounding box center [648, 212] width 32 height 11
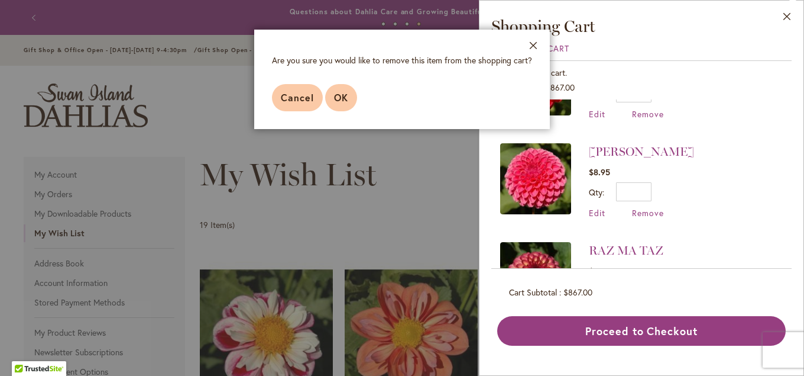
click at [338, 95] on span "OK" at bounding box center [341, 97] width 14 height 12
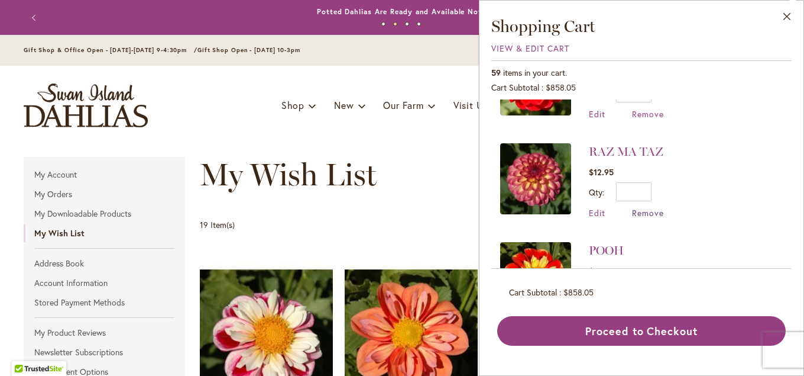
click at [638, 210] on span "Remove" at bounding box center [648, 212] width 32 height 11
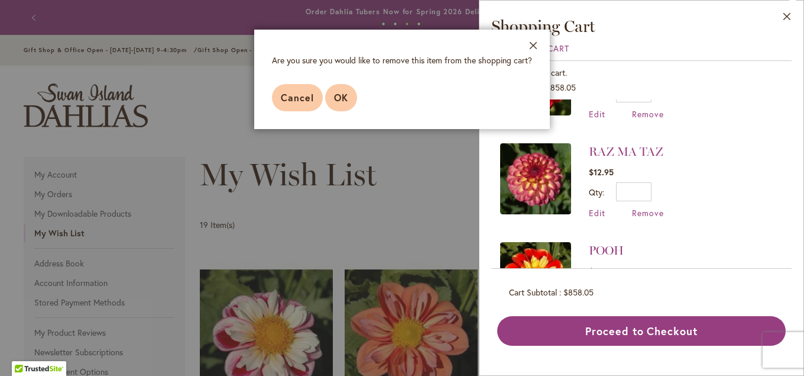
click at [342, 97] on span "OK" at bounding box center [341, 97] width 14 height 12
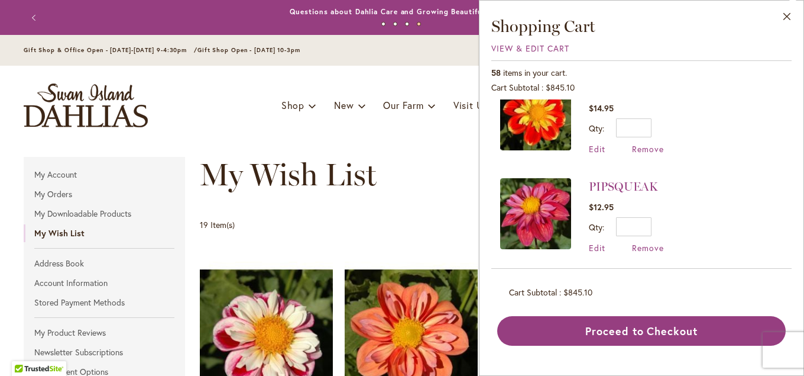
scroll to position [192, 0]
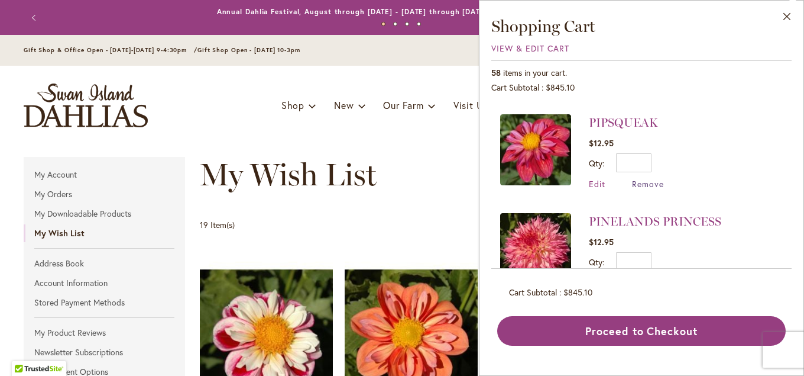
click at [640, 181] on span "Remove" at bounding box center [648, 183] width 32 height 11
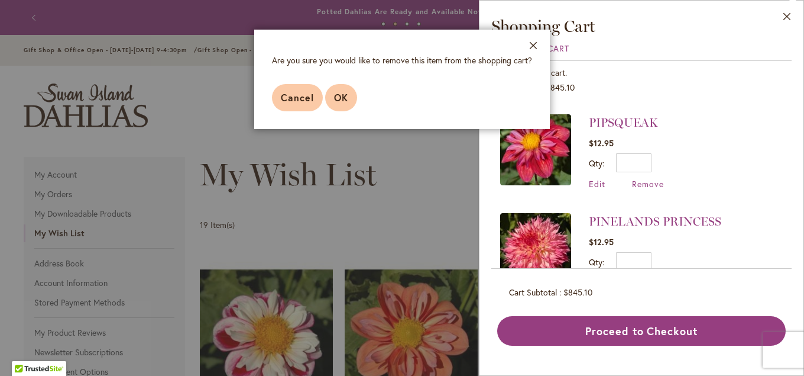
click at [334, 96] on span "OK" at bounding box center [341, 97] width 14 height 12
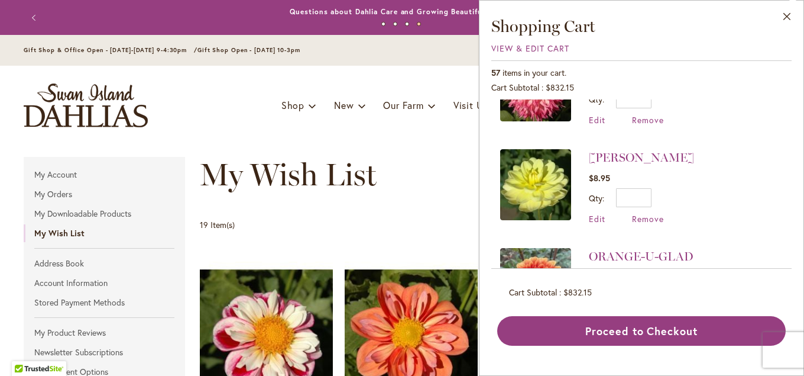
scroll to position [319, 0]
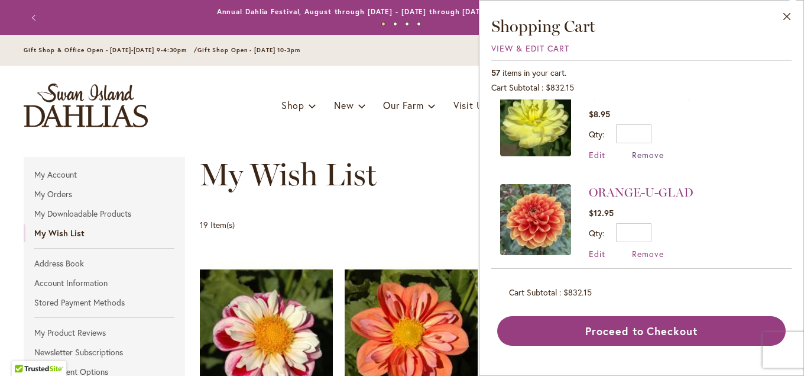
click at [639, 154] on span "Remove" at bounding box center [648, 154] width 32 height 11
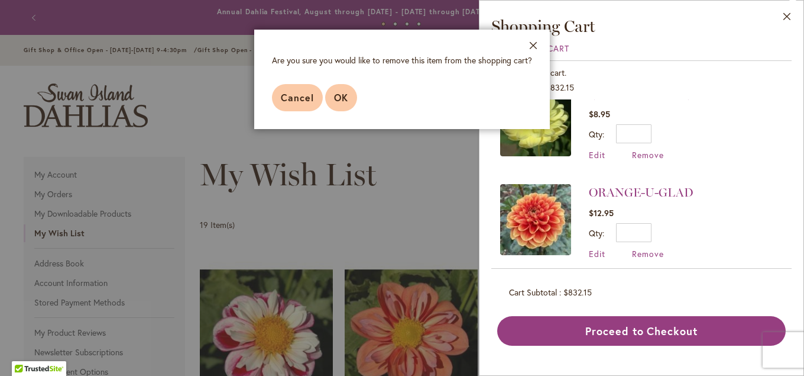
click at [338, 93] on span "OK" at bounding box center [341, 97] width 14 height 12
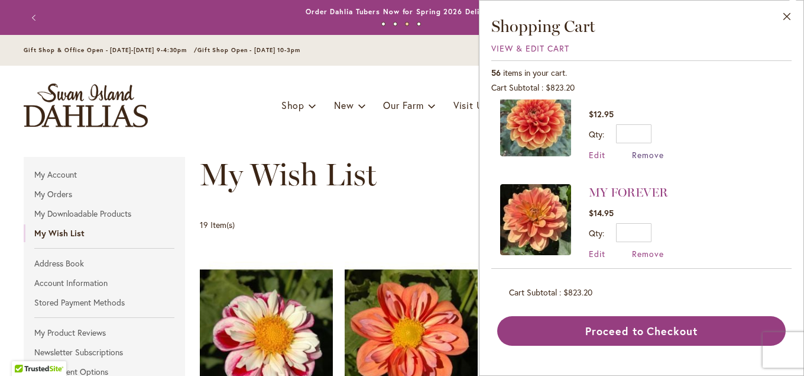
click at [648, 152] on span "Remove" at bounding box center [648, 154] width 32 height 11
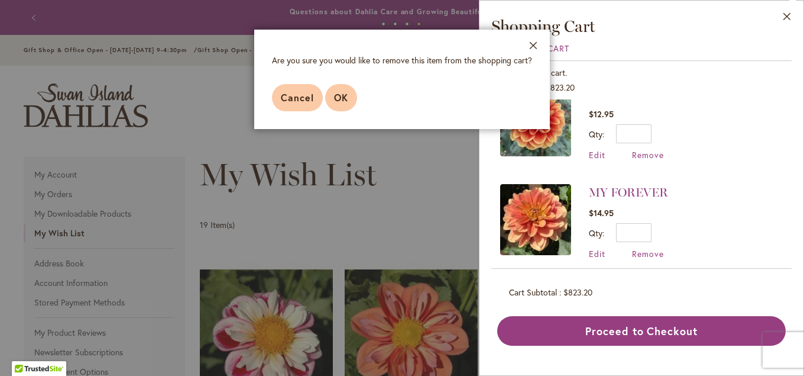
click at [352, 91] on button "OK" at bounding box center [341, 97] width 32 height 27
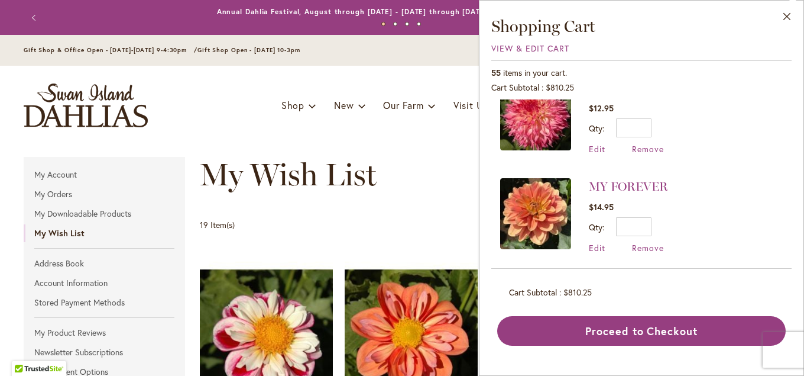
scroll to position [256, 0]
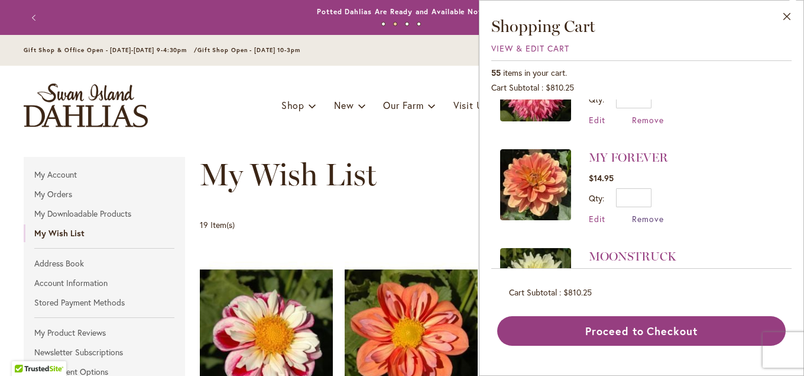
click at [642, 217] on span "Remove" at bounding box center [648, 218] width 32 height 11
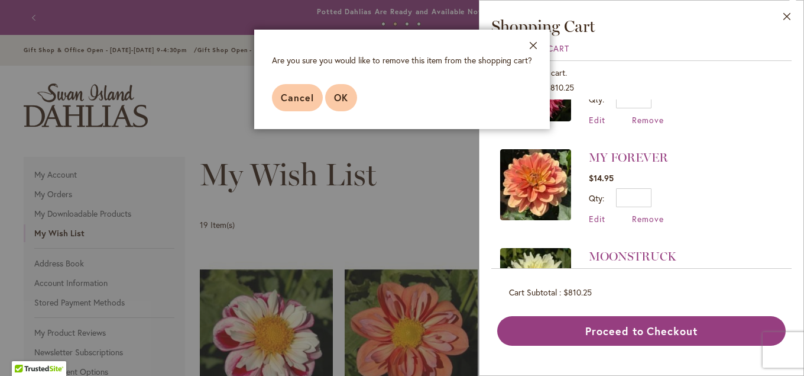
click at [338, 96] on span "OK" at bounding box center [341, 97] width 14 height 12
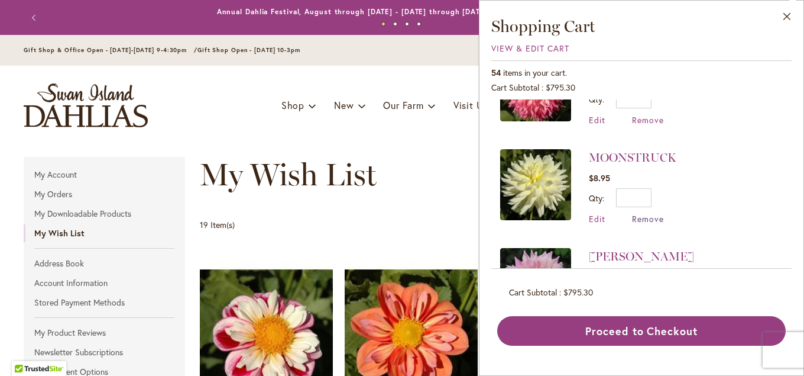
click at [644, 214] on span "Remove" at bounding box center [648, 218] width 32 height 11
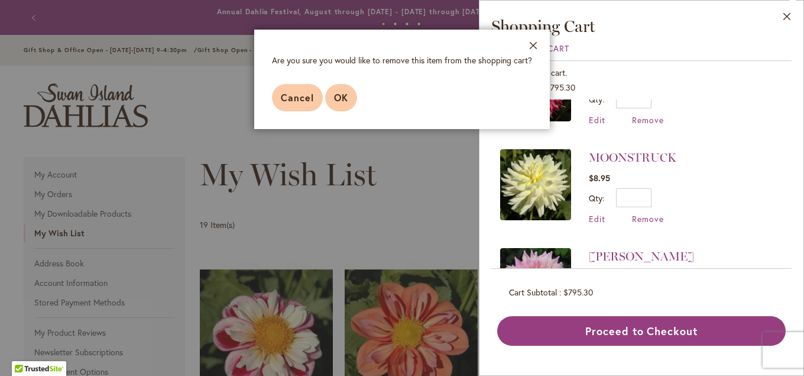
click at [331, 95] on button "OK" at bounding box center [341, 97] width 32 height 27
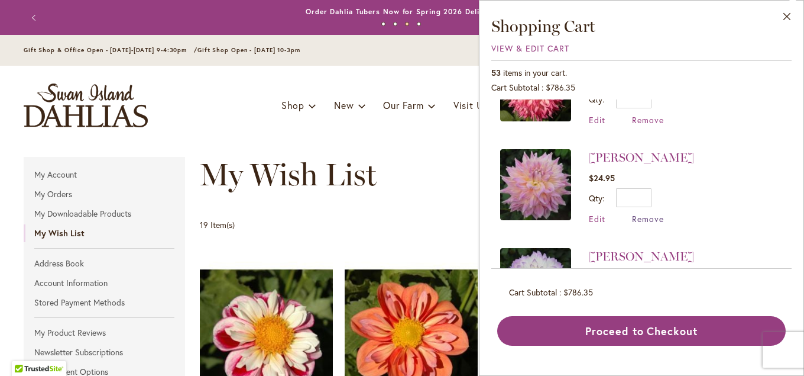
click at [647, 214] on span "Remove" at bounding box center [648, 218] width 32 height 11
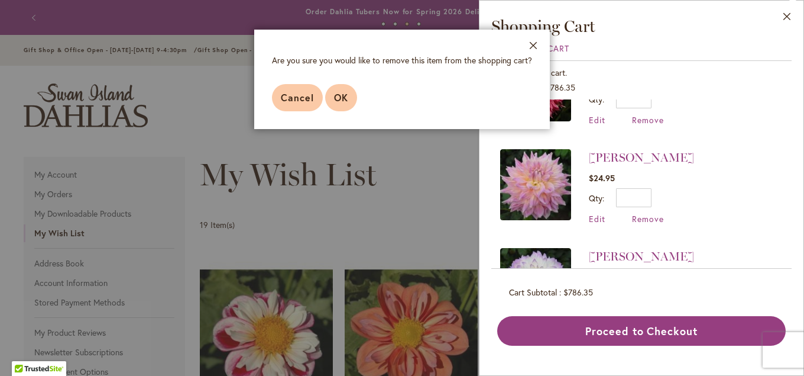
click at [350, 99] on button "OK" at bounding box center [341, 97] width 32 height 27
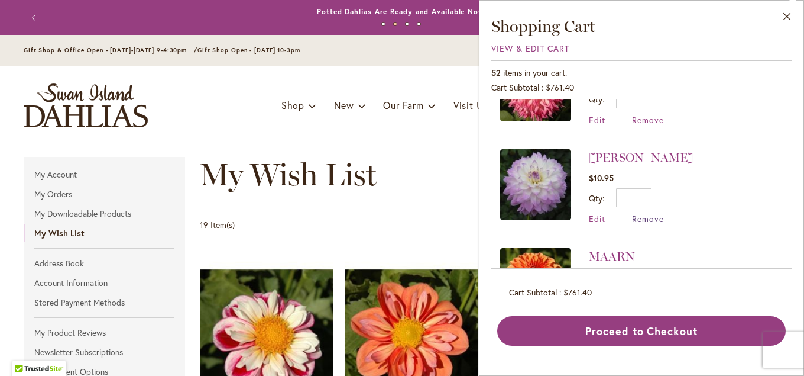
click at [647, 215] on span "Remove" at bounding box center [648, 218] width 32 height 11
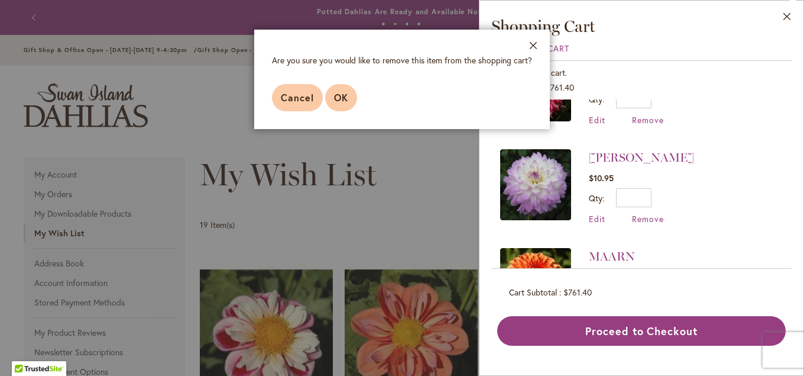
click at [345, 102] on span "OK" at bounding box center [341, 97] width 14 height 12
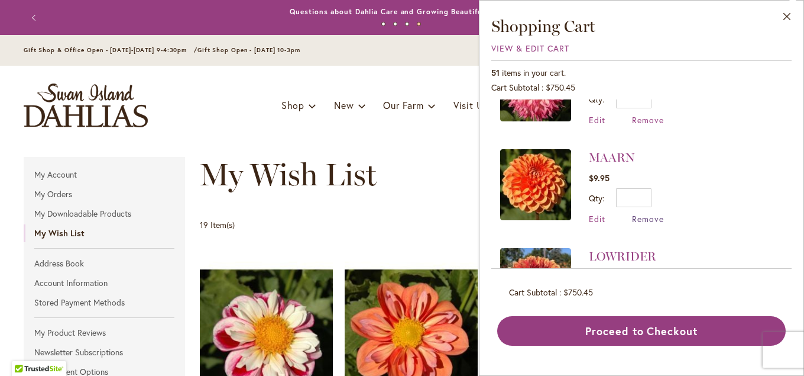
click at [650, 217] on span "Remove" at bounding box center [648, 218] width 32 height 11
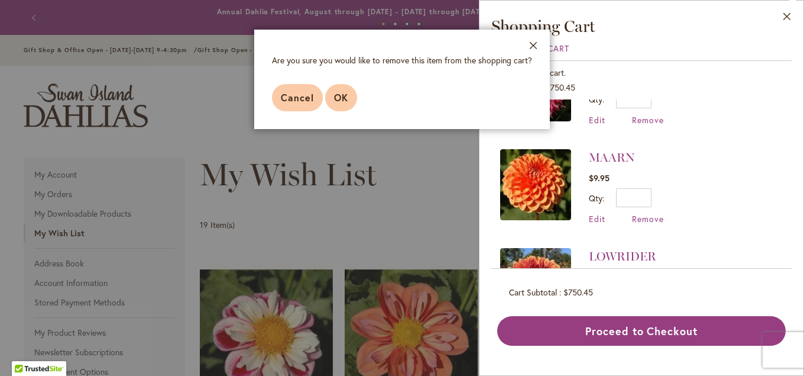
click at [338, 95] on span "OK" at bounding box center [341, 97] width 14 height 12
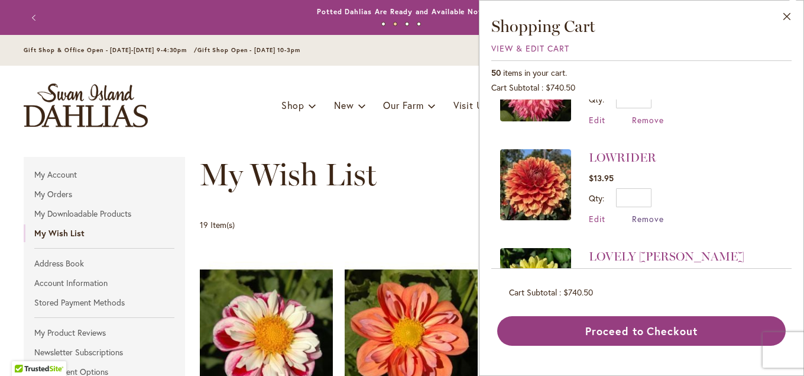
click at [655, 215] on span "Remove" at bounding box center [648, 218] width 32 height 11
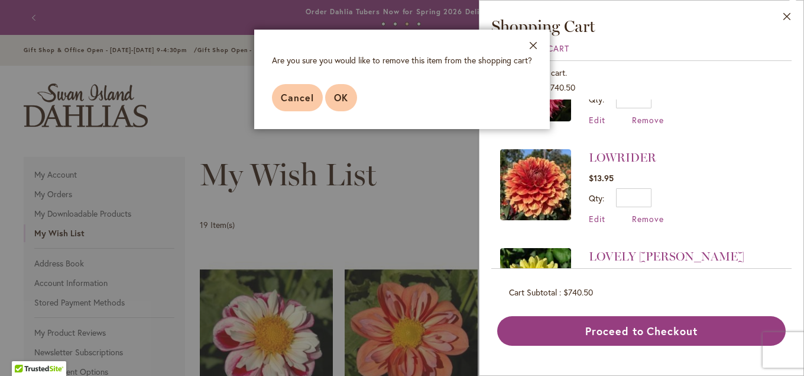
click at [343, 98] on span "OK" at bounding box center [341, 97] width 14 height 12
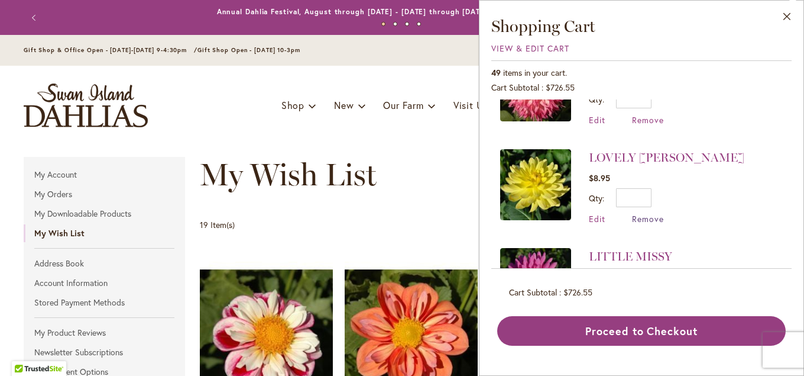
click at [642, 217] on span "Remove" at bounding box center [648, 218] width 32 height 11
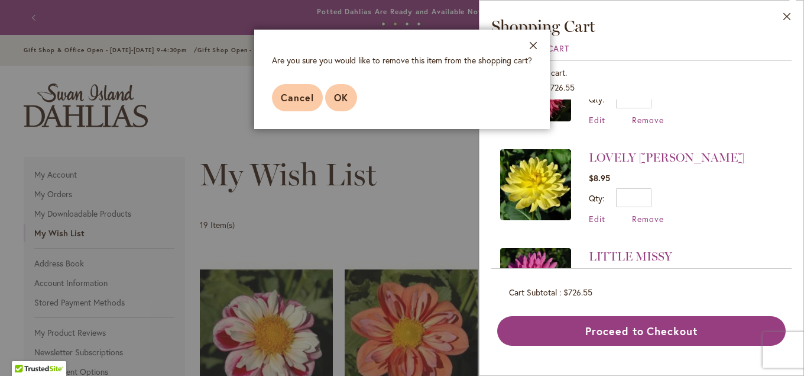
click at [348, 93] on button "OK" at bounding box center [341, 97] width 32 height 27
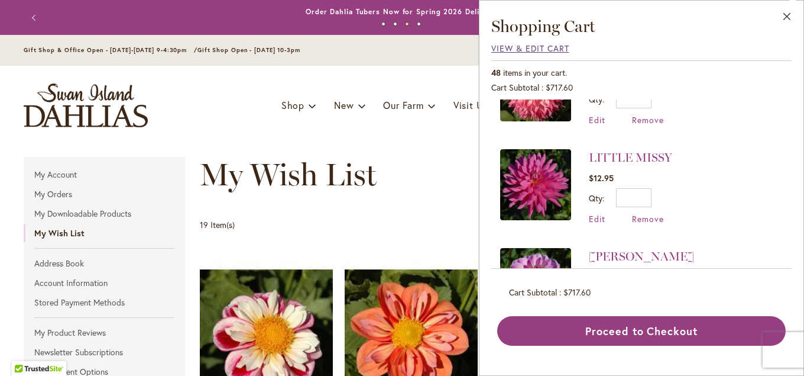
scroll to position [0, 0]
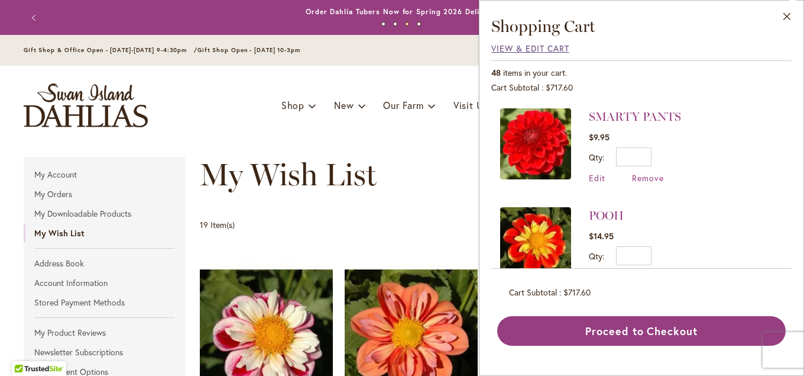
click at [529, 47] on span "View & Edit Cart" at bounding box center [531, 48] width 78 height 11
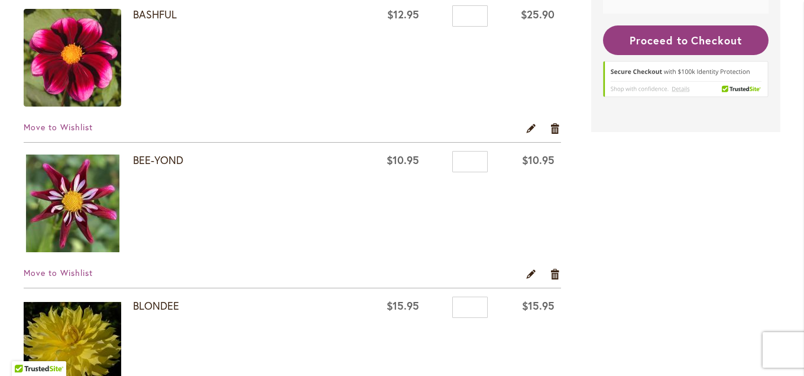
scroll to position [575, 0]
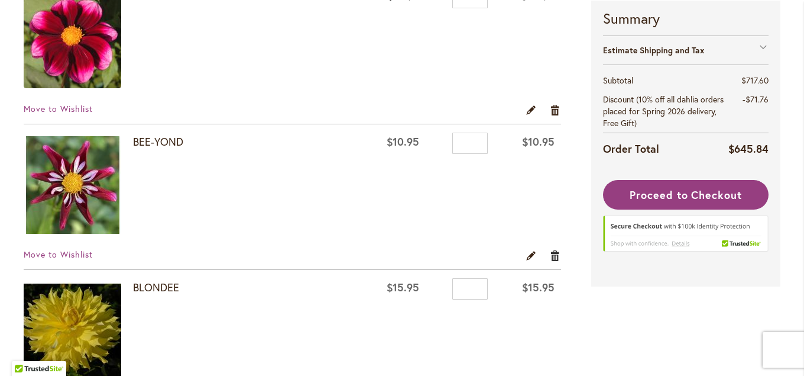
click at [553, 251] on link "Remove item" at bounding box center [555, 254] width 11 height 13
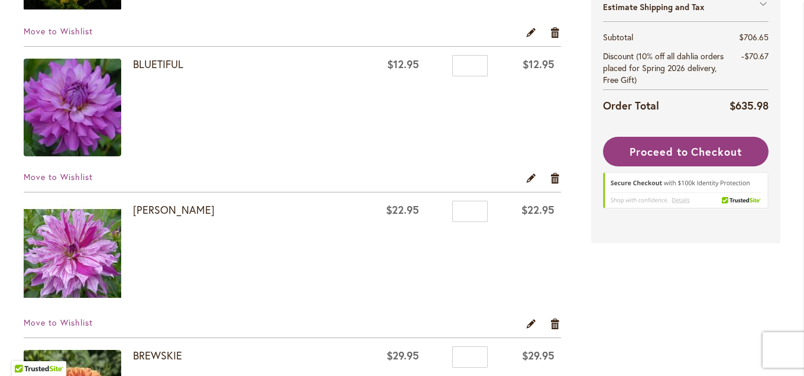
scroll to position [819, 0]
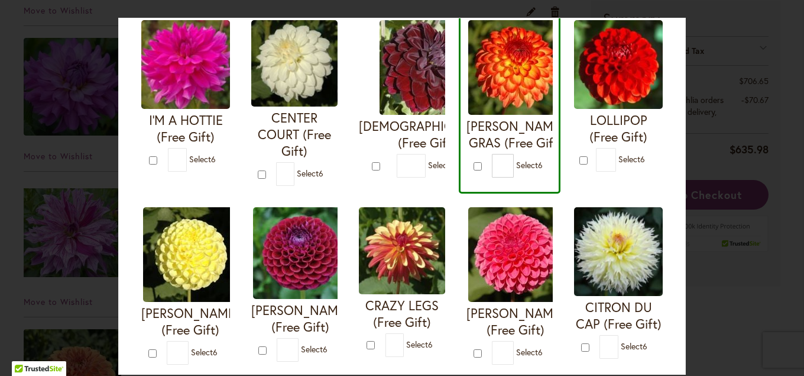
scroll to position [0, 0]
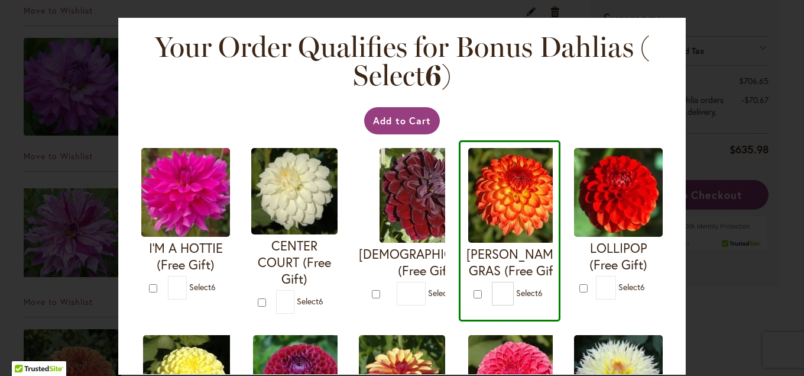
click at [72, 162] on div "Your Order Qualifies for Bonus Dahlias ( Select 6 ) Add to Cart I'M A HOTTIE (F…" at bounding box center [402, 188] width 804 height 376
click at [719, 15] on div "Your Order Qualifies for Bonus Dahlias ( Select 6 ) Add to Cart I'M A HOTTIE (F…" at bounding box center [402, 188] width 804 height 376
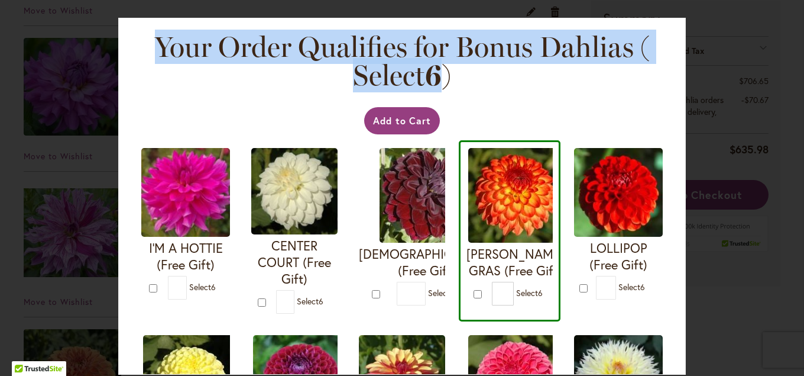
click at [719, 16] on div "Your Order Qualifies for Bonus Dahlias ( Select 6 ) Add to Cart I'M A HOTTIE (F…" at bounding box center [402, 188] width 804 height 376
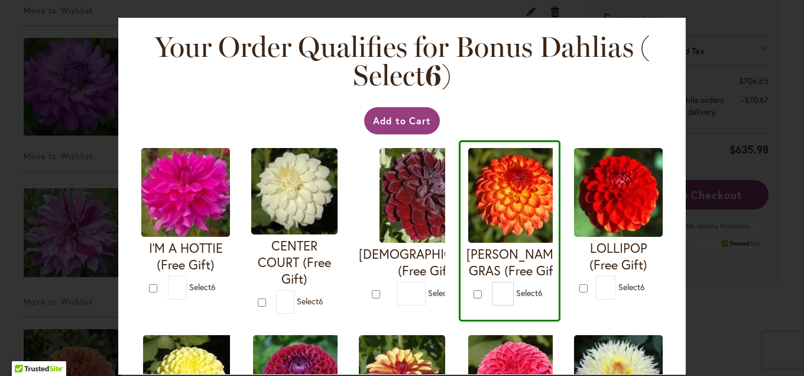
drag, startPoint x: 716, startPoint y: 28, endPoint x: 718, endPoint y: 35, distance: 7.5
click at [718, 35] on div "Your Order Qualifies for Bonus Dahlias ( Select 6 ) Add to Cart I'M A HOTTIE (F…" at bounding box center [402, 188] width 804 height 376
click at [54, 28] on div "Your Order Qualifies for Bonus Dahlias ( Select 6 ) Add to Cart I'M A HOTTIE (F…" at bounding box center [402, 188] width 804 height 376
click at [39, 151] on div "Your Order Qualifies for Bonus Dahlias ( Select 6 ) Add to Cart I'M A HOTTIE (F…" at bounding box center [402, 188] width 804 height 376
click at [47, 165] on div "Your Order Qualifies for Bonus Dahlias ( Select 6 ) Add to Cart I'M A HOTTIE (F…" at bounding box center [402, 188] width 804 height 376
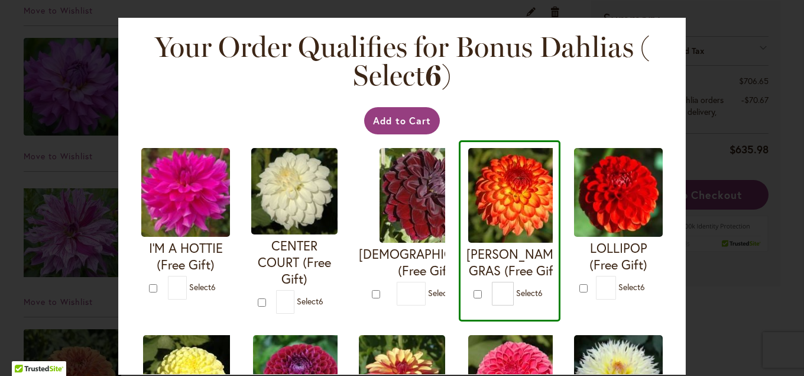
click at [744, 127] on div "Your Order Qualifies for Bonus Dahlias ( Select 6 ) Add to Cart I'M A HOTTIE (F…" at bounding box center [402, 188] width 804 height 376
click at [745, 127] on div "Your Order Qualifies for Bonus Dahlias ( Select 6 ) Add to Cart I'M A HOTTIE (F…" at bounding box center [402, 188] width 804 height 376
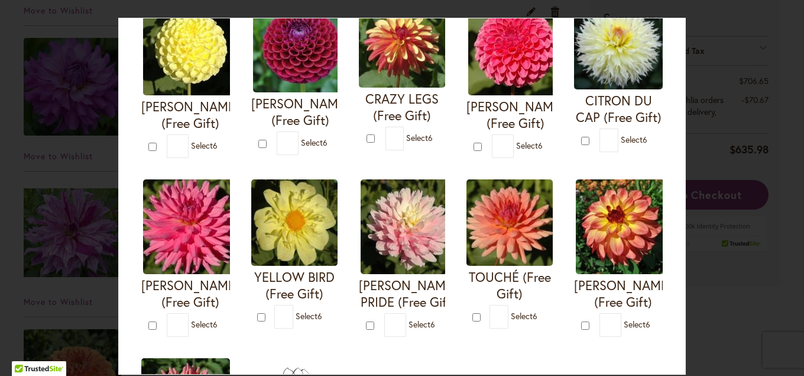
click at [694, 317] on div "Your Order Qualifies for Bonus Dahlias ( Select 6 ) Add to Cart I'M A HOTTIE (F…" at bounding box center [402, 188] width 804 height 376
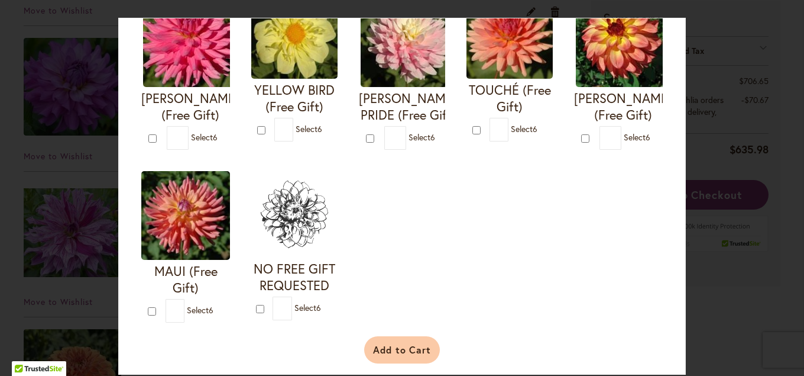
scroll to position [550, 0]
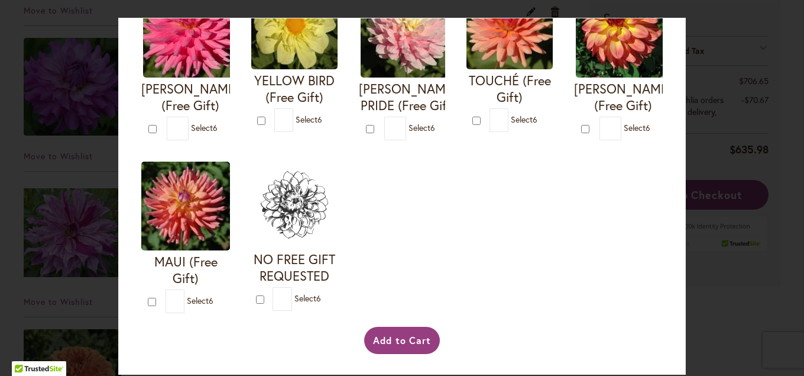
click at [92, 308] on div "Your Order Qualifies for Bonus Dahlias ( Select 6 ) Add to Cart I'M A HOTTIE (F…" at bounding box center [402, 188] width 804 height 376
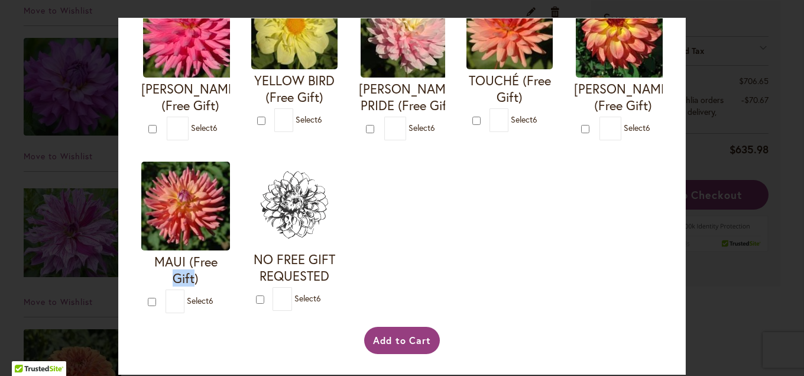
click at [92, 308] on div "Your Order Qualifies for Bonus Dahlias ( Select 6 ) Add to Cart I'M A HOTTIE (F…" at bounding box center [402, 188] width 804 height 376
click at [714, 70] on div "Your Order Qualifies for Bonus Dahlias ( Select 6 ) Add to Cart I'M A HOTTIE (F…" at bounding box center [402, 188] width 804 height 376
click at [703, 96] on div "Your Order Qualifies for Bonus Dahlias ( Select 6 ) Add to Cart I'M A HOTTIE (F…" at bounding box center [402, 188] width 804 height 376
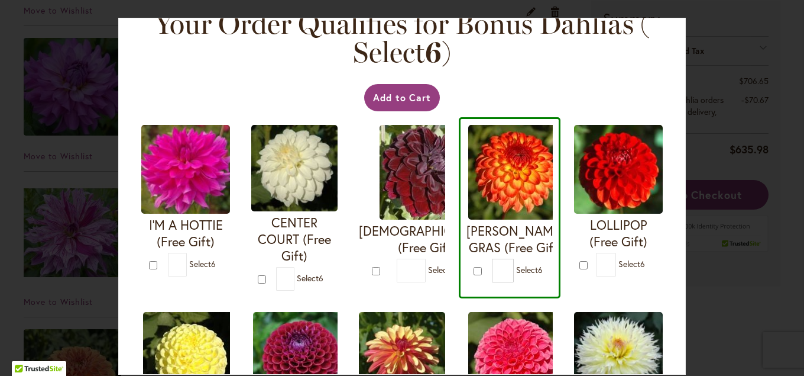
scroll to position [0, 0]
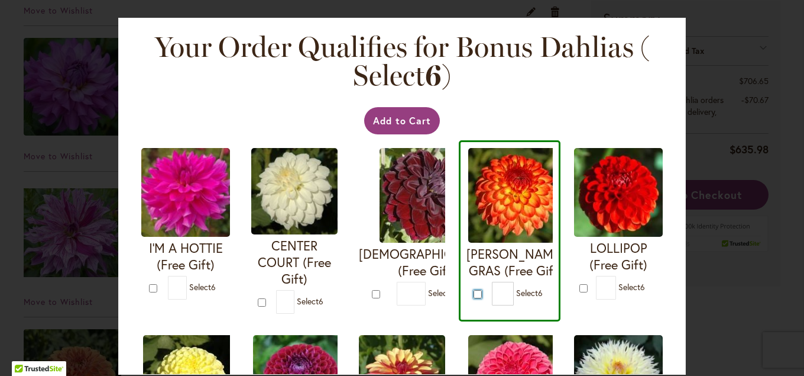
type input "*"
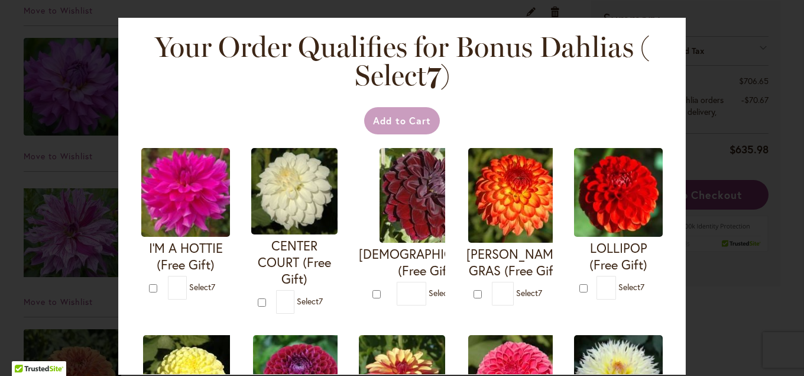
click at [76, 166] on div "Your Order Qualifies for Bonus Dahlias ( Select 7 ) Add to Cart I'M A HOTTIE (F…" at bounding box center [402, 188] width 804 height 376
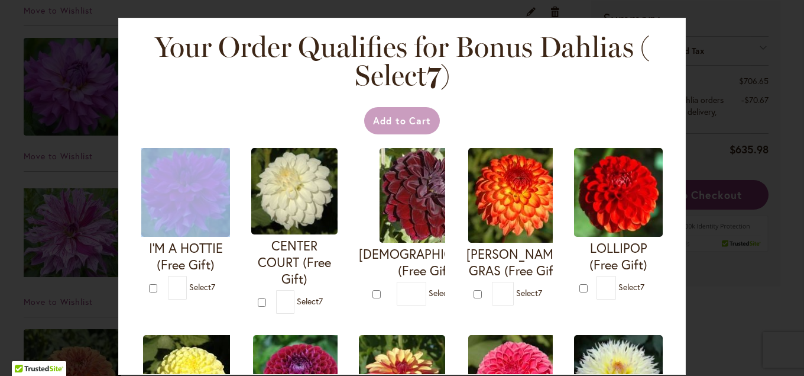
click at [76, 166] on div "Your Order Qualifies for Bonus Dahlias ( Select 7 ) Add to Cart I'M A HOTTIE (F…" at bounding box center [402, 188] width 804 height 376
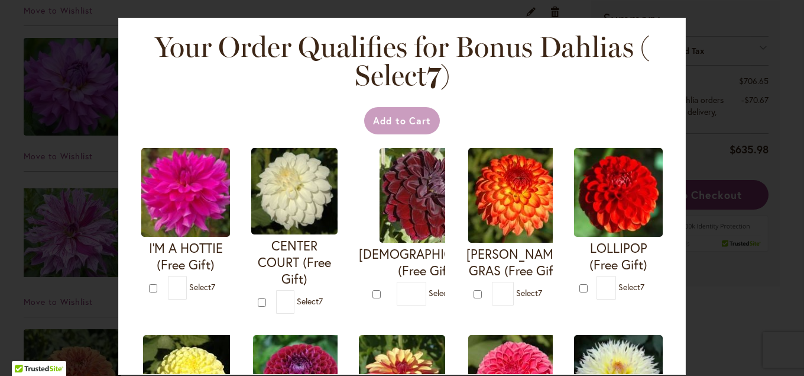
click at [82, 160] on div "Your Order Qualifies for Bonus Dahlias ( Select 7 ) Add to Cart I'M A HOTTIE (F…" at bounding box center [402, 188] width 804 height 376
click at [749, 296] on div "Your Order Qualifies for Bonus Dahlias ( Select 7 ) Add to Cart I'M A HOTTIE (F…" at bounding box center [402, 188] width 804 height 376
click at [504, 46] on h2 "Your Order Qualifies for Bonus Dahlias ( Select 7 )" at bounding box center [402, 61] width 497 height 57
drag, startPoint x: 674, startPoint y: 43, endPoint x: 674, endPoint y: 37, distance: 6.5
click at [674, 40] on div "Your Order Qualifies for Bonus Dahlias ( Select 7 ) Add to Cart I'M A HOTTIE (F…" at bounding box center [402, 196] width 568 height 357
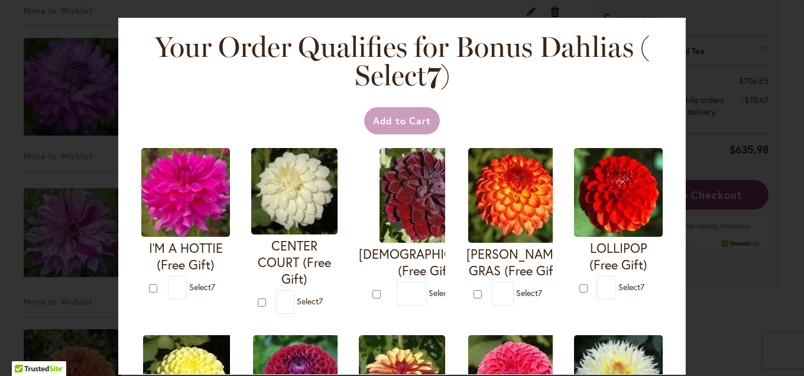
click at [674, 31] on div "Your Order Qualifies for Bonus Dahlias ( Select 7 ) Add to Cart I'M A HOTTIE (F…" at bounding box center [402, 196] width 568 height 357
click at [671, 29] on div "Your Order Qualifies for Bonus Dahlias ( Select 7 ) Add to Cart I'M A HOTTIE (F…" at bounding box center [402, 196] width 568 height 357
click at [142, 46] on div "Your Order Qualifies for Bonus Dahlias ( Select 7 ) Add to Cart I'M A HOTTIE (F…" at bounding box center [402, 196] width 568 height 357
click at [158, 144] on div "I'M A HOTTIE (Free Gift) * 7" at bounding box center [186, 230] width 104 height 181
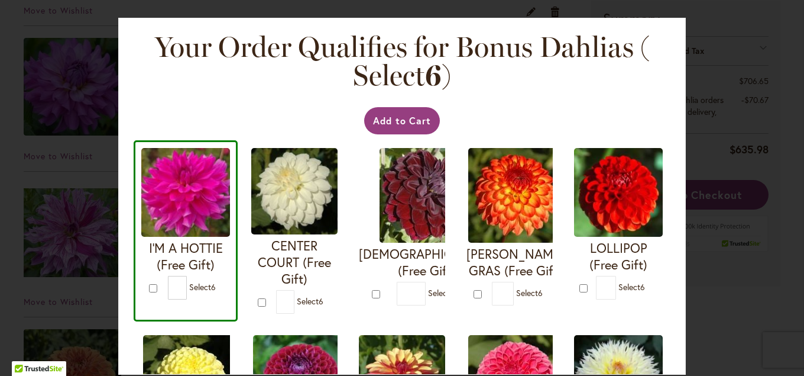
click at [287, 307] on div "CENTER COURT (Free Gift) * 6" at bounding box center [295, 230] width 102 height 181
type input "*"
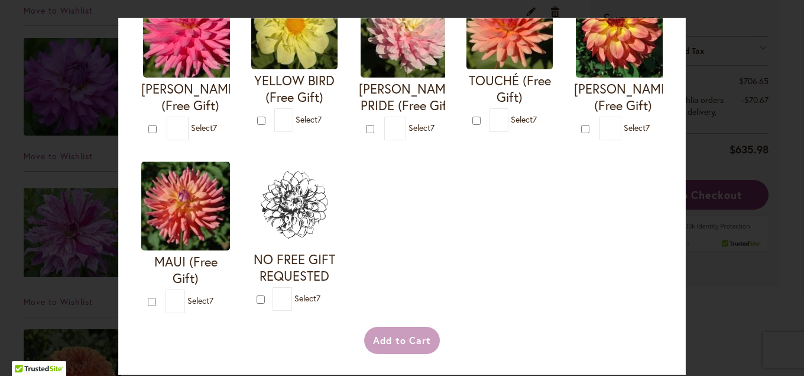
scroll to position [550, 0]
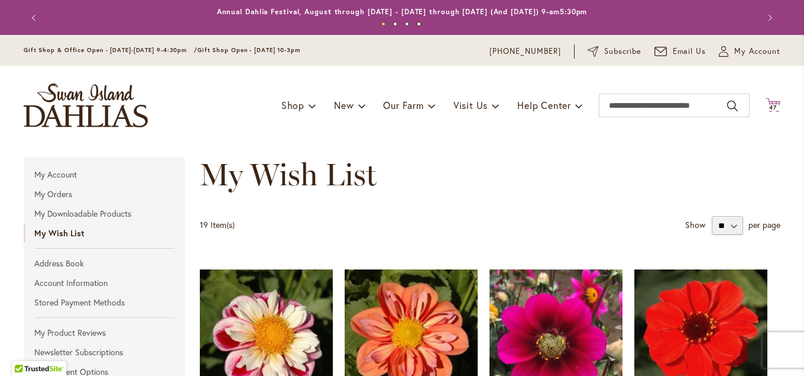
click at [770, 105] on span "47" at bounding box center [774, 108] width 8 height 8
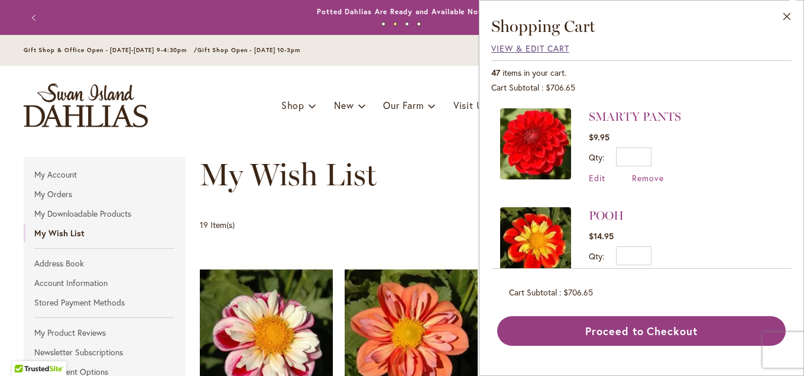
click at [523, 48] on span "View & Edit Cart" at bounding box center [531, 48] width 78 height 11
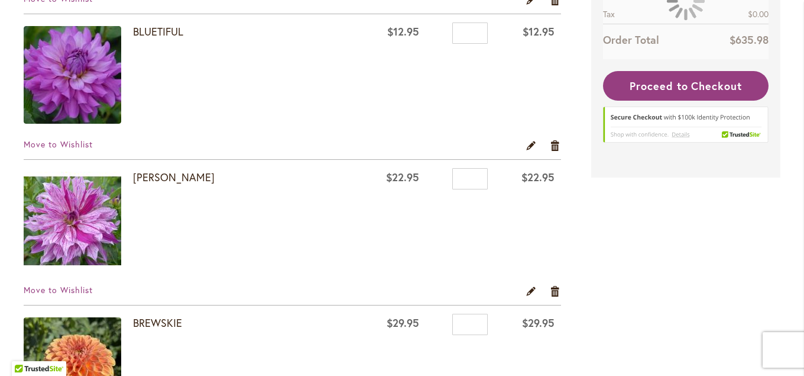
scroll to position [894, 0]
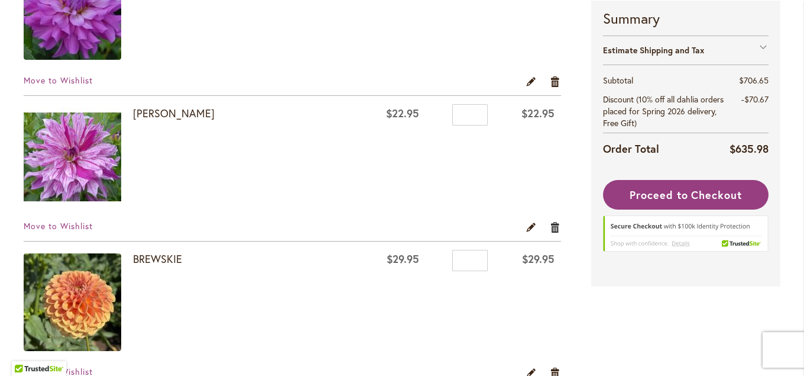
click at [555, 222] on link "Remove item" at bounding box center [555, 226] width 11 height 13
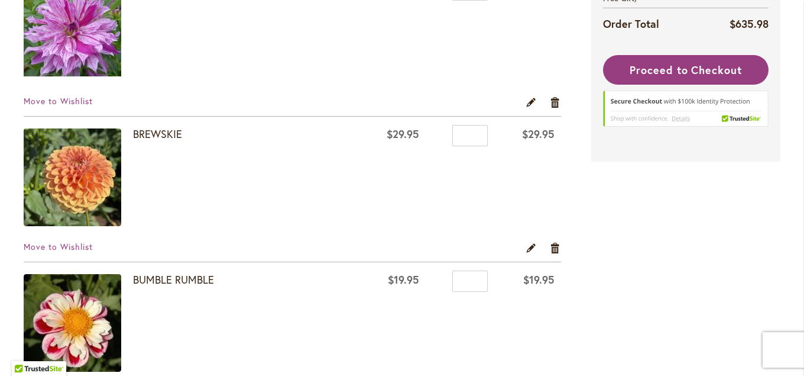
scroll to position [1022, 0]
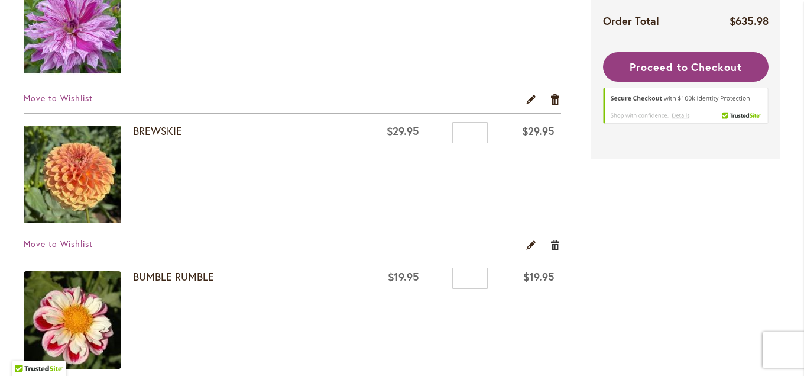
click at [553, 244] on link "Remove item" at bounding box center [555, 244] width 11 height 13
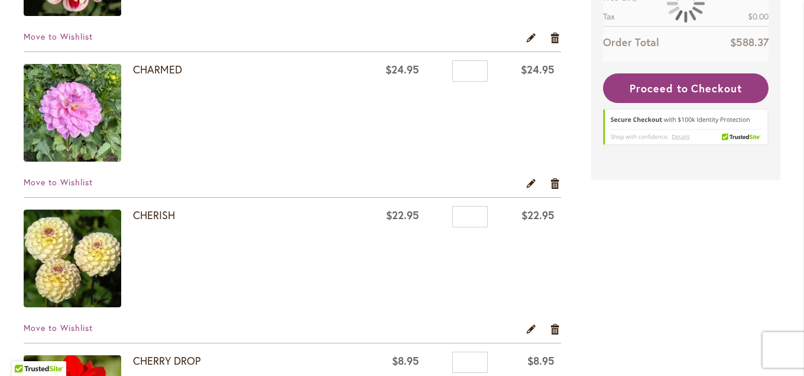
scroll to position [1086, 0]
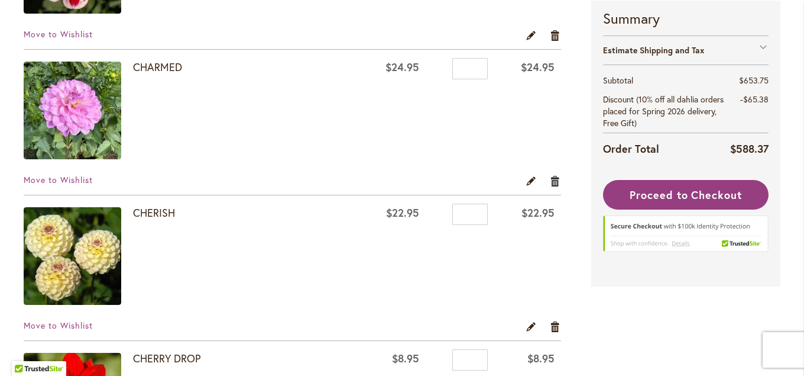
click at [554, 180] on link "Remove item" at bounding box center [555, 180] width 11 height 13
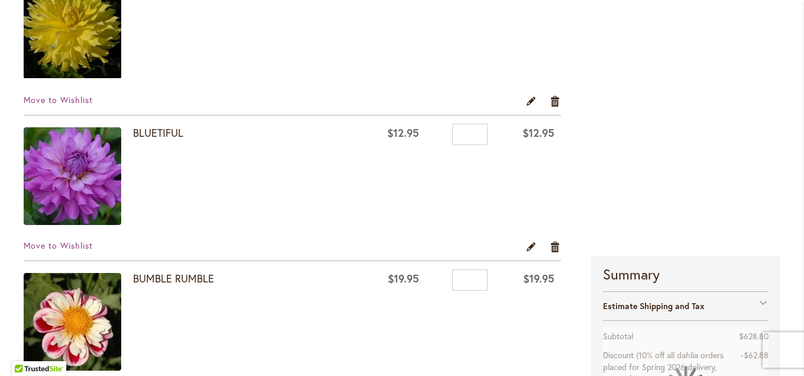
scroll to position [1049, 0]
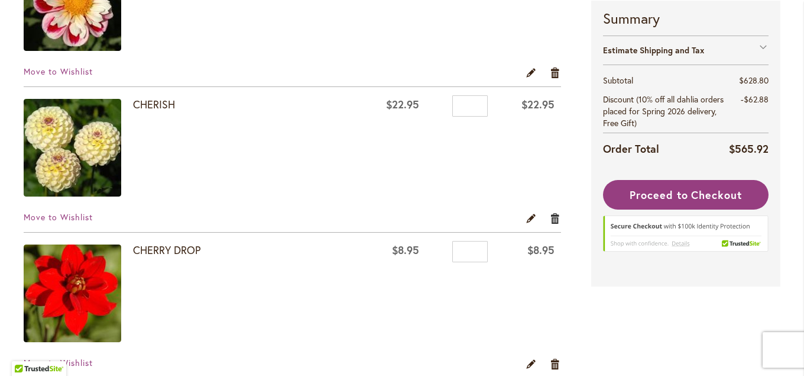
click at [557, 218] on link "Remove item" at bounding box center [555, 217] width 11 height 13
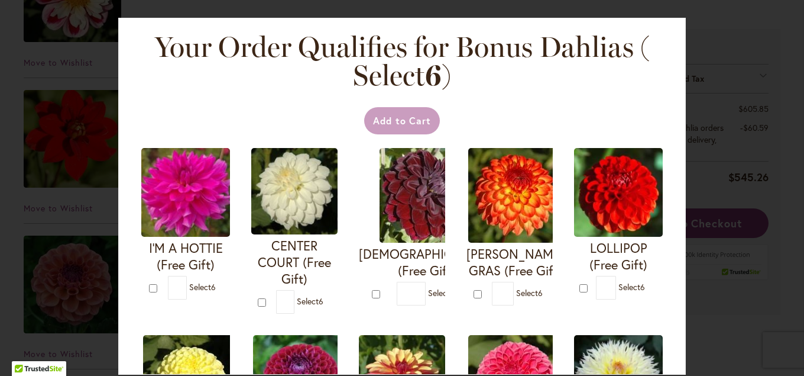
scroll to position [1114, 0]
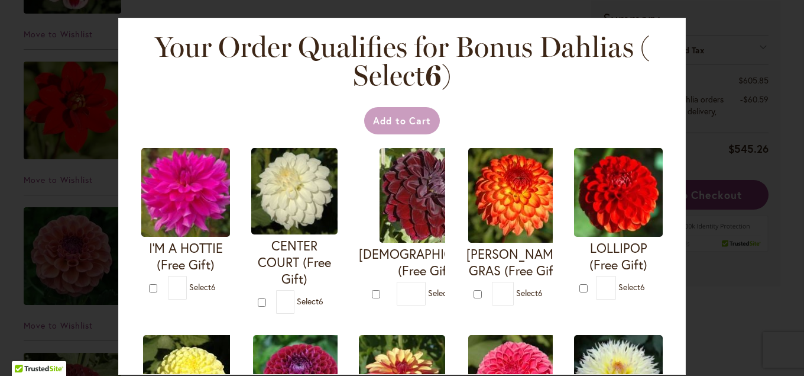
click at [76, 27] on div "Your Order Qualifies for Bonus Dahlias ( Select 6 ) Add to Cart I'M A HOTTIE (F…" at bounding box center [402, 188] width 804 height 376
click at [57, 22] on div "Your Order Qualifies for Bonus Dahlias ( Select 6 ) Add to Cart I'M A HOTTIE (F…" at bounding box center [402, 188] width 804 height 376
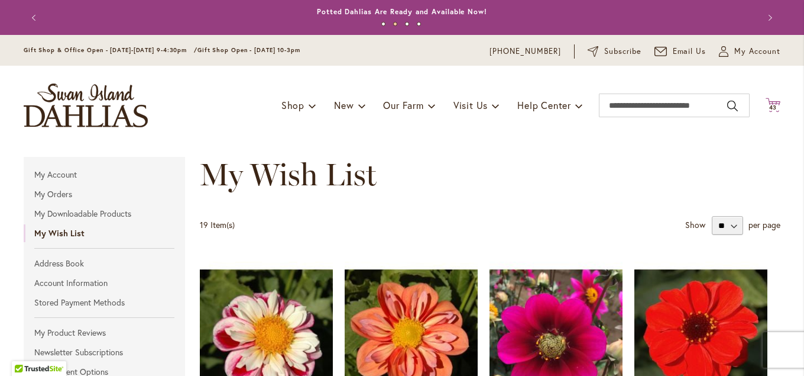
click at [776, 105] on span "43" at bounding box center [774, 108] width 8 height 8
